Goal: Task Accomplishment & Management: Complete application form

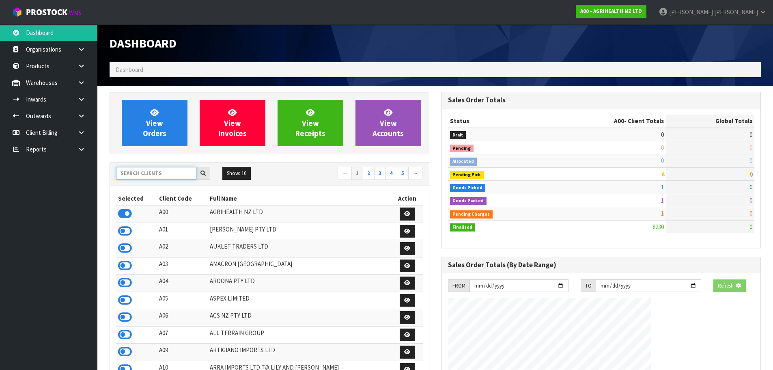
click at [152, 174] on input "text" at bounding box center [156, 173] width 80 height 13
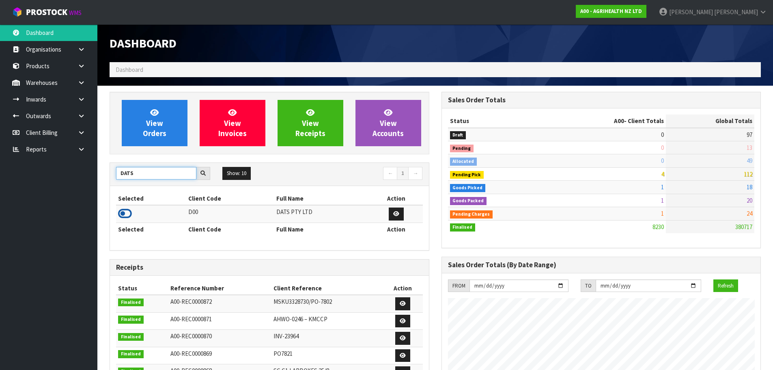
type input "DATS"
click at [125, 216] on icon at bounding box center [125, 213] width 14 height 12
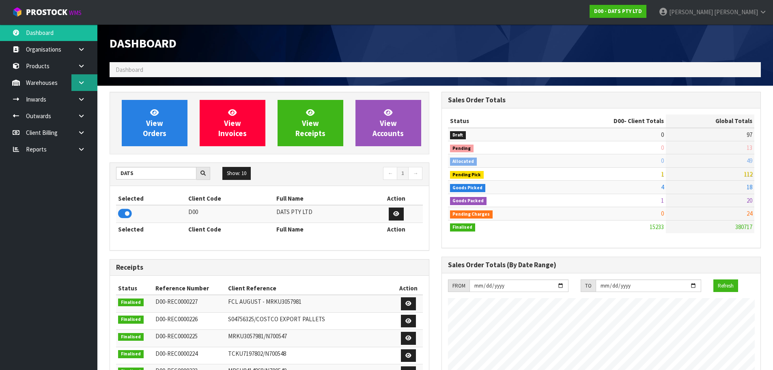
click at [84, 82] on icon at bounding box center [82, 83] width 8 height 6
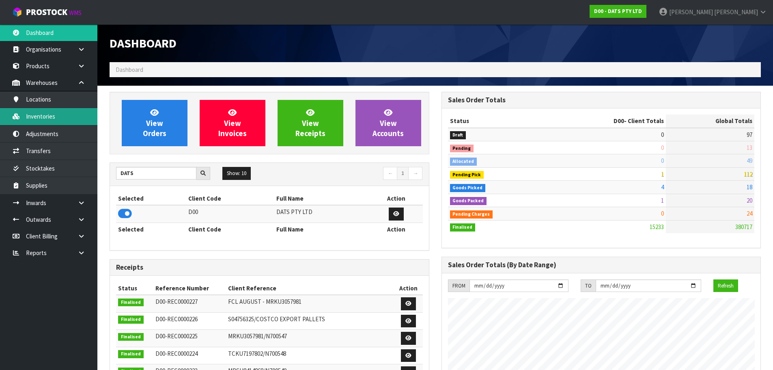
click at [56, 110] on link "Inventories" at bounding box center [48, 116] width 97 height 17
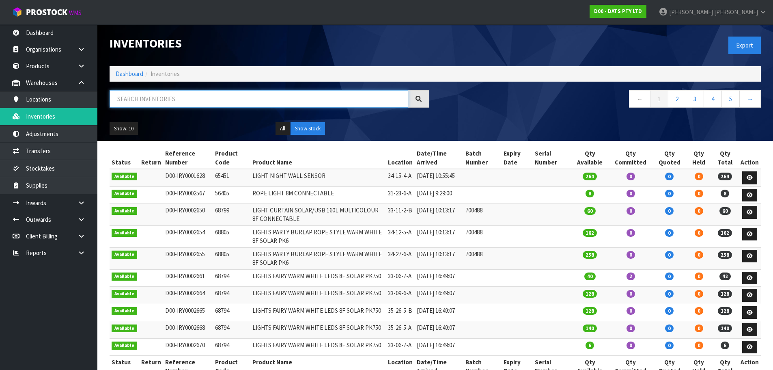
click at [165, 93] on input "text" at bounding box center [259, 98] width 299 height 17
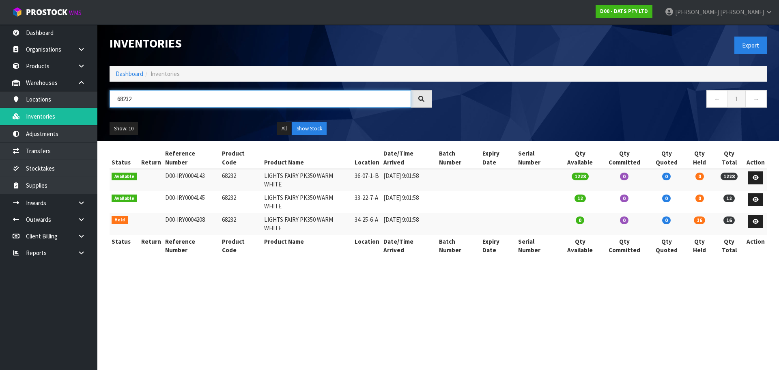
type input "68232"
click at [229, 169] on td "68232" at bounding box center [241, 180] width 42 height 22
copy td "68232"
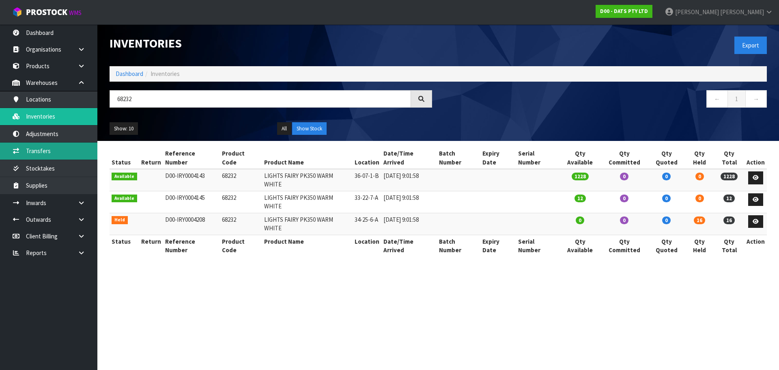
click at [73, 147] on link "Transfers" at bounding box center [48, 150] width 97 height 17
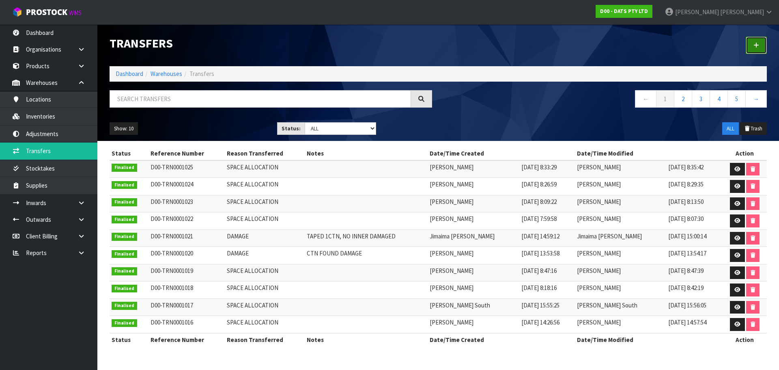
click at [755, 42] on icon at bounding box center [757, 45] width 6 height 6
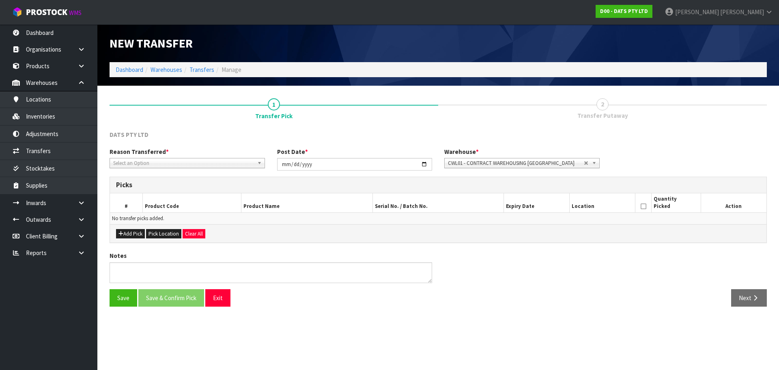
click at [197, 159] on span "Select an Option" at bounding box center [183, 163] width 141 height 10
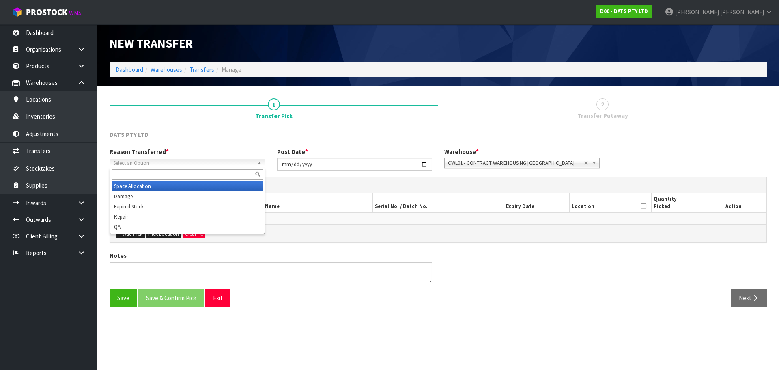
click at [147, 190] on li "Space Allocation" at bounding box center [187, 186] width 151 height 10
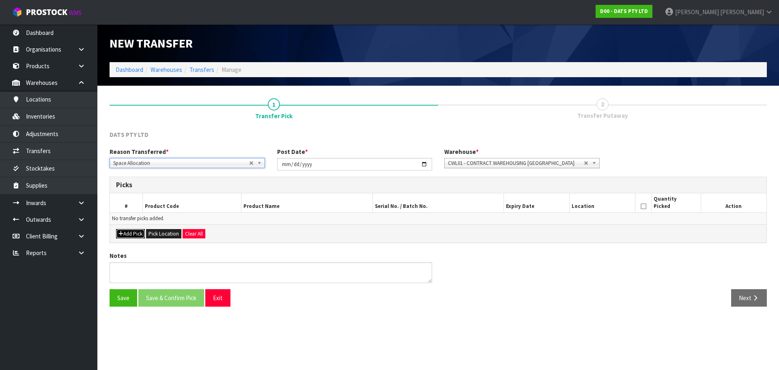
drag, startPoint x: 128, startPoint y: 235, endPoint x: 137, endPoint y: 220, distance: 17.8
click at [129, 235] on button "Add Pick" at bounding box center [130, 234] width 29 height 10
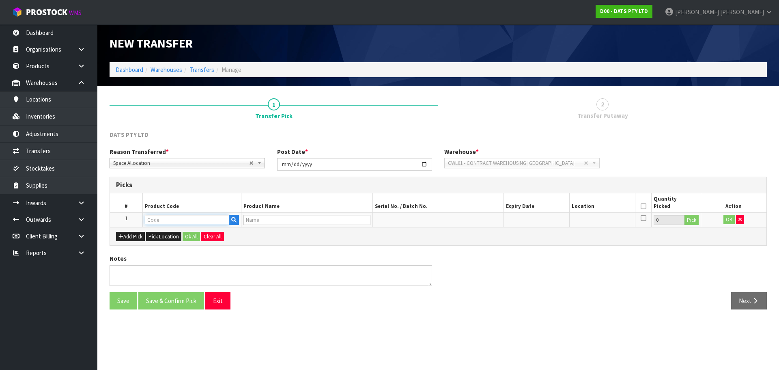
click at [158, 216] on input "text" at bounding box center [187, 220] width 84 height 10
paste input "68232"
type input "68232"
type input "LIGHTS FAIRY PK350 WARM WHITE"
type input "68232"
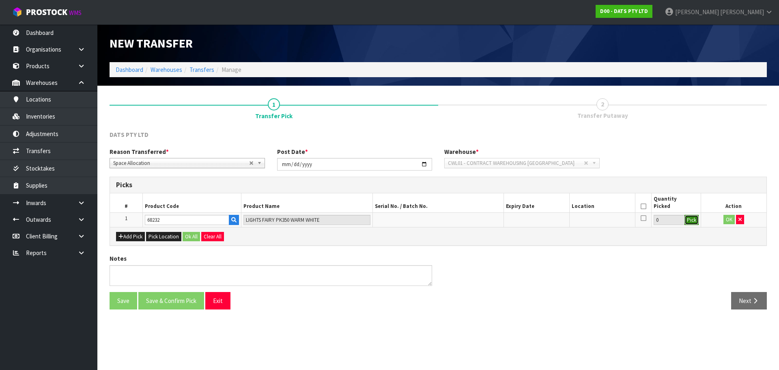
click at [690, 222] on button "Pick" at bounding box center [692, 220] width 14 height 11
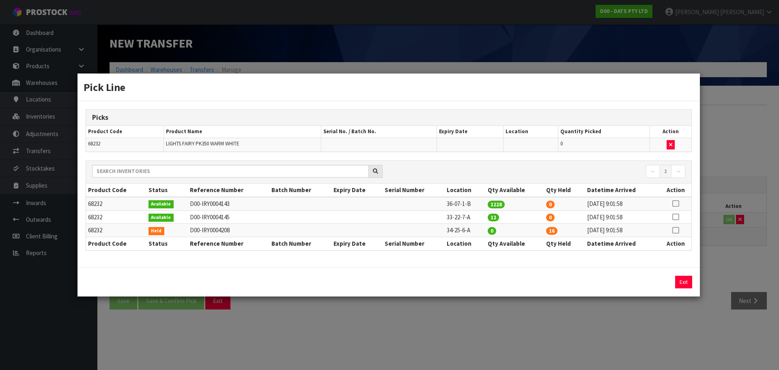
click at [676, 217] on icon at bounding box center [676, 217] width 6 height 0
click at [455, 202] on td "36-07-1-B" at bounding box center [465, 203] width 41 height 13
copy tr "36-07-1-B"
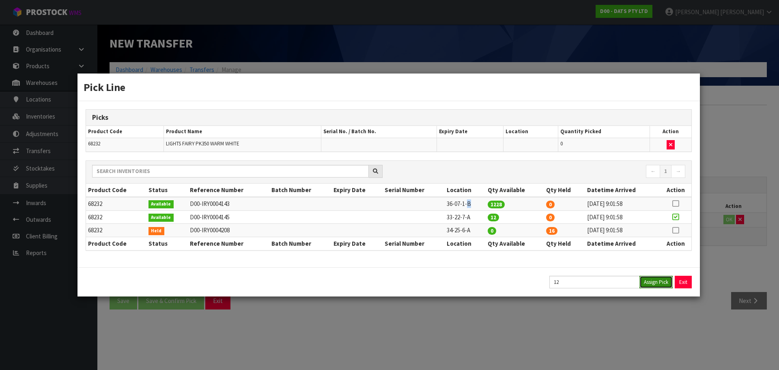
click at [653, 279] on button "Assign Pick" at bounding box center [656, 282] width 33 height 13
type input "12"
click at [715, 250] on div "Pick Line Picks Product Code Product Name Serial No. / Batch No. Expiry Date Lo…" at bounding box center [389, 185] width 779 height 370
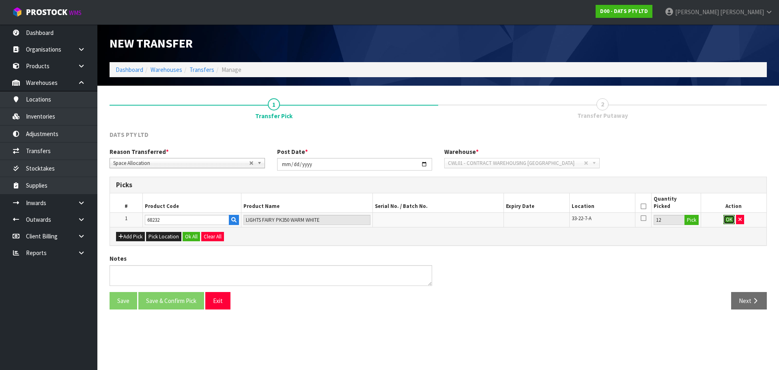
click at [730, 221] on button "OK" at bounding box center [729, 220] width 11 height 10
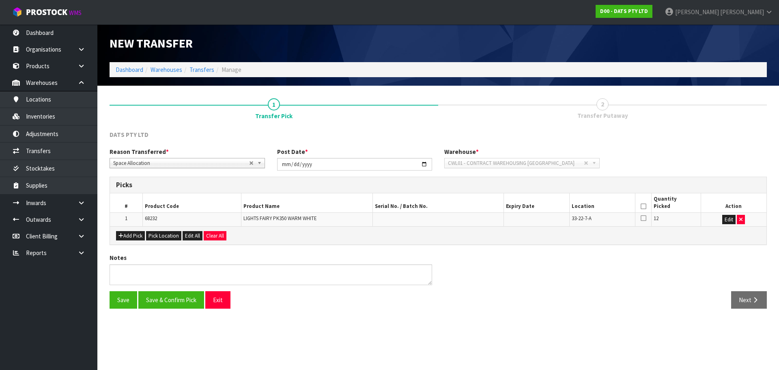
click at [646, 206] on icon at bounding box center [644, 206] width 6 height 0
click at [173, 309] on div "Save Save & Confirm Pick Exit Next" at bounding box center [439, 303] width 670 height 24
click at [185, 300] on button "Save & Confirm Pick" at bounding box center [171, 299] width 66 height 17
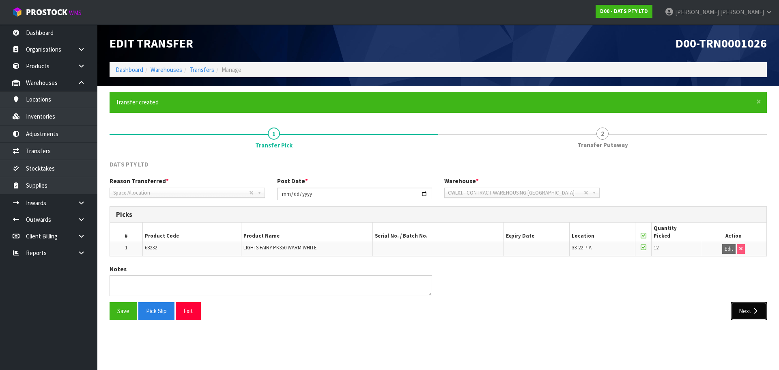
click at [753, 312] on icon "button" at bounding box center [756, 311] width 8 height 6
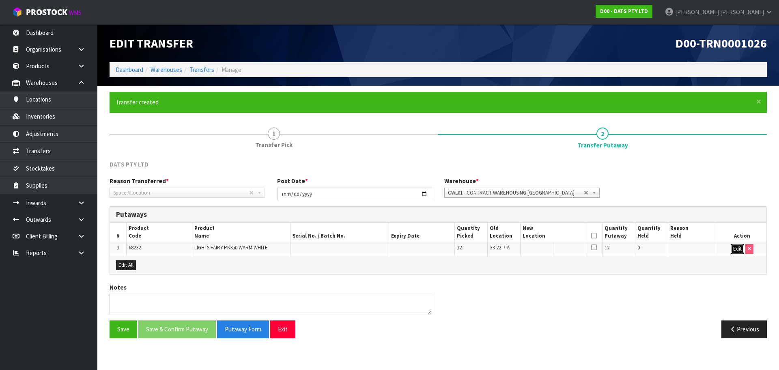
click at [738, 248] on button "Edit" at bounding box center [737, 249] width 13 height 10
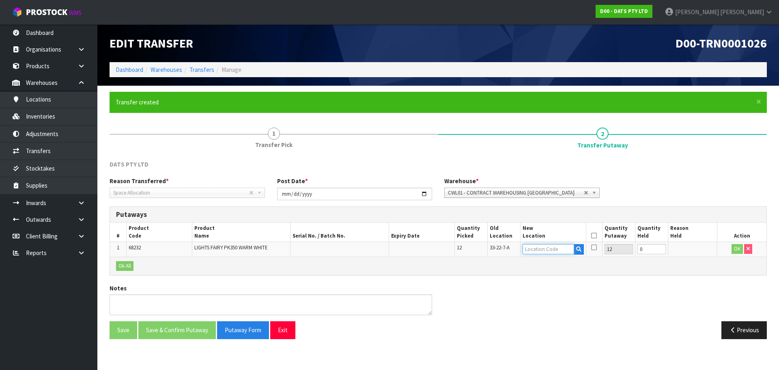
click at [557, 250] on input "text" at bounding box center [549, 249] width 52 height 10
paste input "36-07-1-B"
type input "36-07-1-B"
click at [739, 250] on button "OK" at bounding box center [737, 249] width 11 height 10
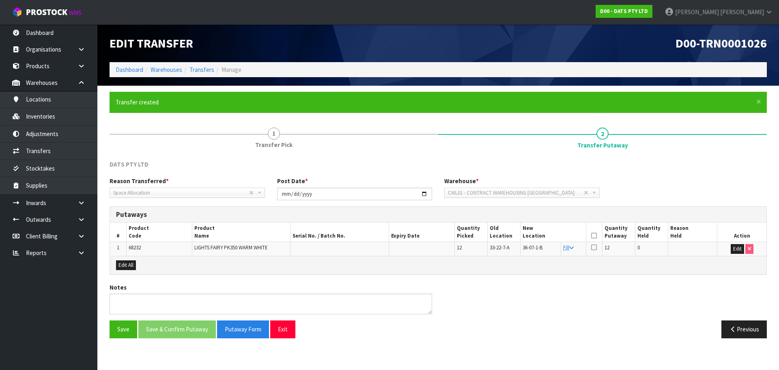
click at [595, 236] on icon at bounding box center [594, 235] width 6 height 0
click at [187, 333] on button "Save & Confirm Putaway" at bounding box center [177, 328] width 78 height 17
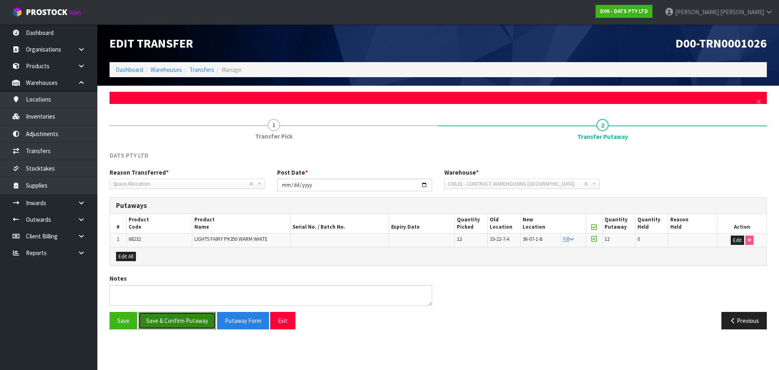
click at [199, 321] on button "Save & Confirm Putaway" at bounding box center [177, 320] width 78 height 17
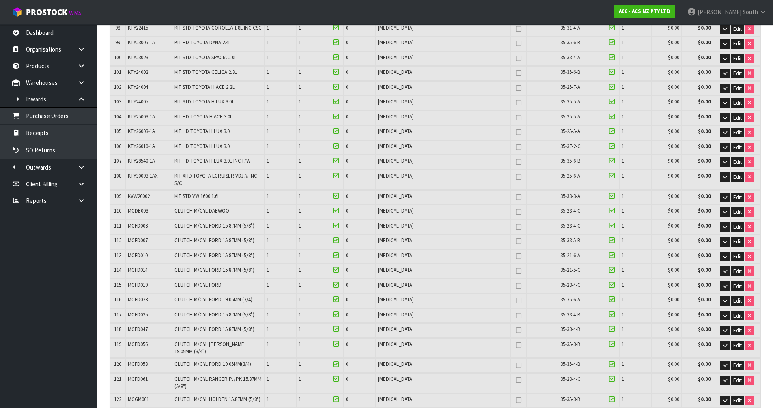
scroll to position [2063, 0]
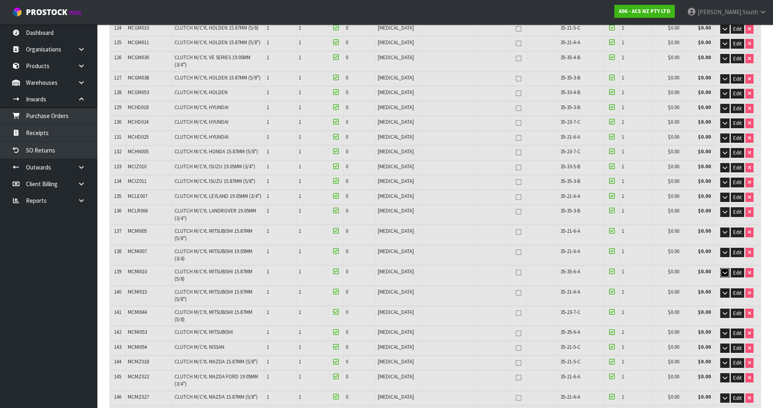
click at [724, 270] on icon "button" at bounding box center [725, 272] width 4 height 5
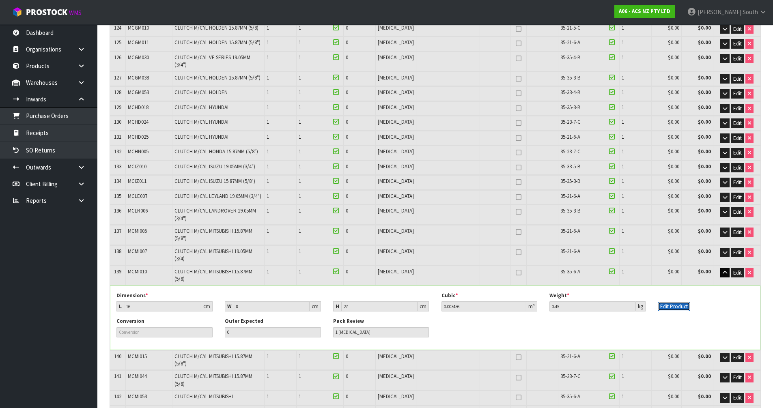
click at [683, 302] on button "Edit Product" at bounding box center [674, 307] width 32 height 10
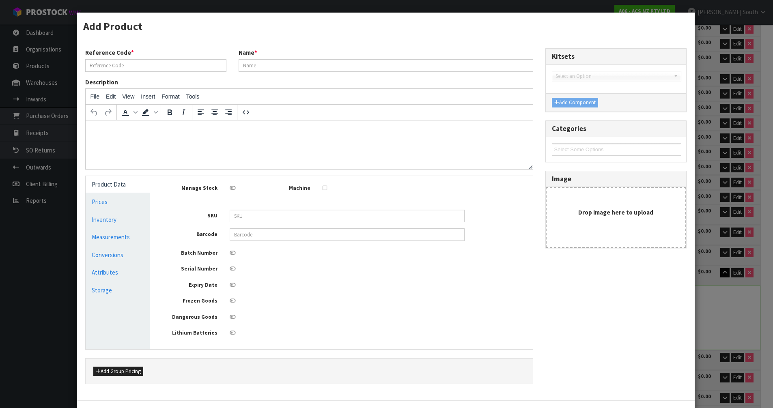
type input "MCMI010"
type input "CLUTCH M/CYL MITSUBISHI 15.87MM (5/8)"
type input "9337467017519"
type input "16"
type input "8"
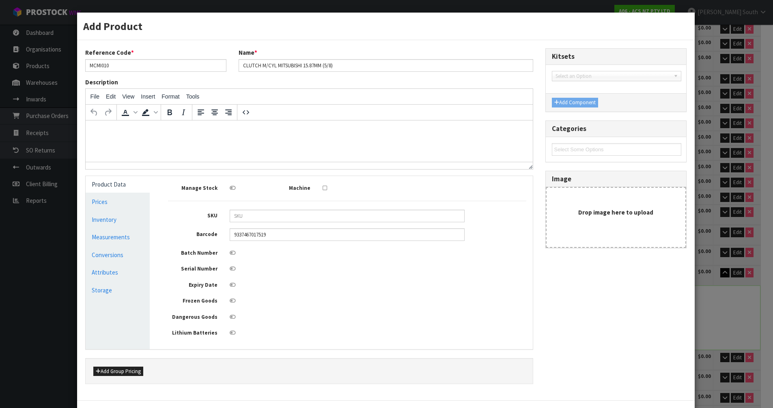
type input "27"
type input "0.003456"
type input "0.45"
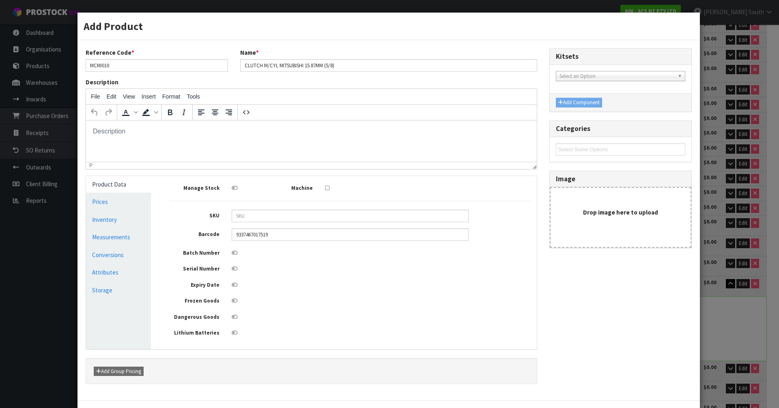
scroll to position [0, 0]
click at [114, 231] on link "Measurements" at bounding box center [118, 237] width 65 height 17
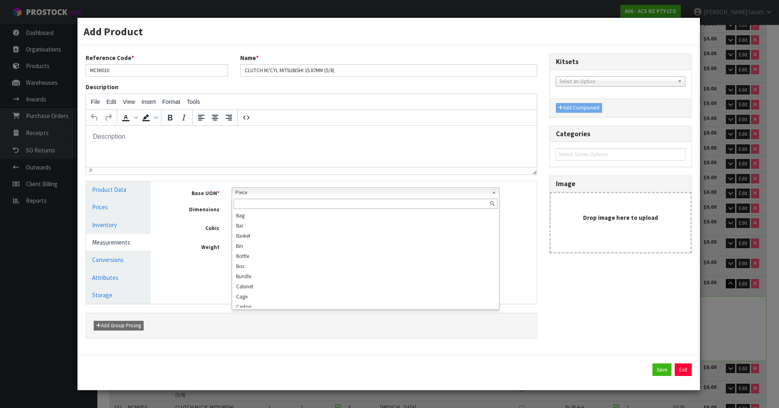
scroll to position [156, 0]
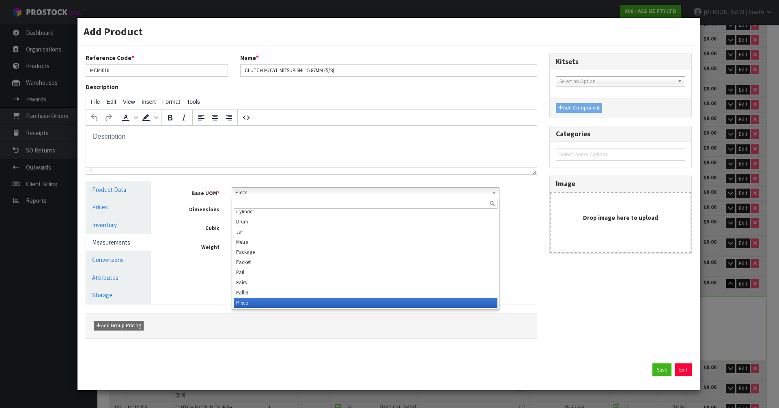
click at [252, 197] on div "Piece Bag Bar Basket Bin Bottle Box Bundle Cabinet Cage Carton Case Coil Cradle…" at bounding box center [366, 193] width 268 height 10
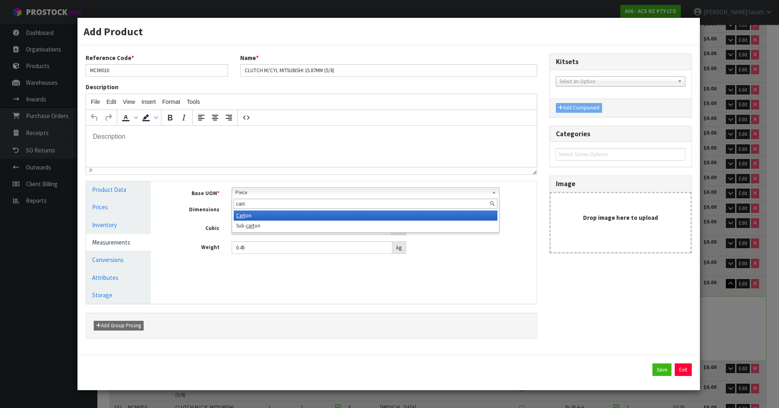
type input "cart"
click at [248, 213] on li "Cart on" at bounding box center [366, 216] width 264 height 10
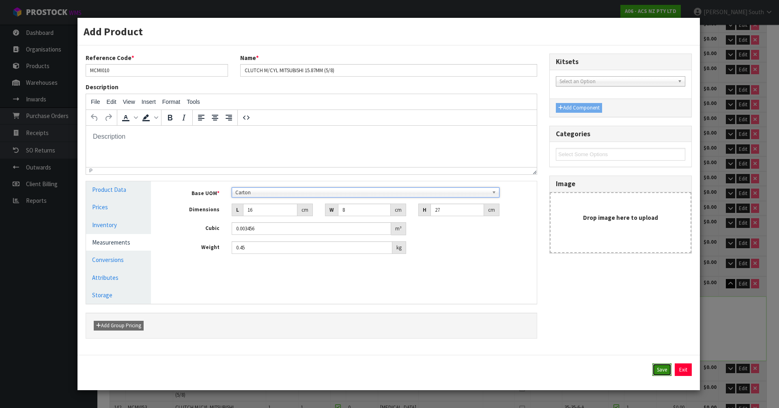
click at [664, 369] on button "Save" at bounding box center [662, 370] width 19 height 13
type input "1 [MEDICAL_DATA] x CTN"
type input "1 CTN"
type input "287"
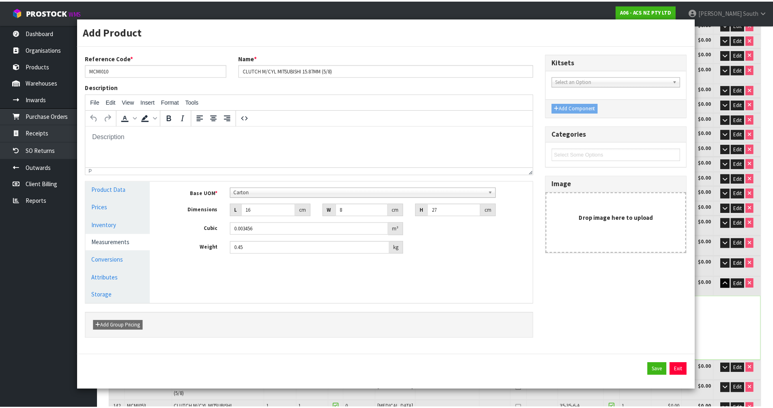
scroll to position [2063, 0]
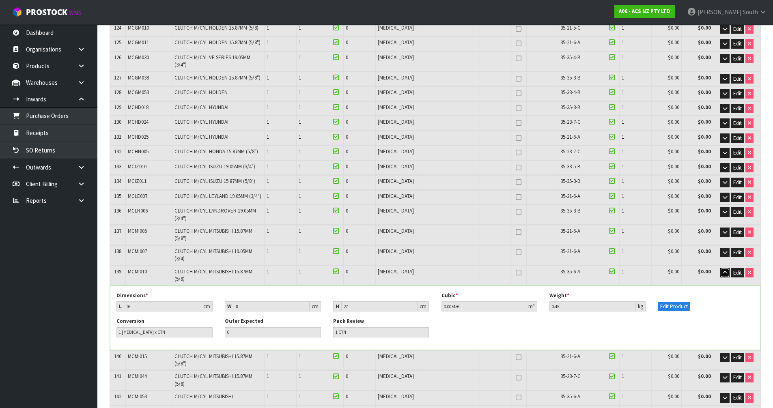
click at [725, 270] on icon "button" at bounding box center [725, 272] width 4 height 5
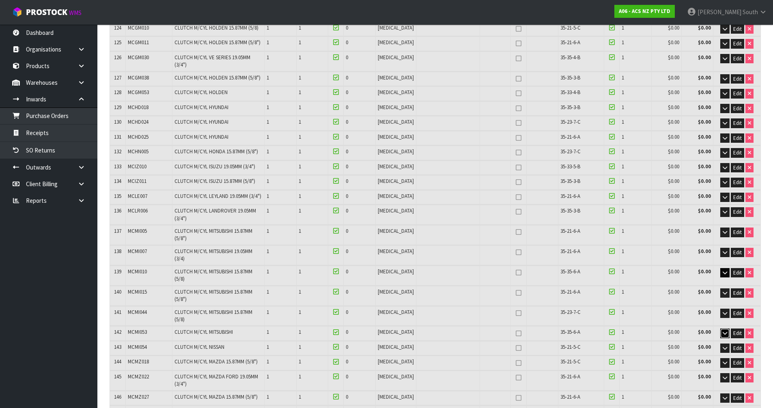
click at [723, 331] on icon "button" at bounding box center [725, 333] width 4 height 5
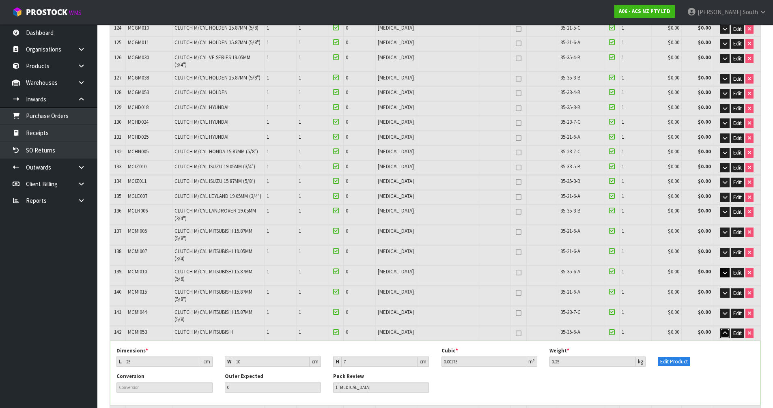
scroll to position [2103, 0]
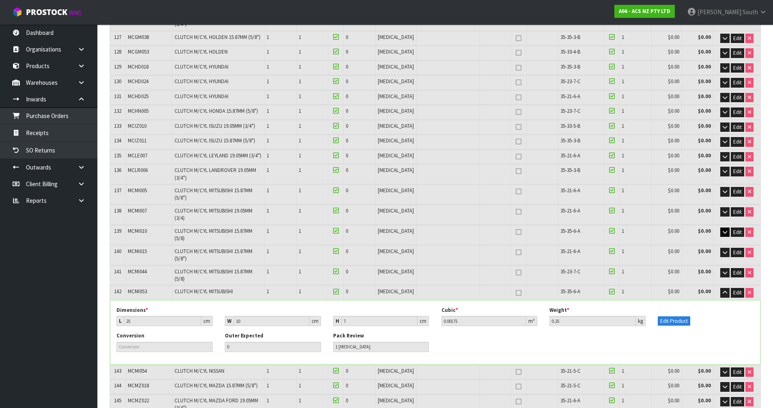
click at [692, 307] on div "Edit Product" at bounding box center [706, 316] width 108 height 19
click at [678, 317] on button "Edit Product" at bounding box center [674, 322] width 32 height 10
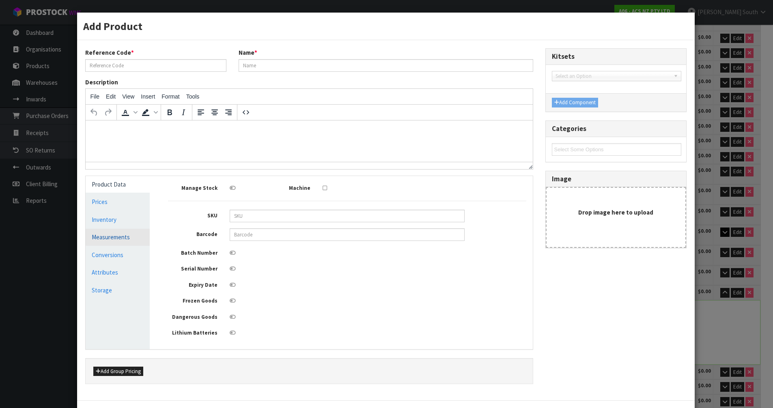
type input "MCMI053"
type input "CLUTCH M/CYL MITSUBISHI"
type input "9337467289763"
type input "25"
type input "10"
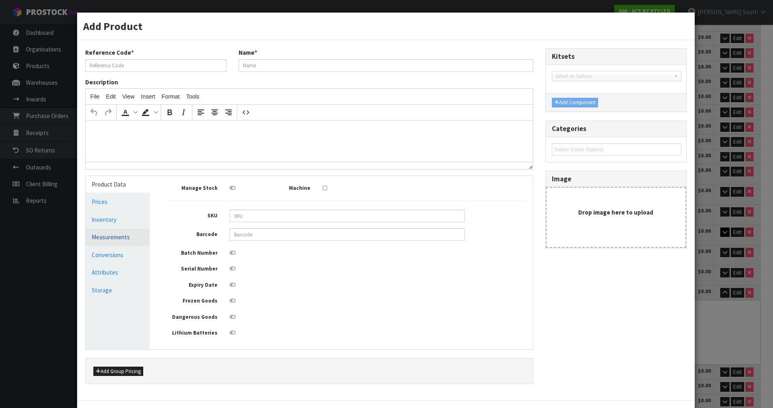
type input "7"
type input "0.00175"
type input "0.25"
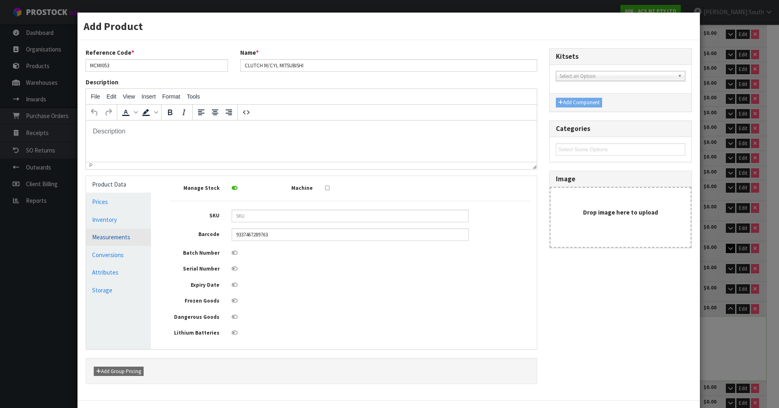
scroll to position [0, 0]
click at [110, 257] on link "Conversions" at bounding box center [118, 255] width 65 height 17
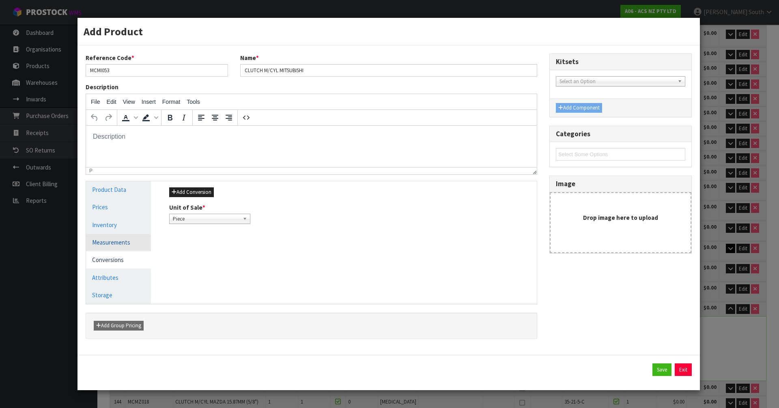
click at [116, 246] on link "Measurements" at bounding box center [118, 242] width 65 height 17
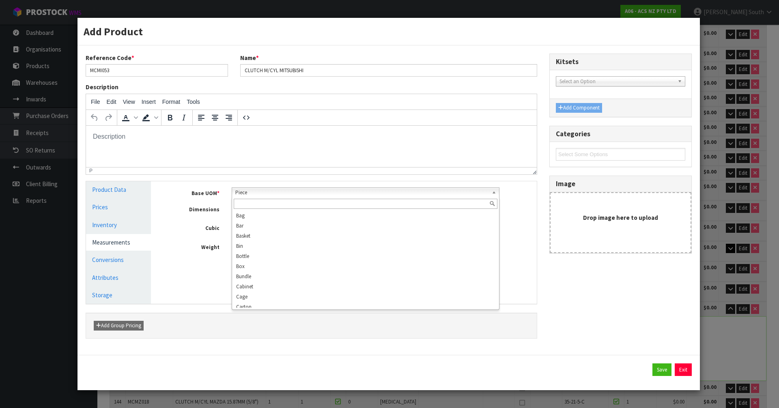
scroll to position [156, 0]
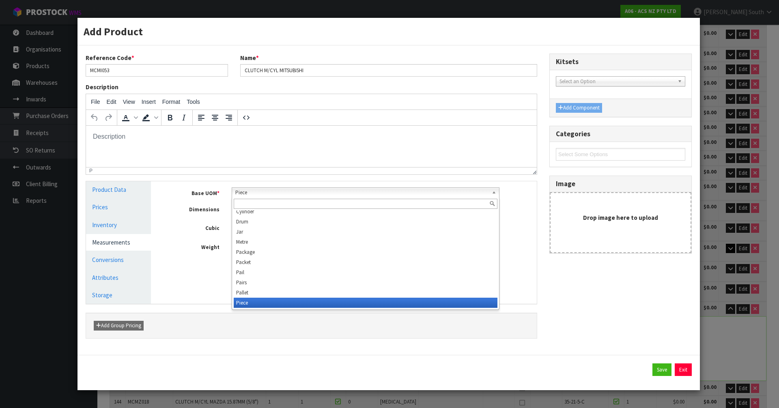
click at [265, 193] on span "Piece" at bounding box center [362, 193] width 254 height 10
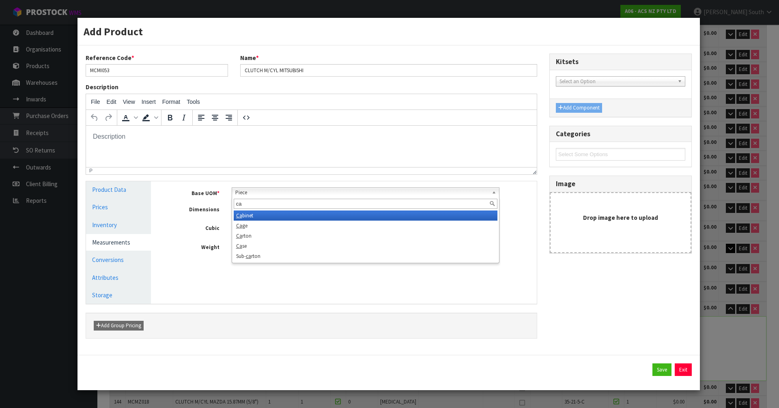
scroll to position [0, 0]
type input "cart"
click at [261, 216] on li "Cart on" at bounding box center [366, 216] width 264 height 10
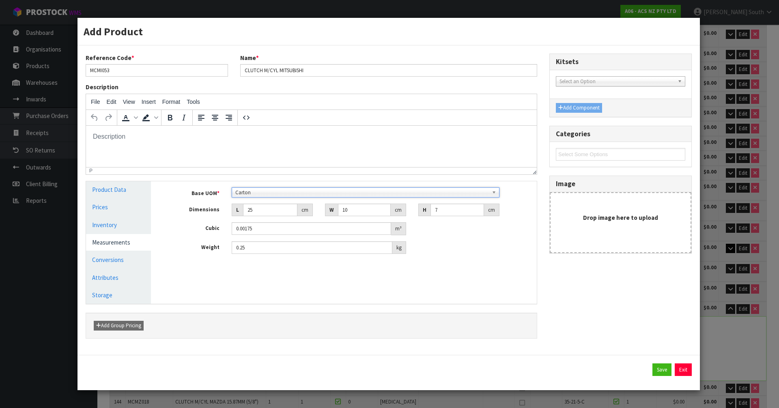
click at [511, 302] on div "Manage Stock Machine SKU Barcode 9337467289763 Batch Number Serial Number Expir…" at bounding box center [350, 242] width 386 height 123
click at [657, 362] on div "Save Exit" at bounding box center [389, 373] width 623 height 36
click at [659, 366] on button "Save" at bounding box center [662, 370] width 19 height 13
type input "1 [MEDICAL_DATA] x CTN"
type input "1 CTN"
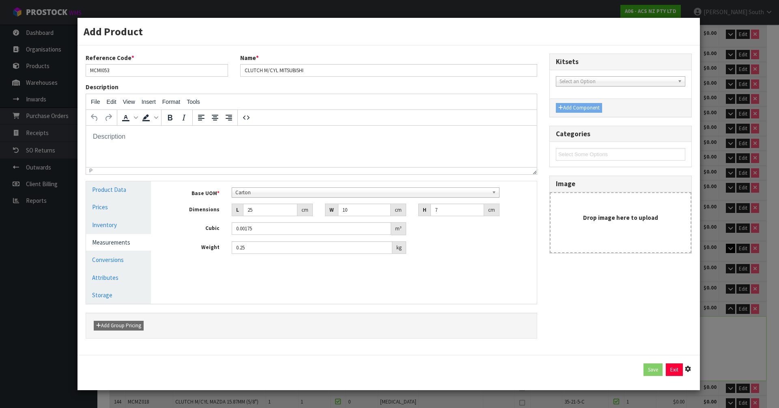
type input "288"
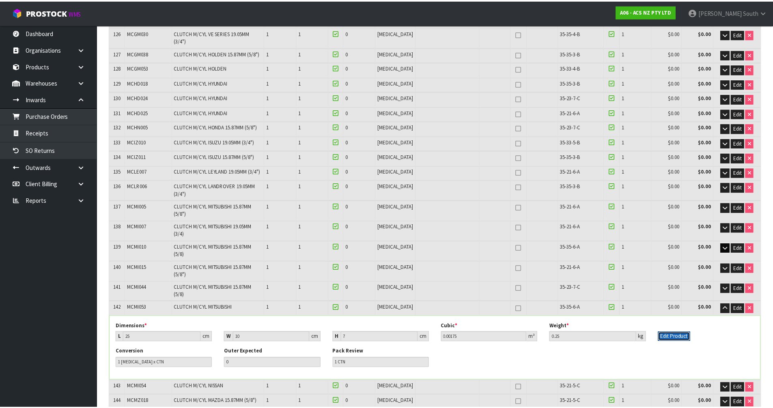
scroll to position [2103, 0]
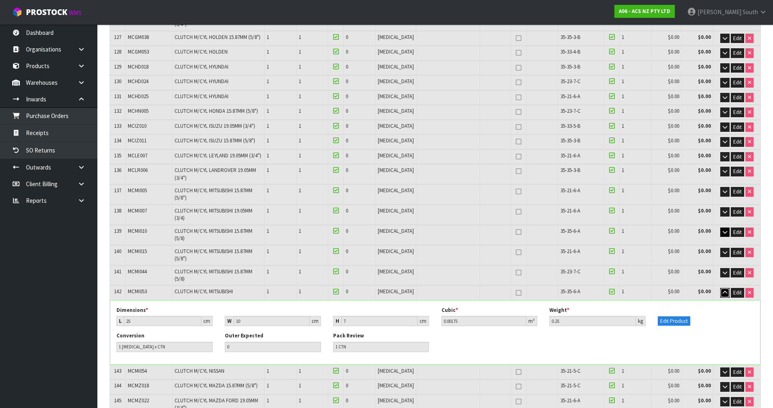
click at [723, 288] on button "button" at bounding box center [725, 293] width 9 height 10
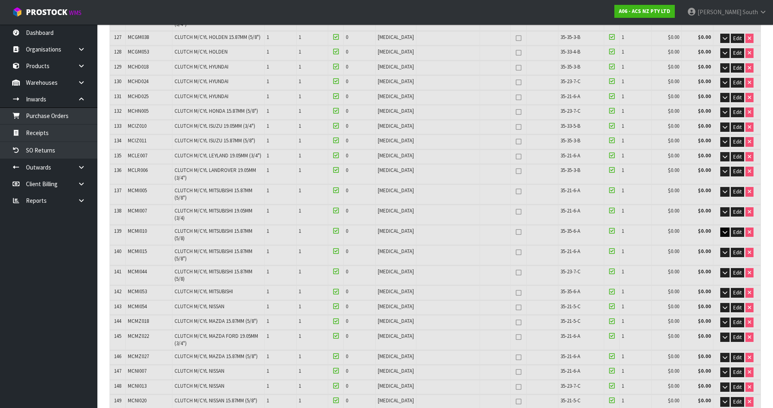
scroll to position [2316, 0]
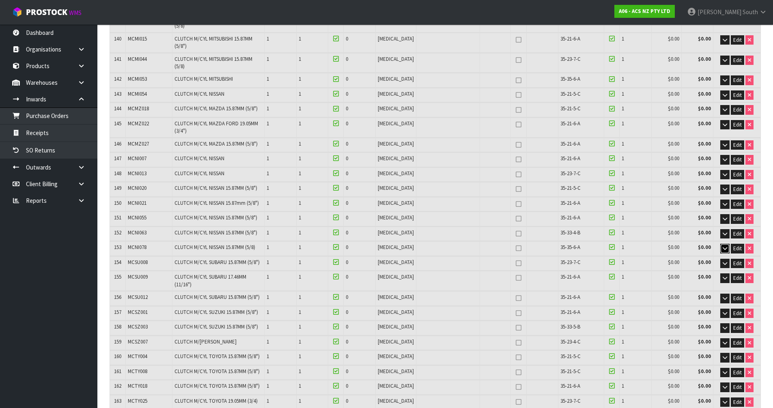
click at [726, 246] on icon "button" at bounding box center [725, 248] width 4 height 5
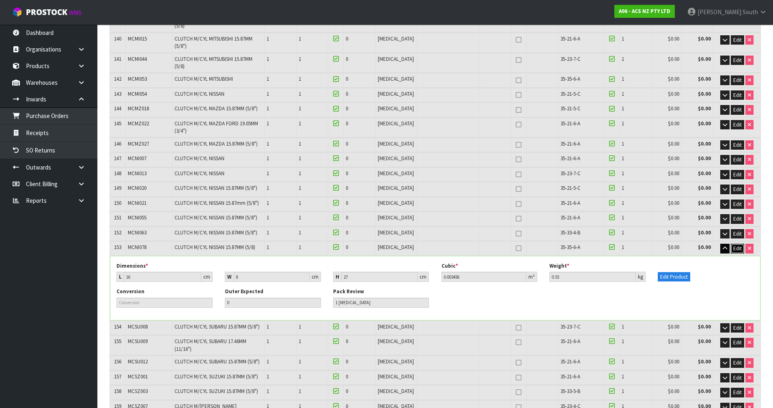
click at [741, 245] on span "Edit" at bounding box center [737, 248] width 9 height 7
click at [741, 244] on button "OK" at bounding box center [737, 249] width 11 height 10
click at [684, 272] on button "Edit Product" at bounding box center [674, 277] width 32 height 10
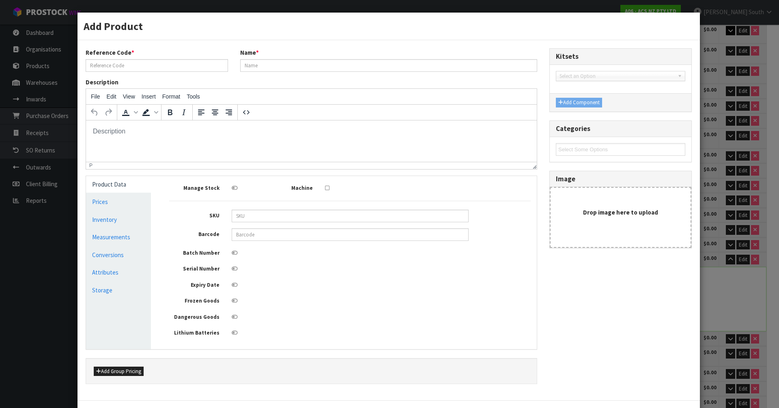
scroll to position [0, 0]
type input "MCNI078"
type input "CLUTCH M/CYL NISSAN 15.87MM (5/8)"
type input "9337467335934"
type input "16"
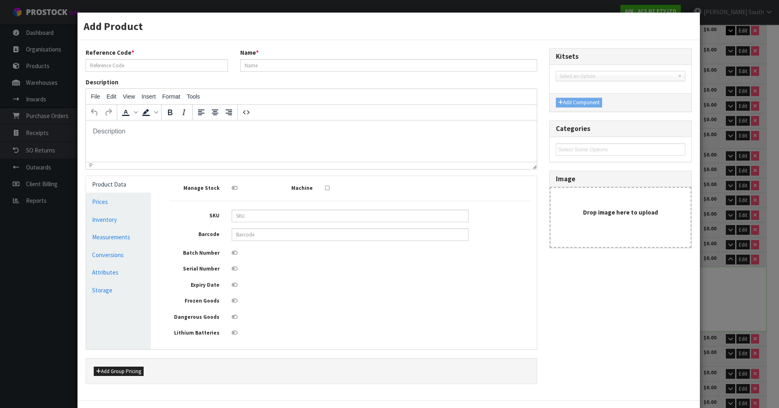
type input "8"
type input "27"
type input "0.003456"
type input "0.55"
click at [129, 224] on link "Inventory" at bounding box center [118, 219] width 65 height 17
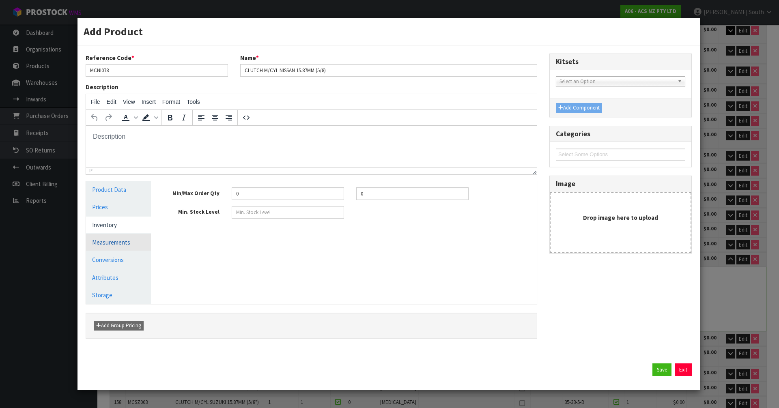
click at [128, 234] on link "Measurements" at bounding box center [118, 242] width 65 height 17
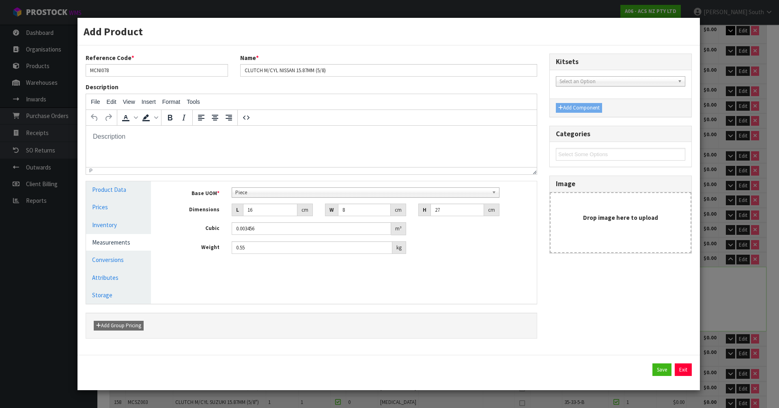
scroll to position [156, 0]
click at [250, 192] on span "Piece" at bounding box center [362, 193] width 254 height 10
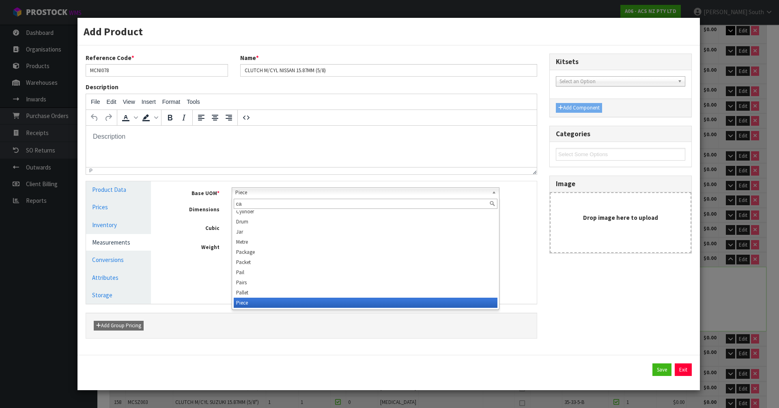
scroll to position [0, 0]
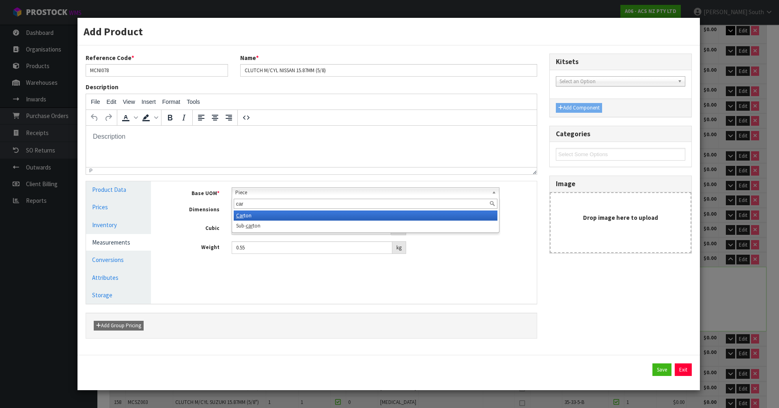
type input "car"
click at [242, 213] on em "Car" at bounding box center [240, 215] width 8 height 7
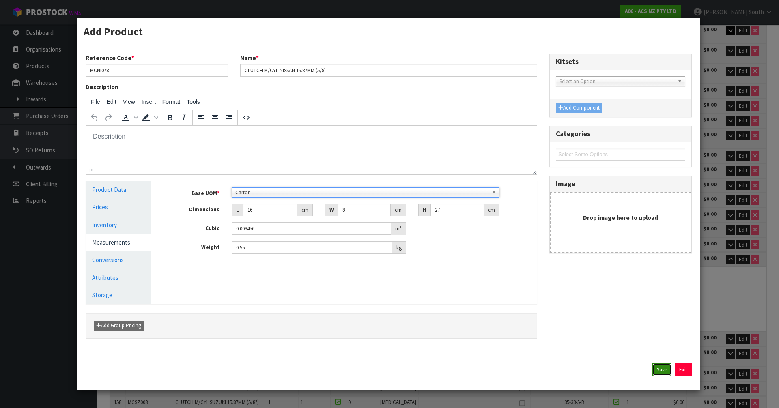
click at [659, 368] on button "Save" at bounding box center [662, 370] width 19 height 13
type input "289"
type input "16"
type input "8"
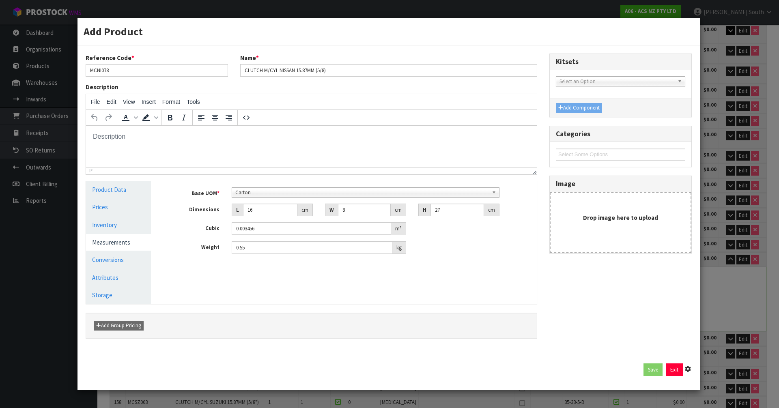
type input "27"
type input "0.55"
type input "1 [MEDICAL_DATA] x CTN"
type input "1 CTN"
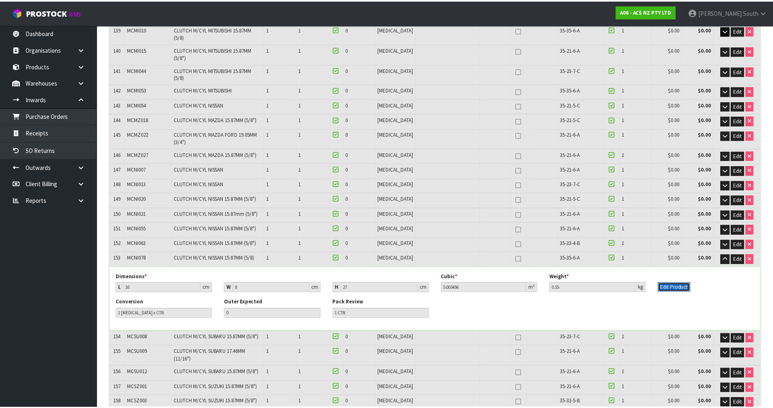
scroll to position [2316, 0]
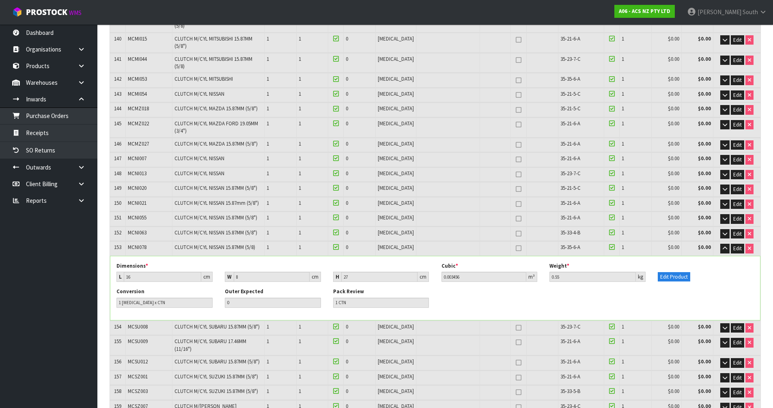
click at [517, 288] on div "Conversion 1 [MEDICAL_DATA] x CTN Outer Expected 0 Pack Review 1 CTN" at bounding box center [435, 301] width 650 height 26
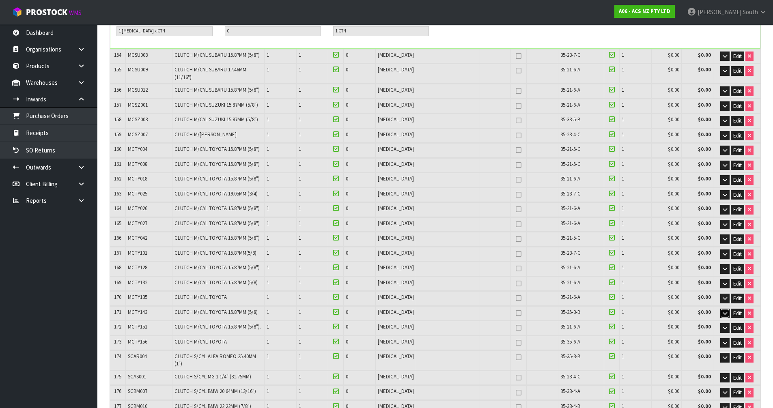
click at [723, 311] on icon "button" at bounding box center [725, 313] width 4 height 5
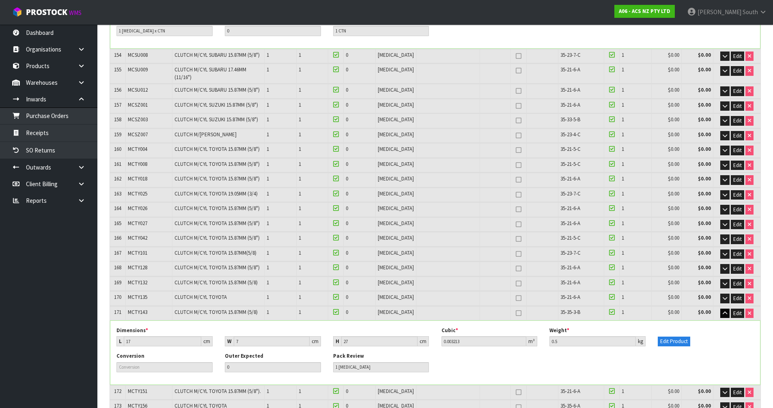
click at [662, 327] on div "Edit Product" at bounding box center [706, 336] width 108 height 19
click at [660, 337] on button "Edit Product" at bounding box center [674, 342] width 32 height 10
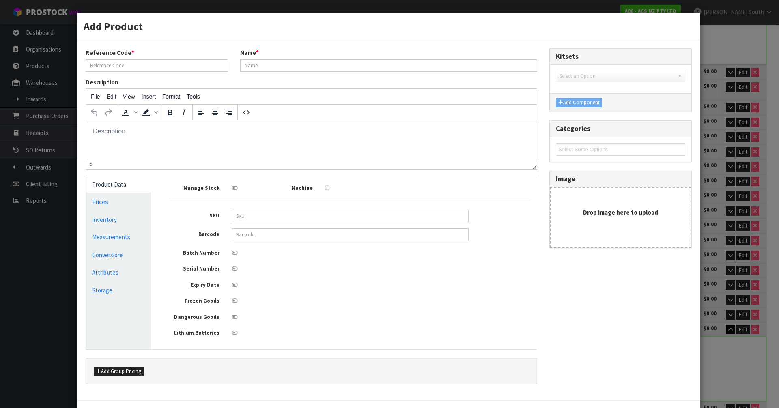
scroll to position [0, 0]
type input "MCTY143"
type input "CLUTCH M/CYL TOYOTA 15.87MM (5/8)"
type input "9337467234619"
type input "17"
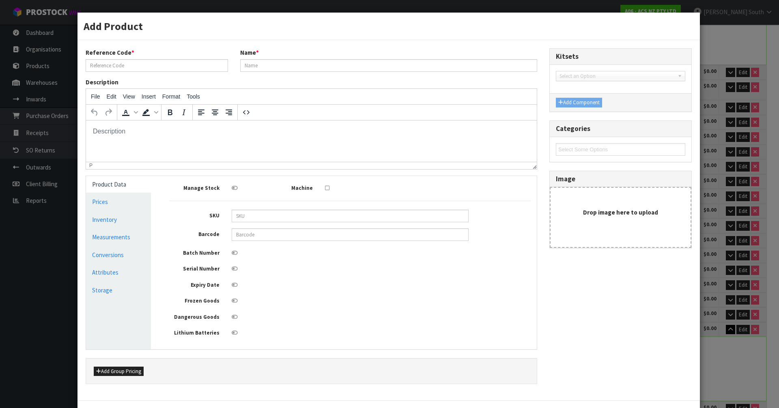
type input "7"
type input "27"
type input "0.003213"
type input "0.5"
click at [128, 230] on link "Measurements" at bounding box center [118, 237] width 65 height 17
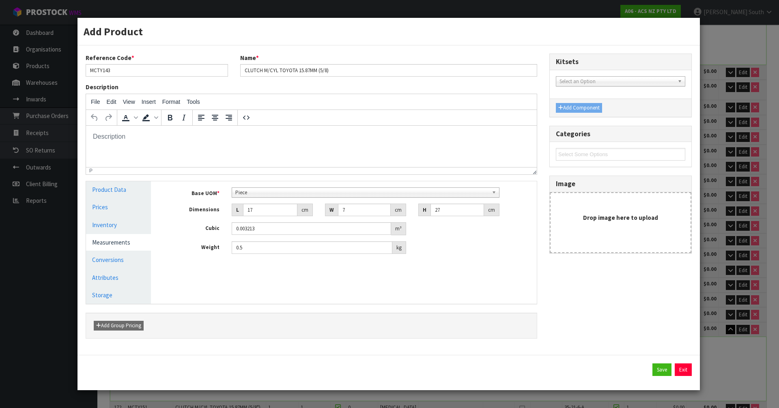
click at [282, 188] on span "Piece" at bounding box center [362, 193] width 254 height 10
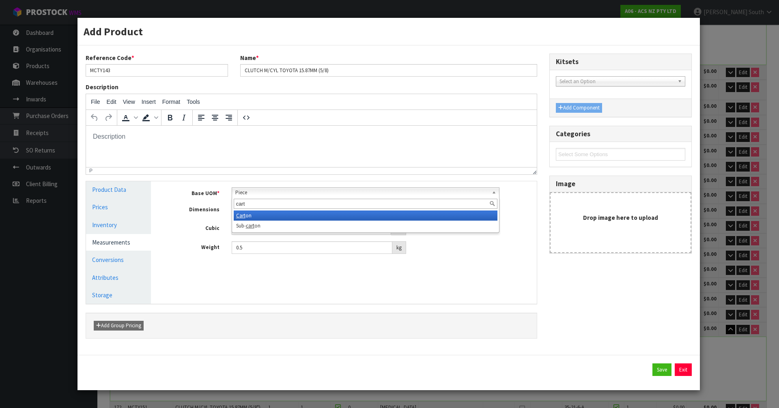
type input "cart"
click at [270, 218] on li "Cart on" at bounding box center [366, 216] width 264 height 10
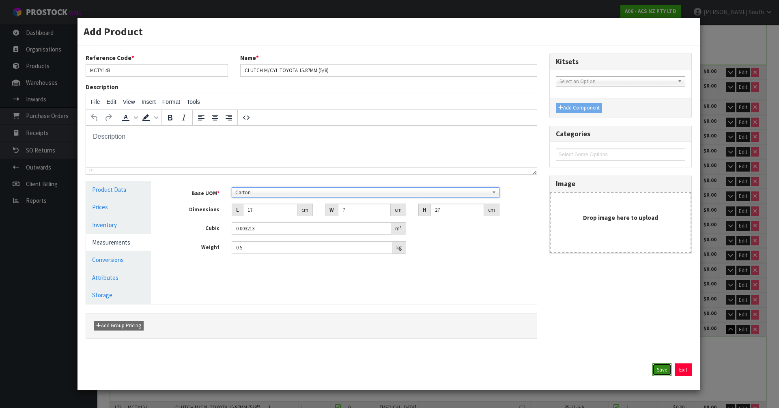
click at [658, 365] on button "Save" at bounding box center [662, 370] width 19 height 13
type input "1 [MEDICAL_DATA] x CTN"
type input "1 CTN"
type input "291"
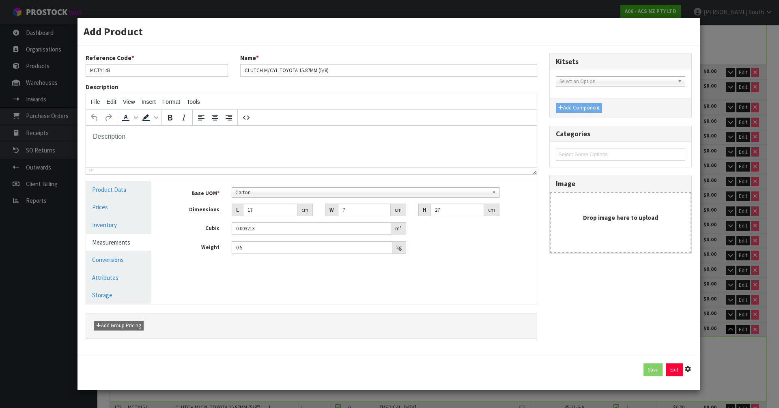
type input "0"
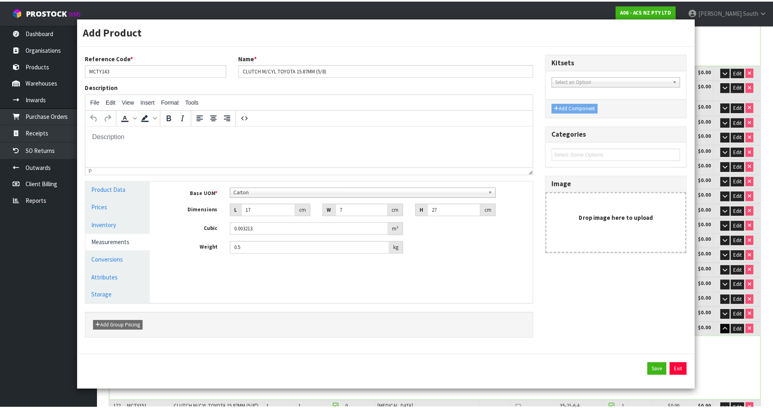
scroll to position [2588, 0]
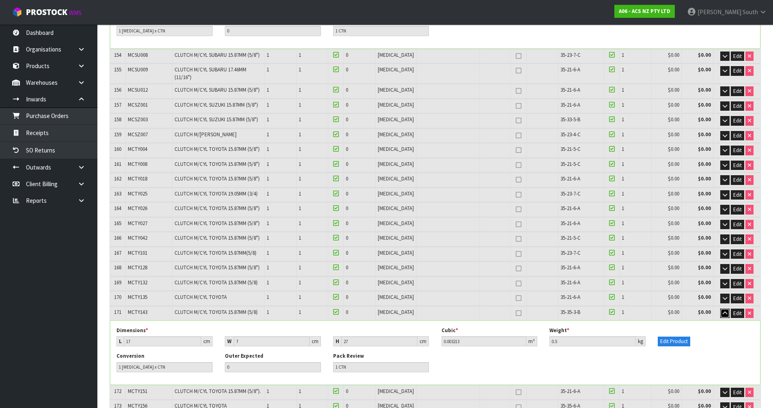
click at [722, 309] on button "button" at bounding box center [725, 314] width 9 height 10
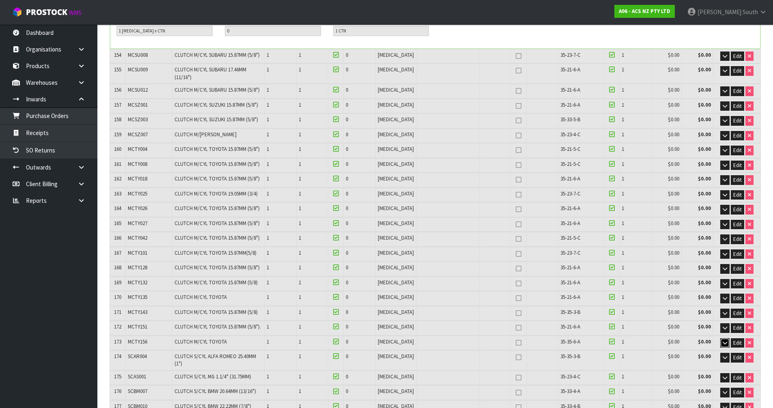
click at [727, 341] on icon "button" at bounding box center [725, 343] width 4 height 5
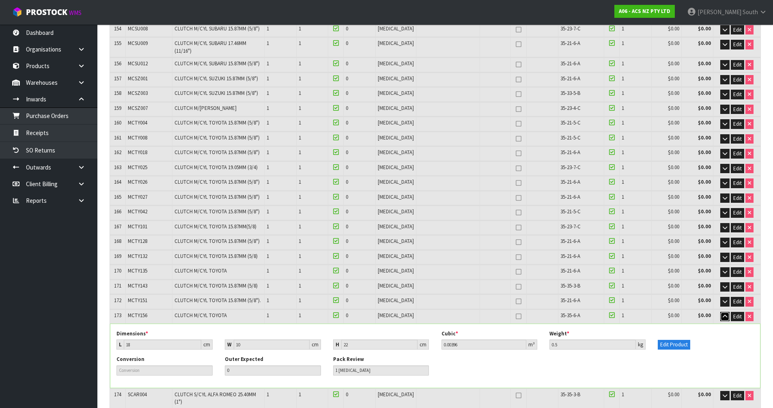
scroll to position [2629, 0]
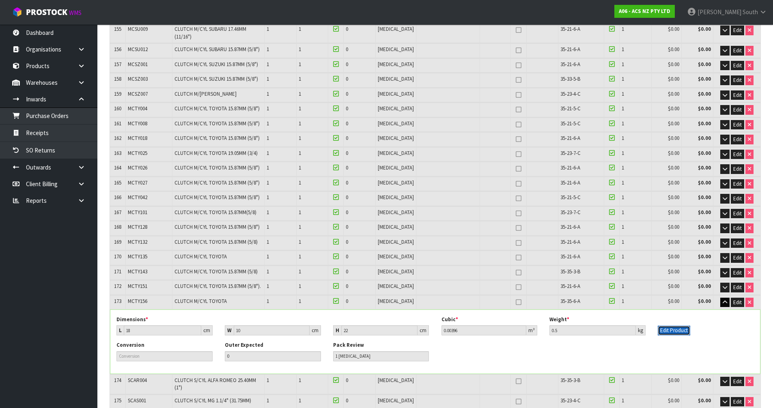
click at [681, 326] on button "Edit Product" at bounding box center [674, 331] width 32 height 10
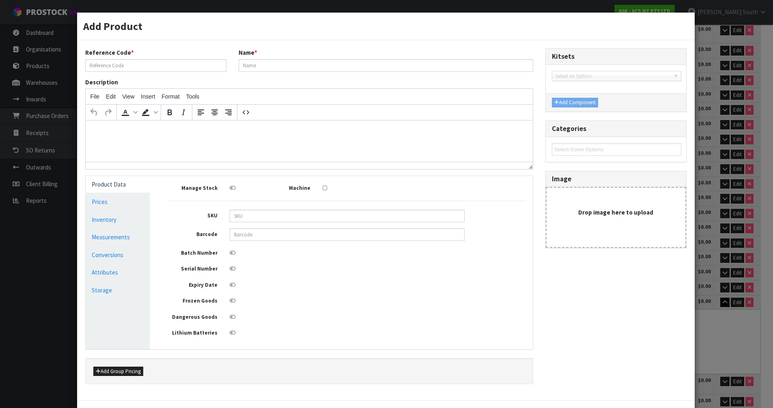
type input "MCTY156"
type input "CLUTCH M/CYL TOYOTA"
type input "9337467289961"
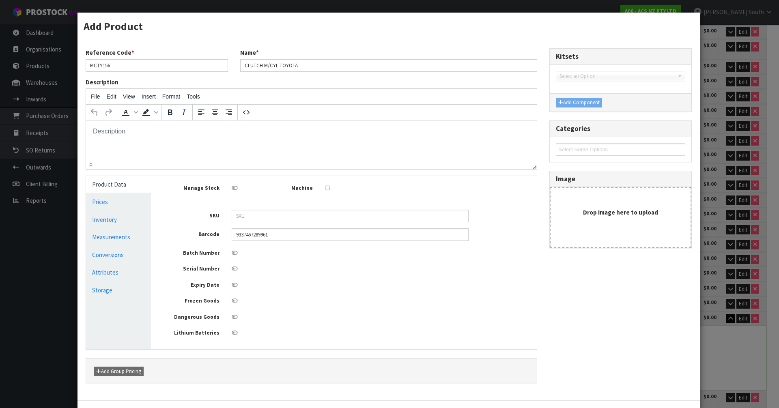
scroll to position [0, 0]
click at [127, 237] on link "Measurements" at bounding box center [118, 237] width 65 height 17
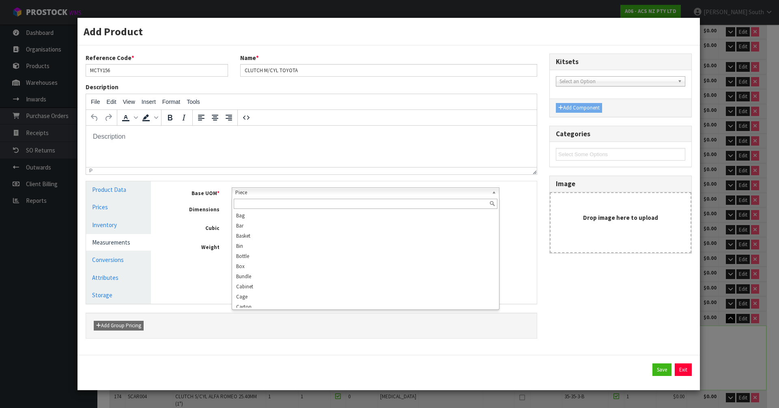
click at [268, 189] on span "Piece" at bounding box center [362, 193] width 254 height 10
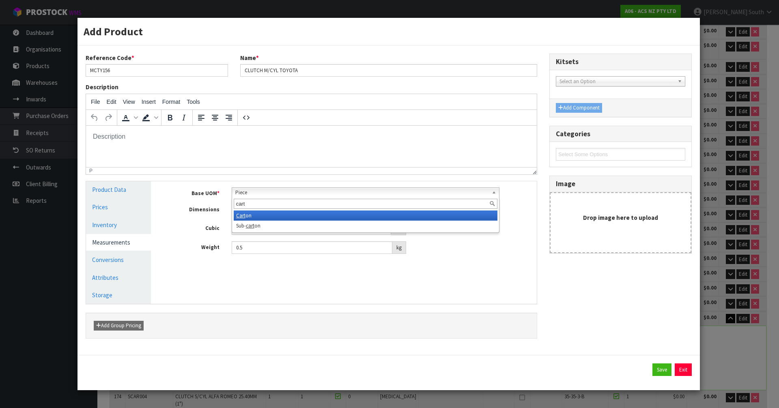
type input "cart"
click at [266, 216] on li "Cart on" at bounding box center [366, 216] width 264 height 10
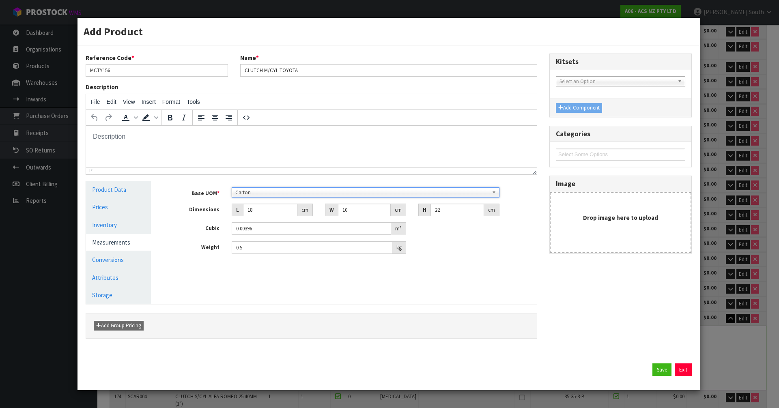
click at [652, 367] on div "Save Exit" at bounding box center [389, 370] width 606 height 13
click at [656, 367] on button "Save" at bounding box center [662, 370] width 19 height 13
type input "1 [MEDICAL_DATA] x CTN"
type input "1 CTN"
type input "292"
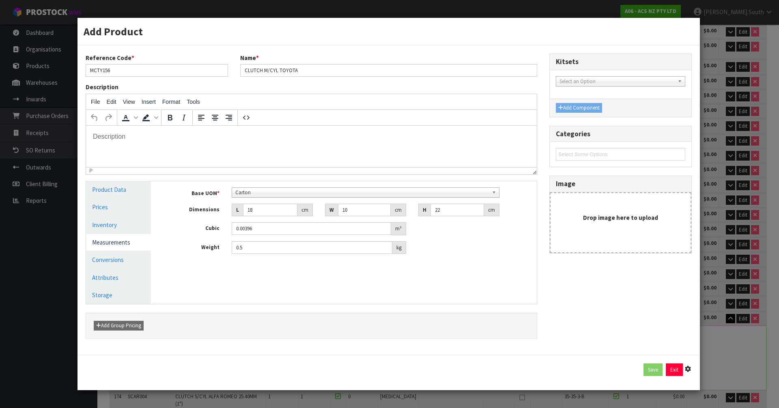
type input "292"
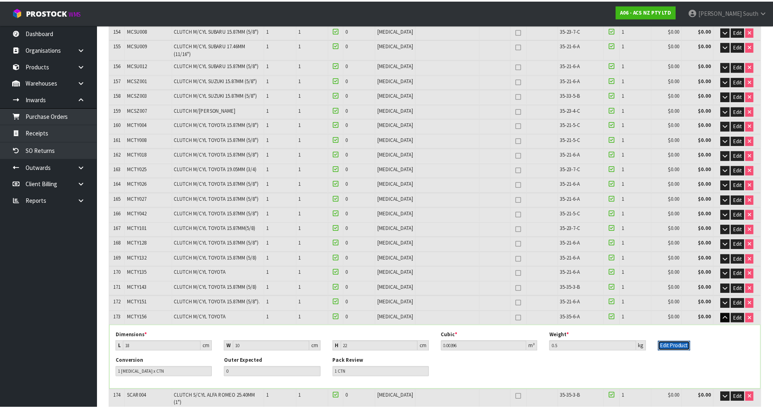
scroll to position [2629, 0]
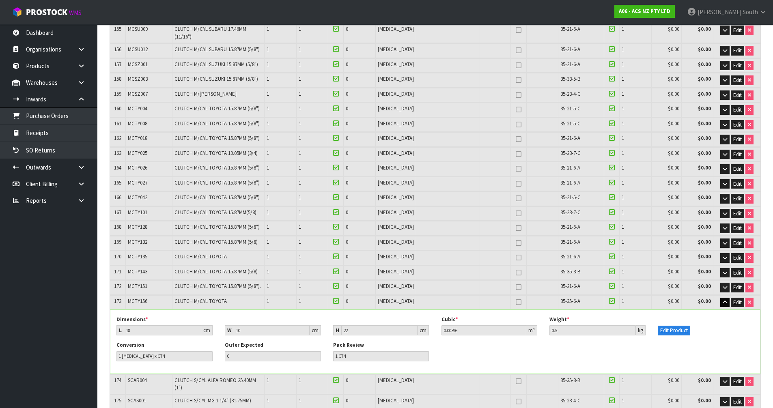
click at [725, 316] on div "Edit Product" at bounding box center [706, 325] width 108 height 19
click at [719, 296] on td "Edit" at bounding box center [737, 303] width 47 height 14
click at [723, 300] on icon "button" at bounding box center [725, 302] width 4 height 5
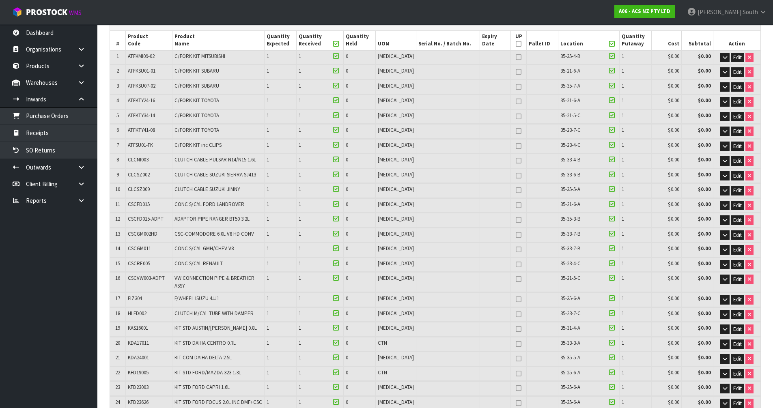
scroll to position [3092, 0]
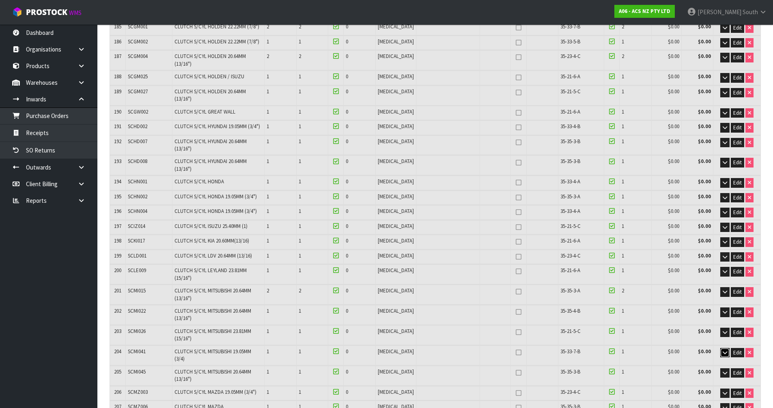
click at [725, 350] on icon "button" at bounding box center [725, 352] width 4 height 5
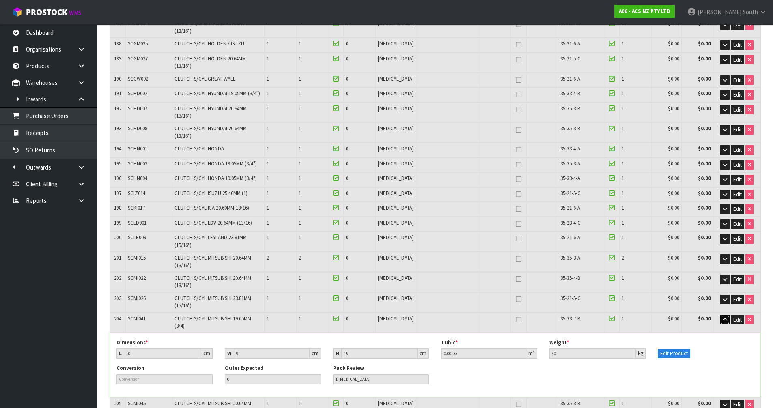
scroll to position [3132, 0]
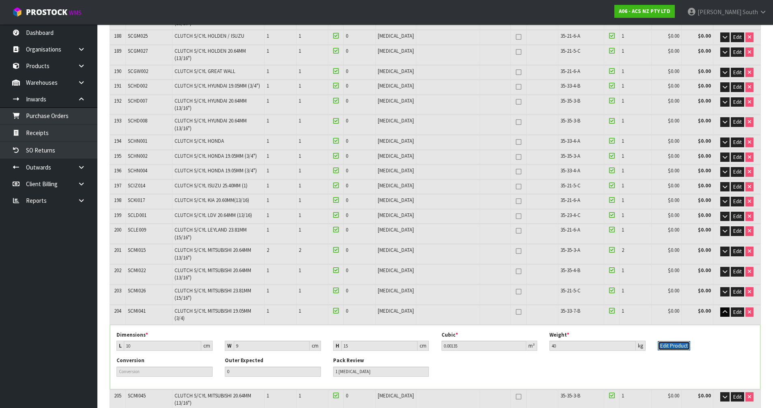
click at [677, 341] on button "Edit Product" at bounding box center [674, 346] width 32 height 10
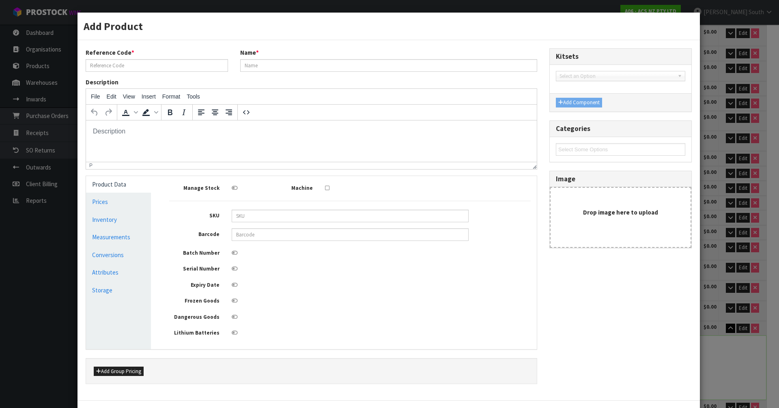
scroll to position [0, 0]
type input "SCMI041"
type input "CLUTCH S/CYL MITSUBISHI 19.05MM (3/4)"
type input "9337467236408"
click at [119, 231] on link "Measurements" at bounding box center [118, 237] width 65 height 17
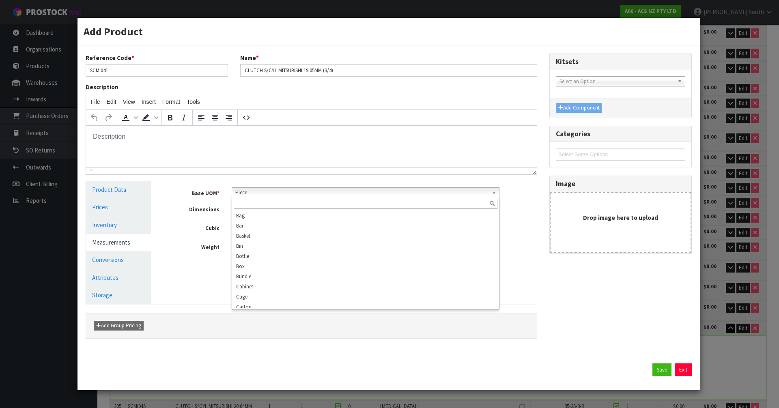
scroll to position [156, 0]
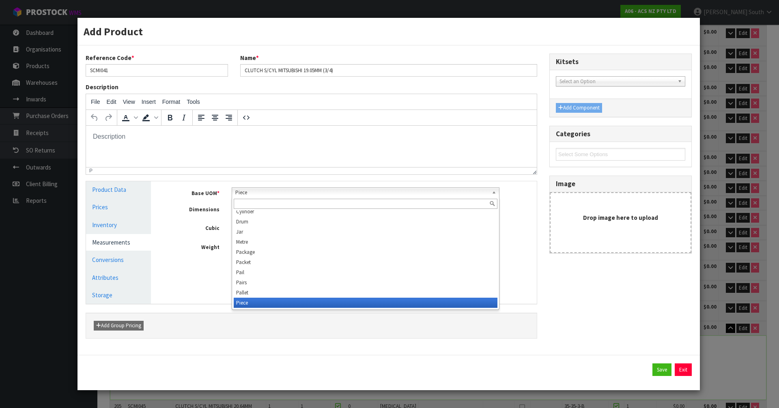
click at [268, 196] on span "Piece" at bounding box center [362, 193] width 254 height 10
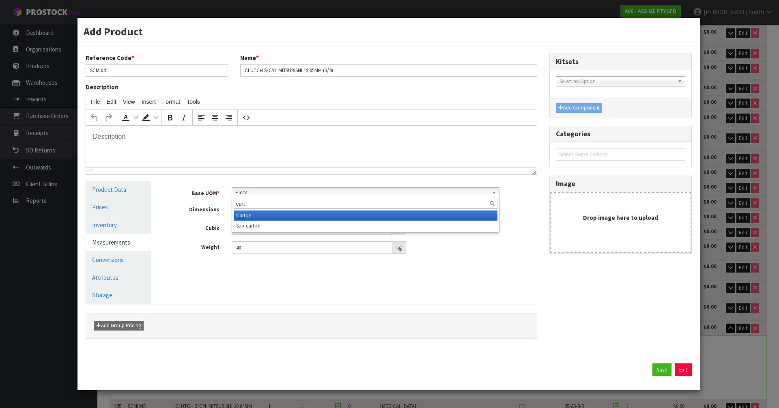
type input "cart"
click at [265, 215] on li "Cart on" at bounding box center [366, 216] width 264 height 10
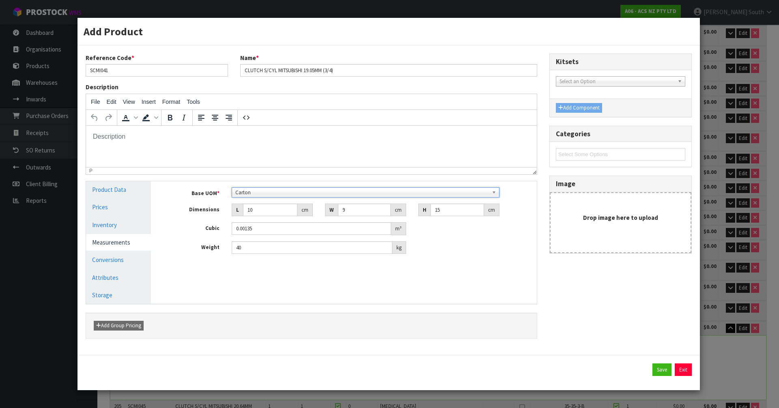
click at [523, 310] on div "Reference Code * SCMI041 Name * CLUTCH S/CYL MITSUBISHI 19.05MM (3/4) Descripti…" at bounding box center [312, 200] width 464 height 293
click at [658, 366] on button "Save" at bounding box center [662, 370] width 19 height 13
type input "1 [MEDICAL_DATA] x CTN"
type input "1 CTN"
type input "293"
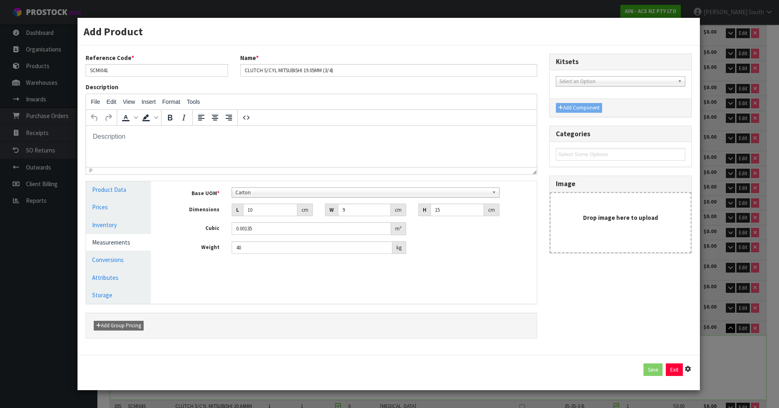
type input "293"
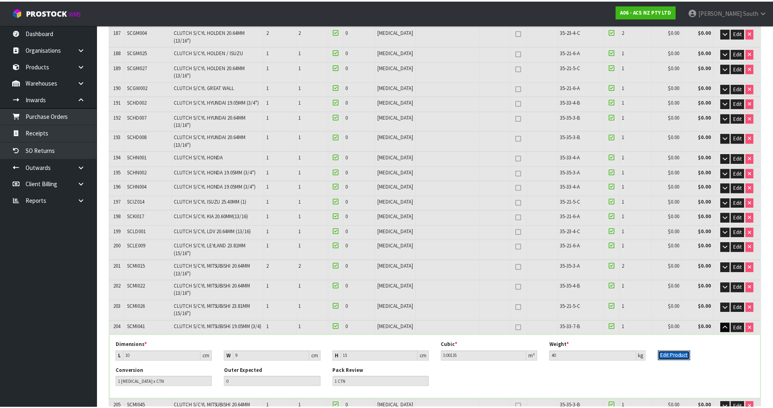
scroll to position [3132, 0]
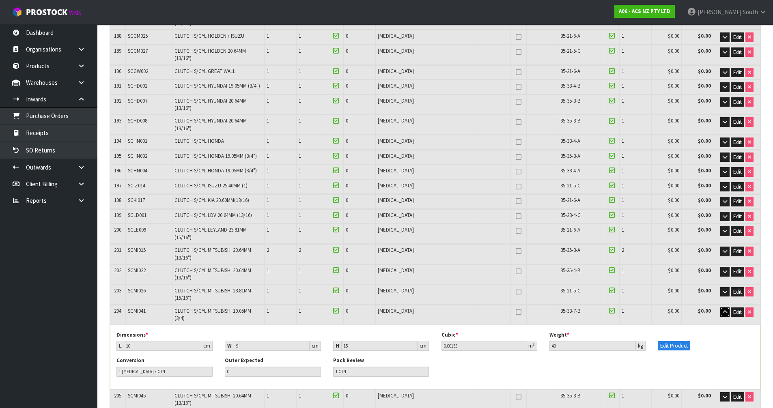
click at [726, 310] on icon "button" at bounding box center [725, 312] width 4 height 5
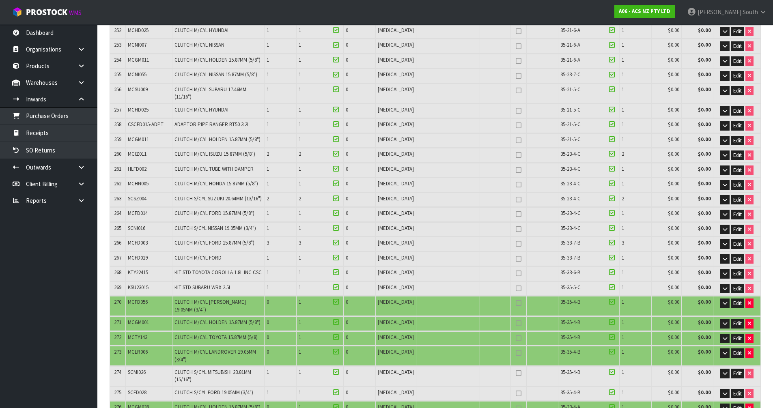
scroll to position [3232, 0]
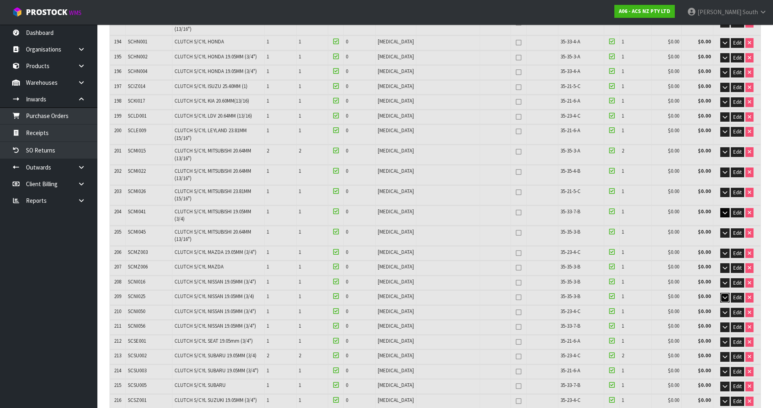
click at [723, 295] on icon "button" at bounding box center [725, 297] width 4 height 5
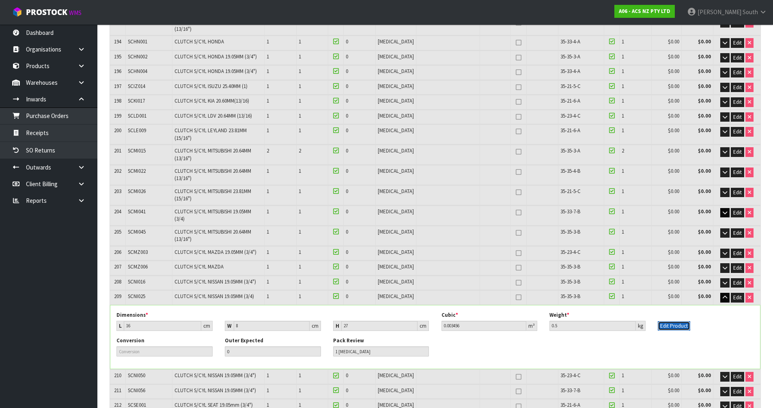
click at [680, 321] on button "Edit Product" at bounding box center [674, 326] width 32 height 10
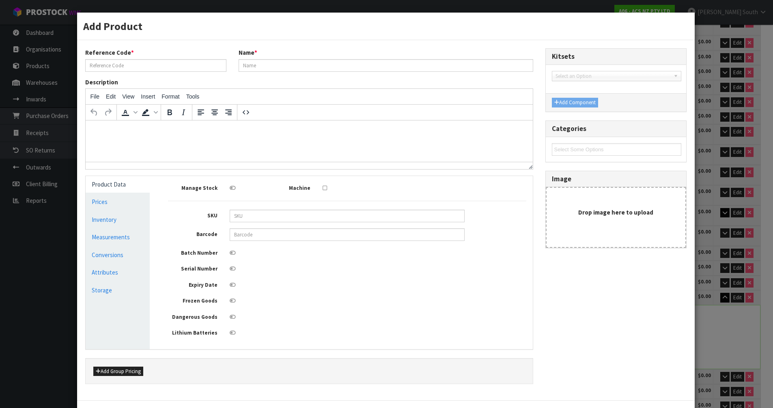
type input "SCNI025"
type input "CLUTCH S/CYL NISSAN 19.05MM (3/4)"
type input "9337467061192"
type input "16"
type input "8"
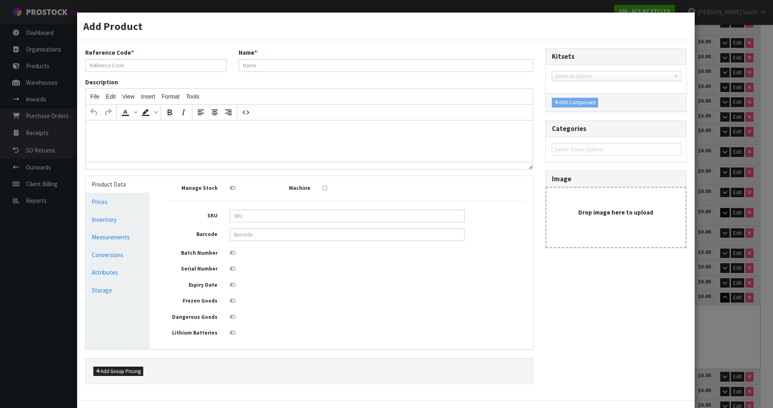
type input "27"
type input "0.003456"
type input "0.5"
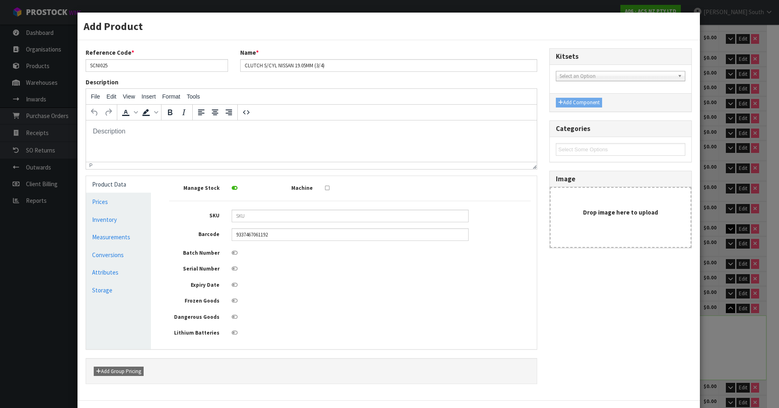
scroll to position [0, 0]
click at [104, 235] on link "Measurements" at bounding box center [118, 237] width 65 height 17
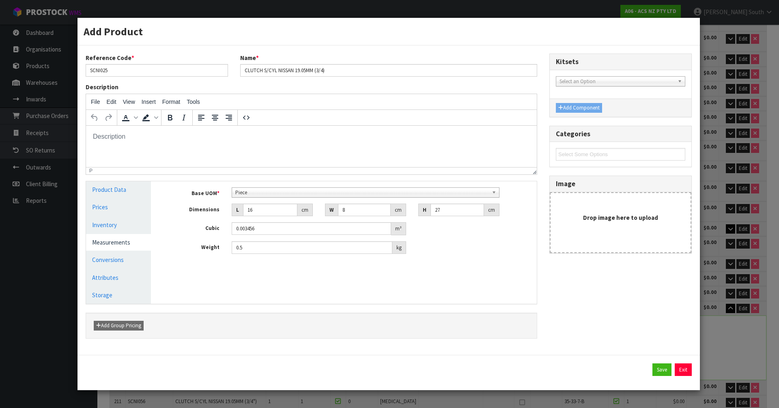
click at [304, 198] on div "Base UOM * Bag Bar Basket Bin Bottle Box Bundle Cabinet Cage Carton Case Coil C…" at bounding box center [350, 221] width 362 height 67
click at [307, 194] on span "Piece" at bounding box center [362, 193] width 254 height 10
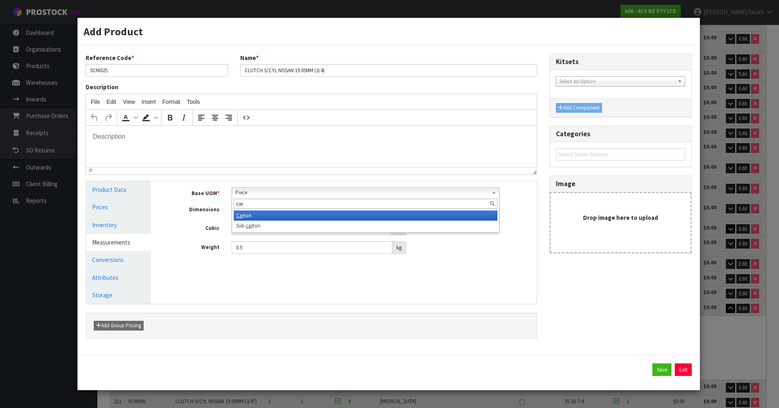
type input "car"
click at [279, 216] on li "Car ton" at bounding box center [366, 216] width 264 height 10
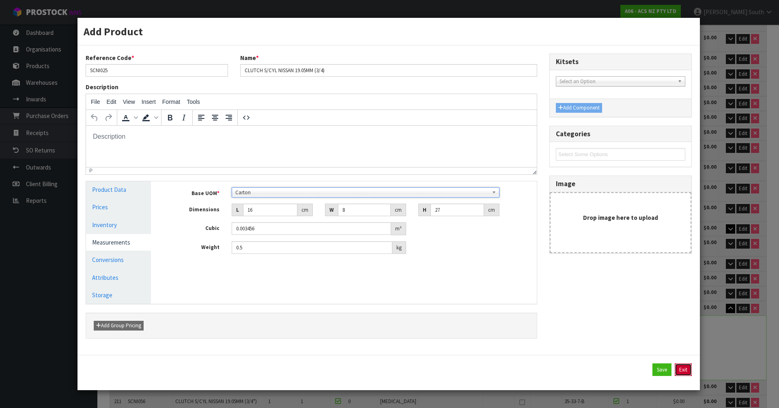
click at [676, 367] on button "Exit" at bounding box center [683, 370] width 17 height 13
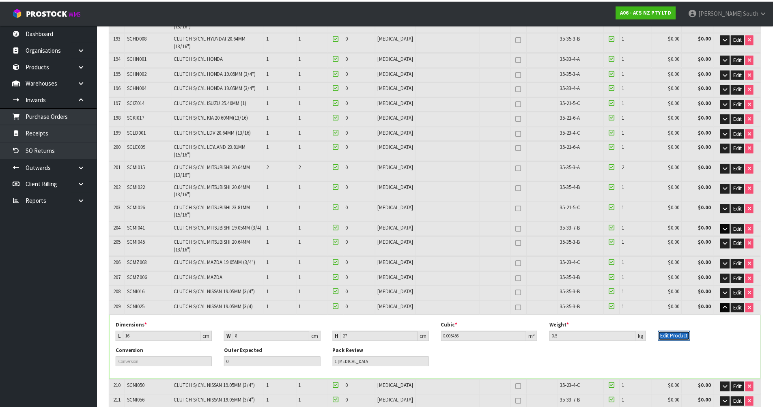
scroll to position [3232, 0]
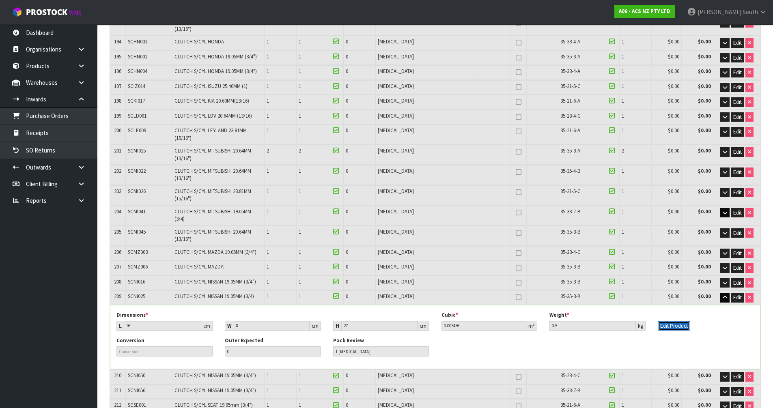
click at [669, 321] on button "Edit Product" at bounding box center [674, 326] width 32 height 10
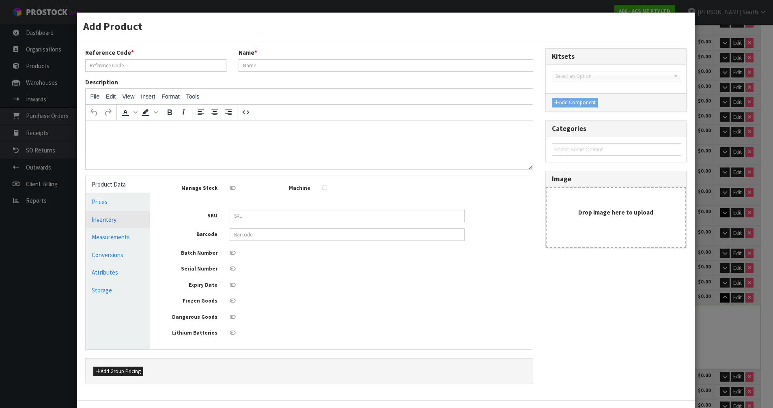
type input "SCNI025"
type input "CLUTCH S/CYL NISSAN 19.05MM (3/4)"
type input "9337467061192"
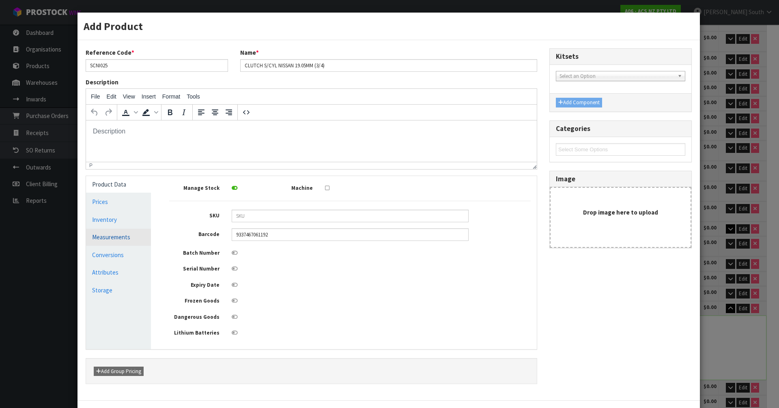
scroll to position [0, 0]
click at [110, 235] on link "Measurements" at bounding box center [118, 237] width 65 height 17
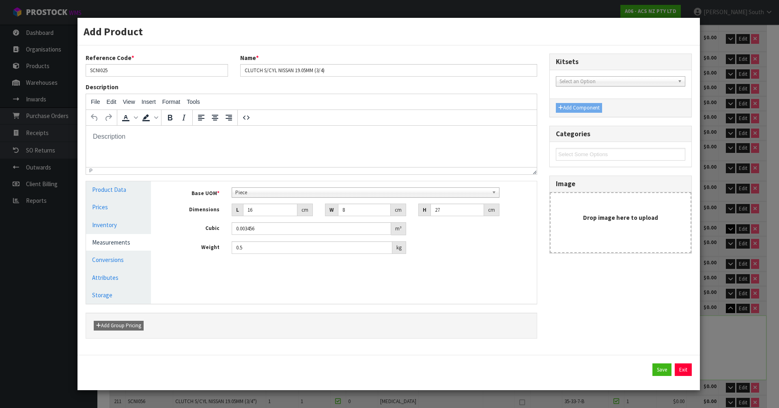
click at [304, 194] on span "Piece" at bounding box center [362, 193] width 254 height 10
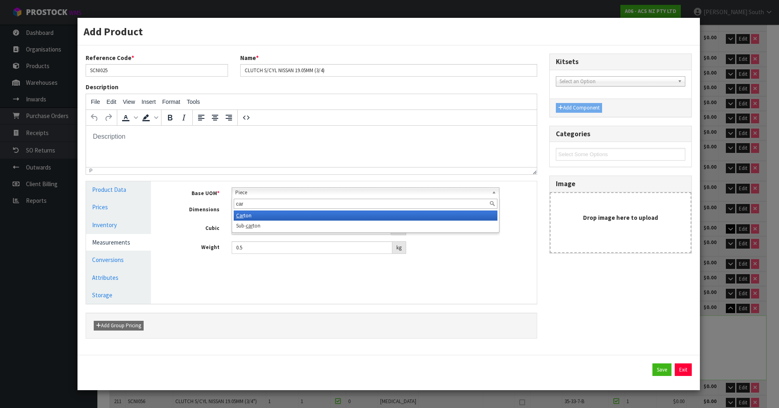
type input "car"
click at [261, 213] on li "Car ton" at bounding box center [366, 216] width 264 height 10
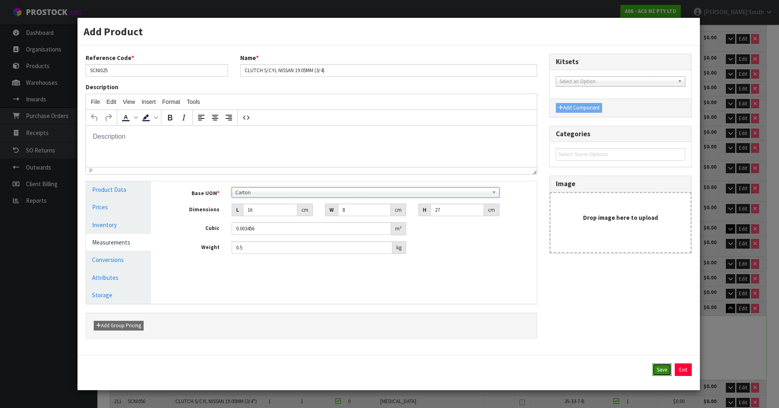
click at [658, 367] on button "Save" at bounding box center [662, 370] width 19 height 13
type input "1 [MEDICAL_DATA] x CTN"
type input "1 CTN"
type input "294"
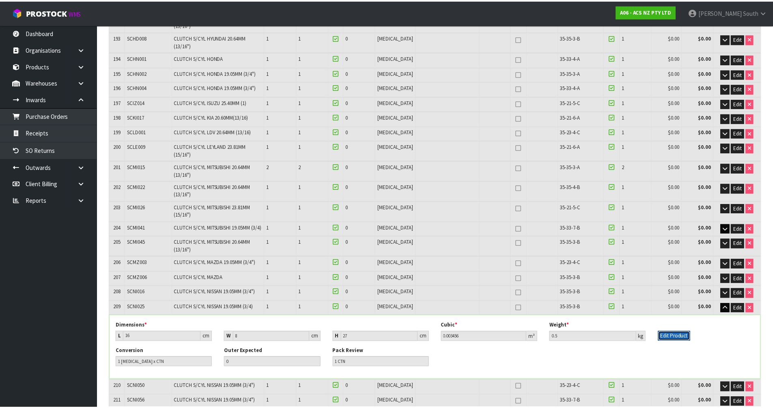
scroll to position [3232, 0]
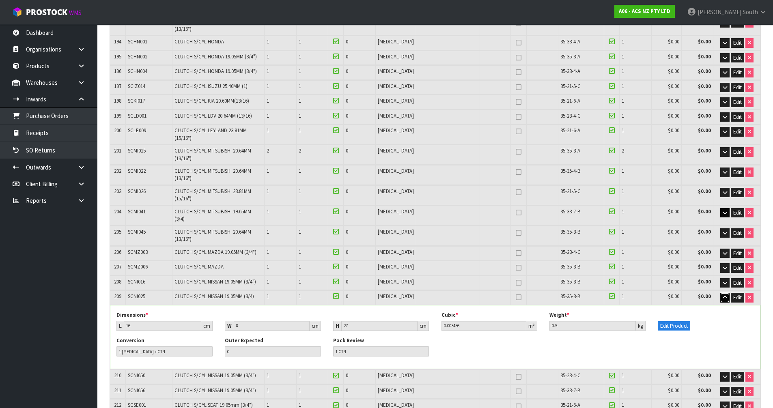
click at [723, 295] on icon "button" at bounding box center [725, 297] width 4 height 5
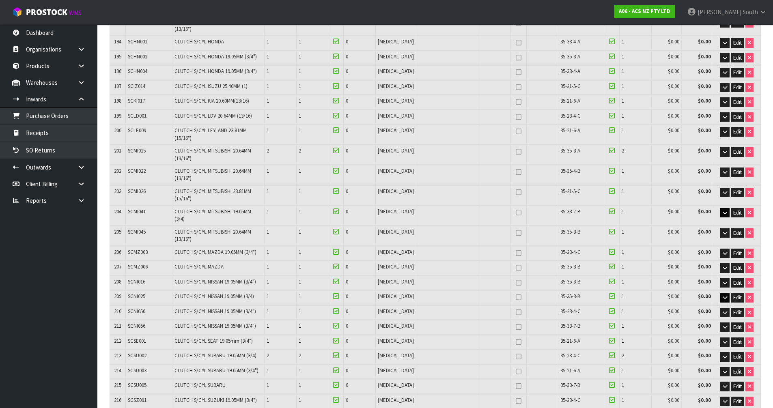
scroll to position [3558, 0]
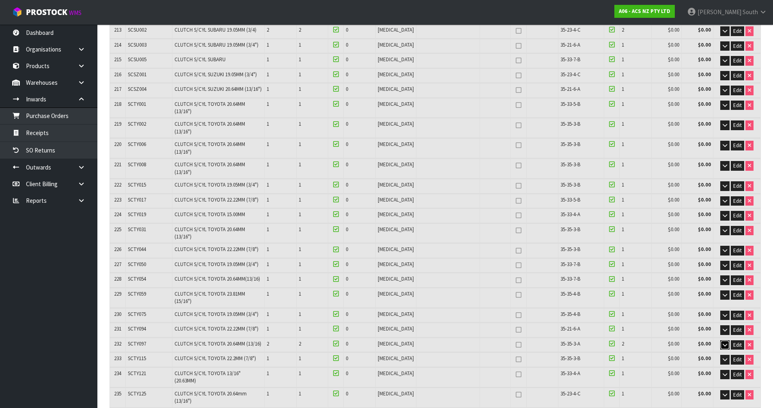
click at [721, 341] on button "button" at bounding box center [725, 346] width 9 height 10
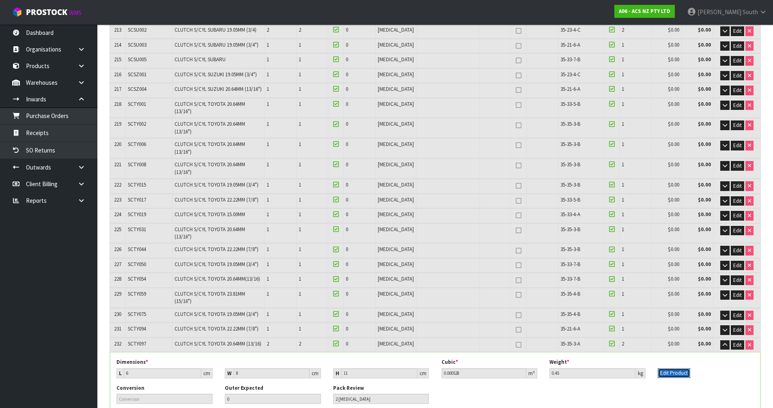
click at [669, 369] on button "Edit Product" at bounding box center [674, 374] width 32 height 10
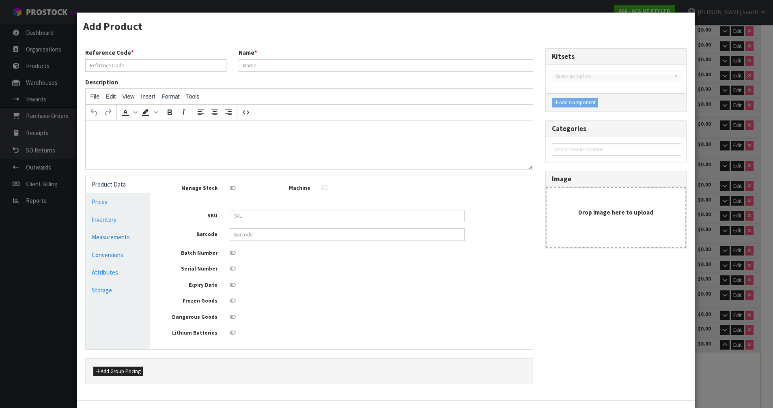
type input "SCTY097"
type input "CLUTCH S/CYL TOYOTA 20.64MM (13/16)"
type input "9337467188042"
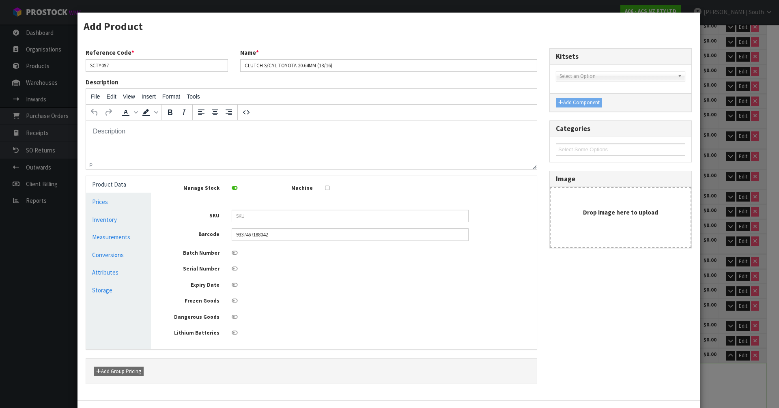
scroll to position [0, 0]
click at [108, 233] on link "Measurements" at bounding box center [118, 237] width 65 height 17
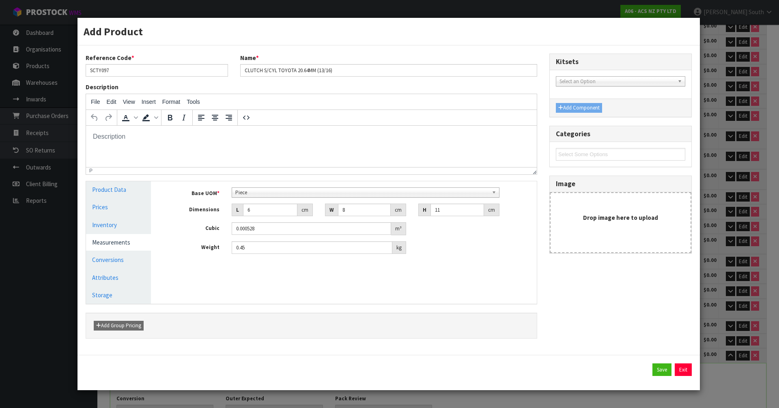
click at [305, 193] on span "Piece" at bounding box center [362, 193] width 254 height 10
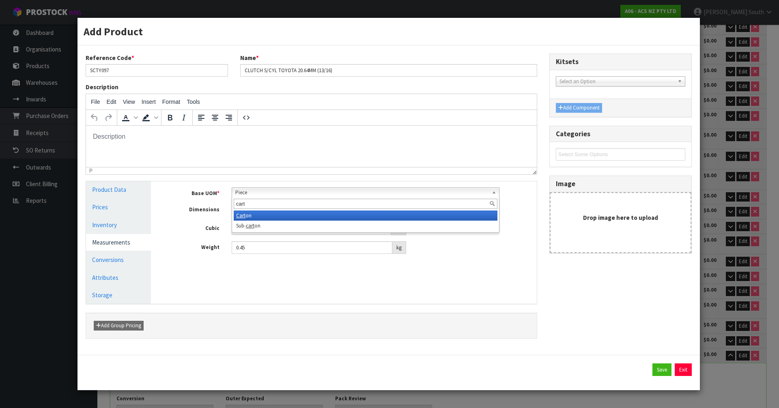
type input "cart"
click at [288, 214] on li "Cart on" at bounding box center [366, 216] width 264 height 10
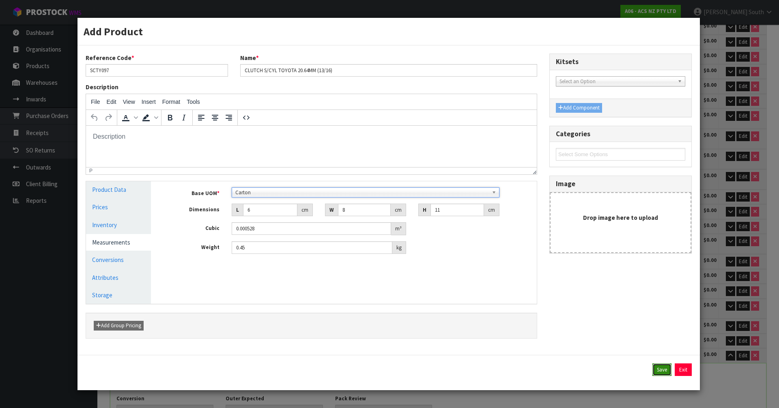
click at [664, 369] on button "Save" at bounding box center [662, 370] width 19 height 13
type input "1 [MEDICAL_DATA] x CTN"
type input "2 CTN"
type input "296"
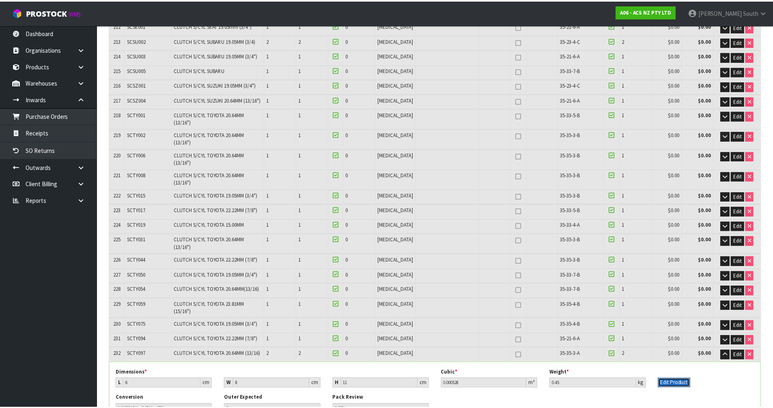
scroll to position [3558, 0]
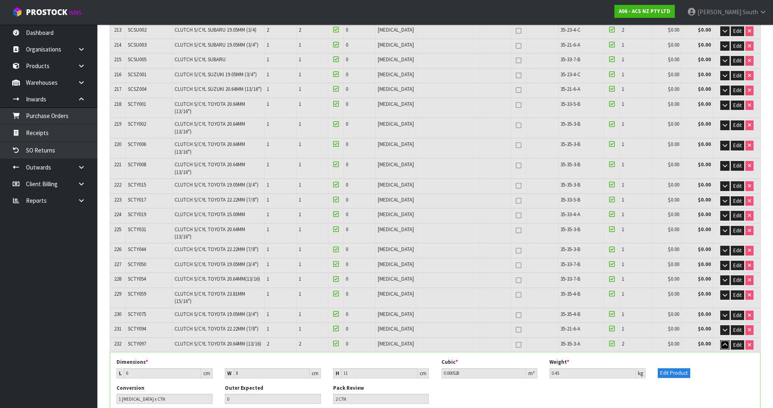
click at [725, 343] on icon "button" at bounding box center [725, 345] width 4 height 5
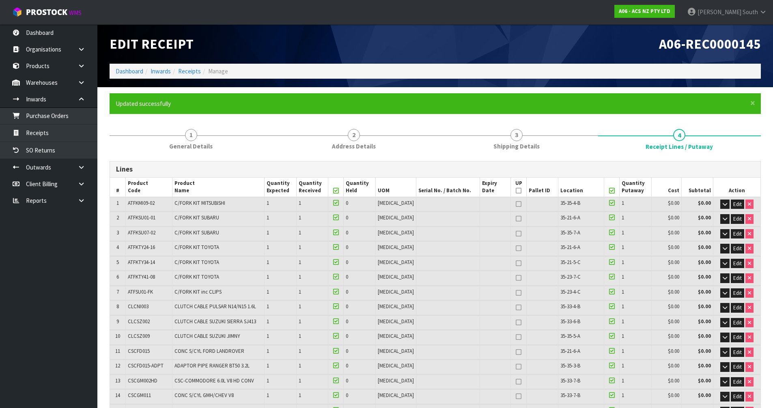
scroll to position [3682, 0]
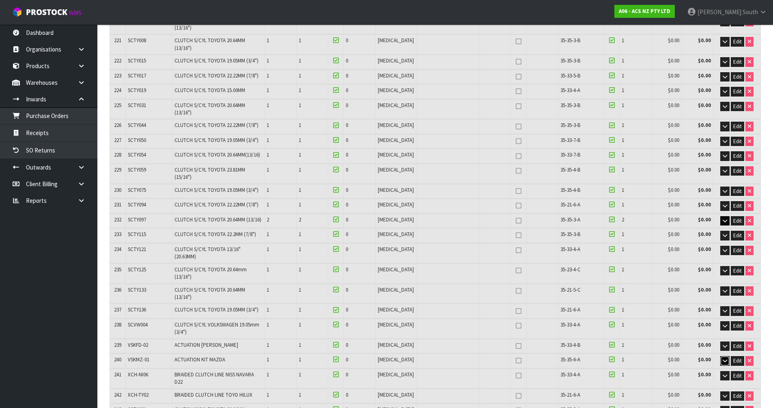
click at [721, 356] on button "button" at bounding box center [725, 361] width 9 height 10
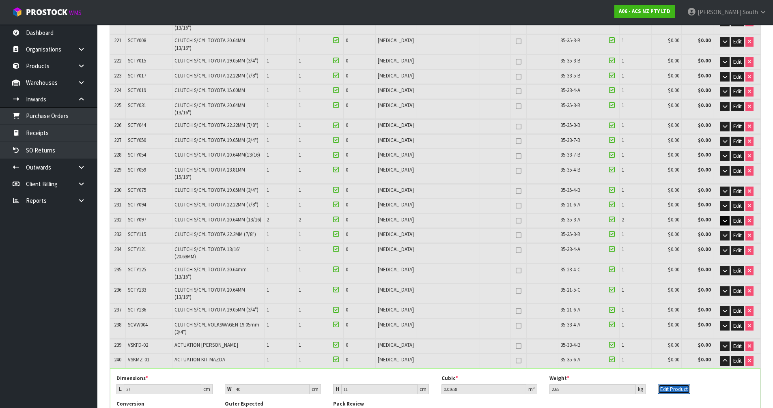
click at [673, 385] on button "Edit Product" at bounding box center [674, 390] width 32 height 10
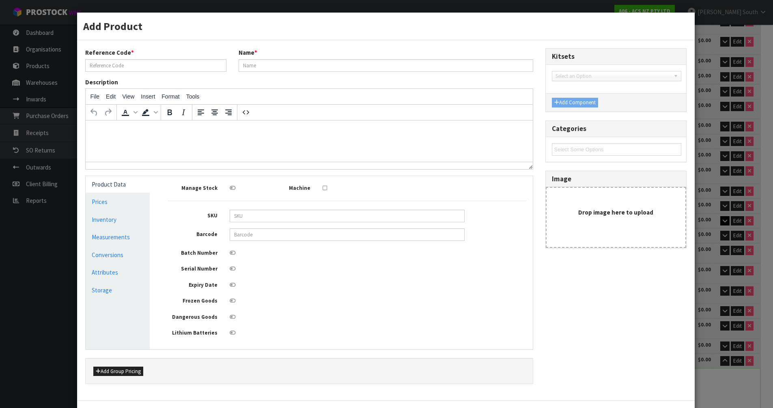
type input "VSKMZ-01"
type input "ACTUATION KIT MAZDA"
type input "9337467345919"
type input "37"
type input "40"
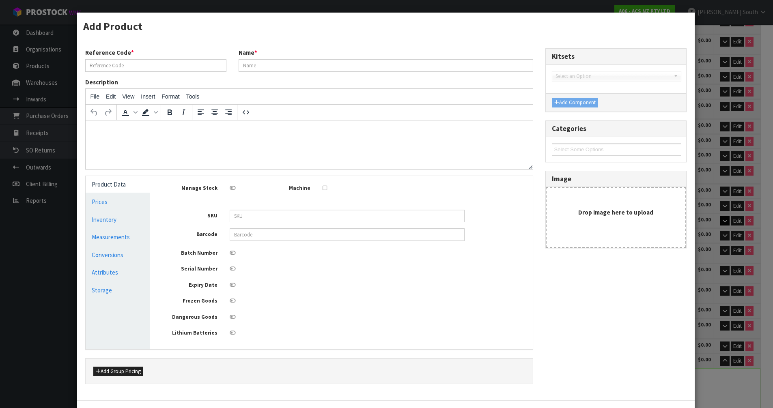
type input "11"
type input "0.01628"
type input "2.65"
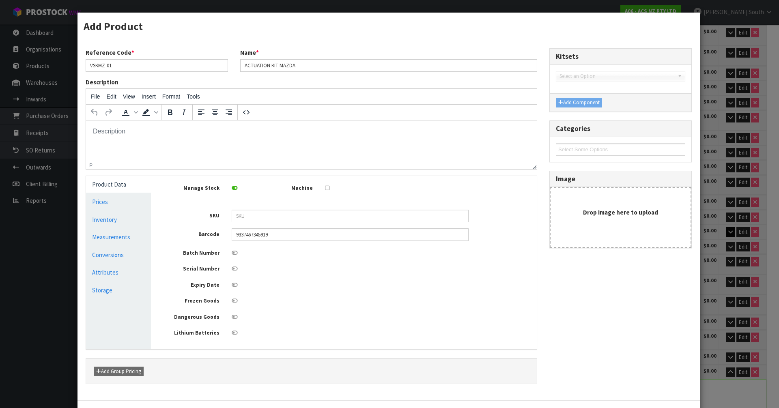
scroll to position [0, 0]
click at [101, 247] on link "Conversions" at bounding box center [118, 255] width 65 height 17
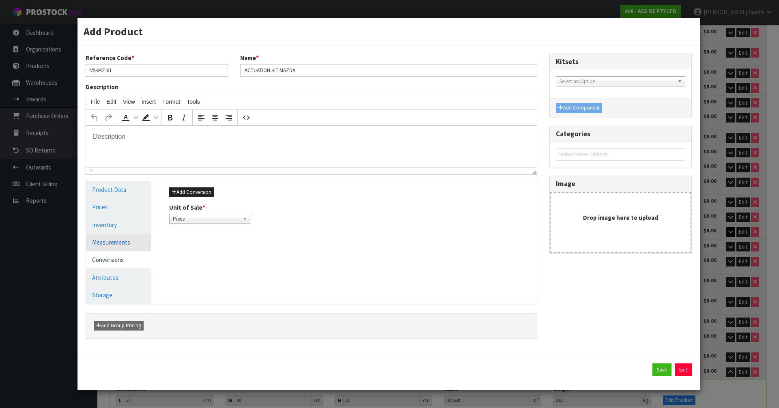
click at [109, 240] on link "Measurements" at bounding box center [118, 242] width 65 height 17
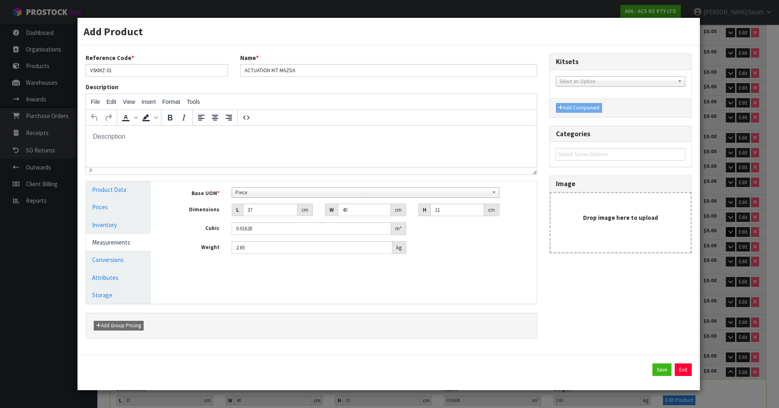
click at [265, 192] on span "Piece" at bounding box center [362, 193] width 254 height 10
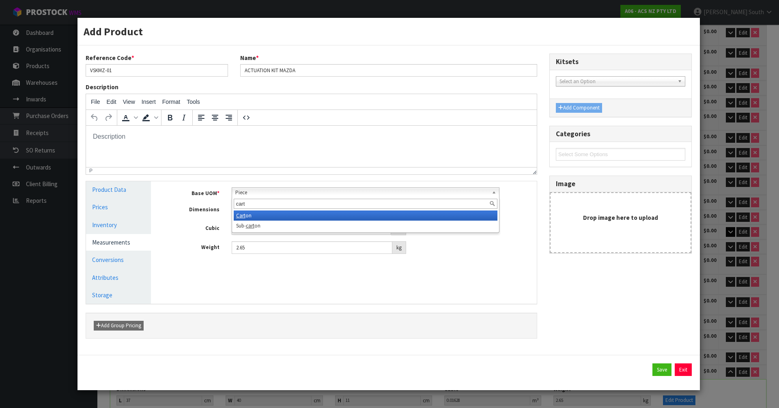
type input "cart"
click at [256, 216] on li "Cart on" at bounding box center [366, 216] width 264 height 10
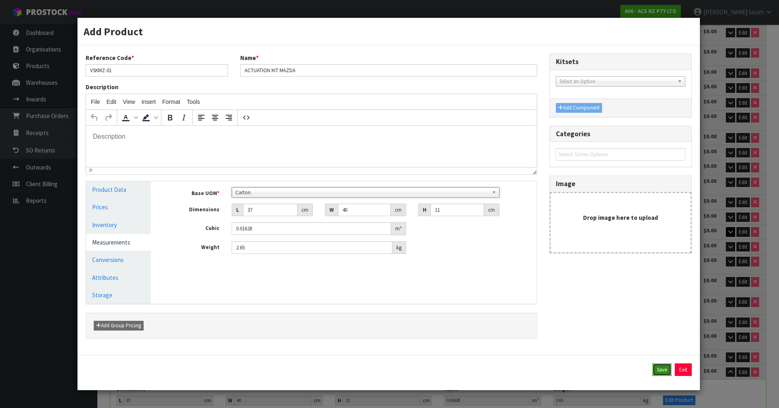
click at [657, 368] on button "Save" at bounding box center [662, 370] width 19 height 13
type input "1 [MEDICAL_DATA] x CTN"
type input "1 CTN"
type input "297"
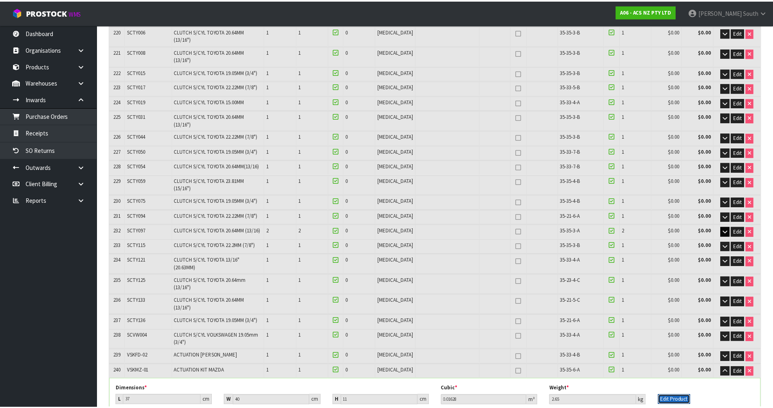
scroll to position [3682, 0]
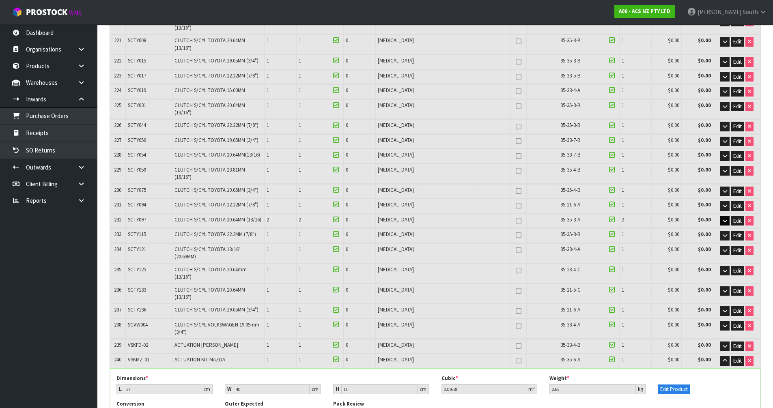
click at [558, 401] on div "Conversion 1 [MEDICAL_DATA] x CTN Outer Expected 0 Pack Review 1 CTN" at bounding box center [435, 414] width 650 height 26
click at [724, 358] on icon "button" at bounding box center [725, 360] width 4 height 5
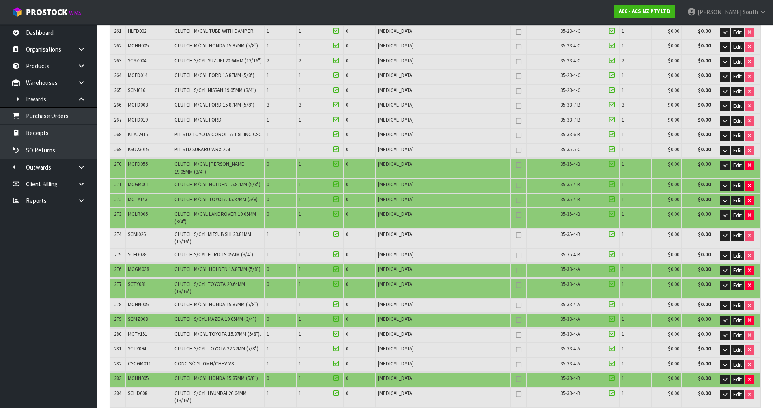
scroll to position [4291, 0]
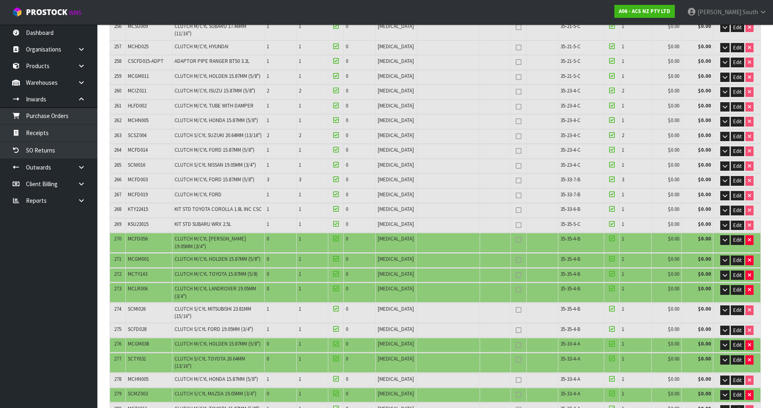
click at [324, 10] on nav "Toggle navigation ProStock WMS A06 - ACS NZ PTY LTD [PERSON_NAME] South Logout" at bounding box center [386, 12] width 773 height 25
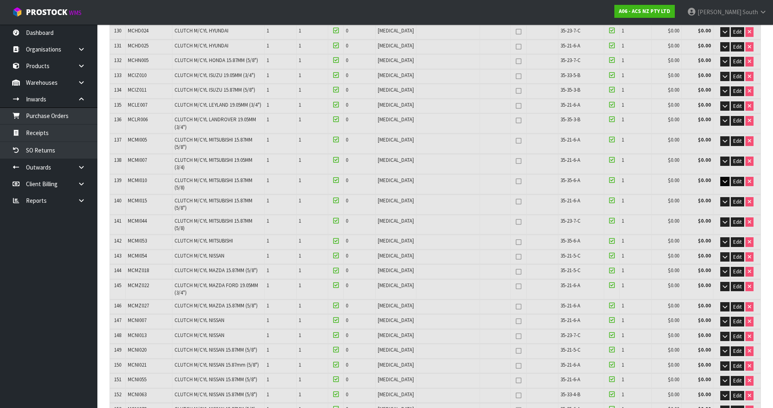
scroll to position [2351, 0]
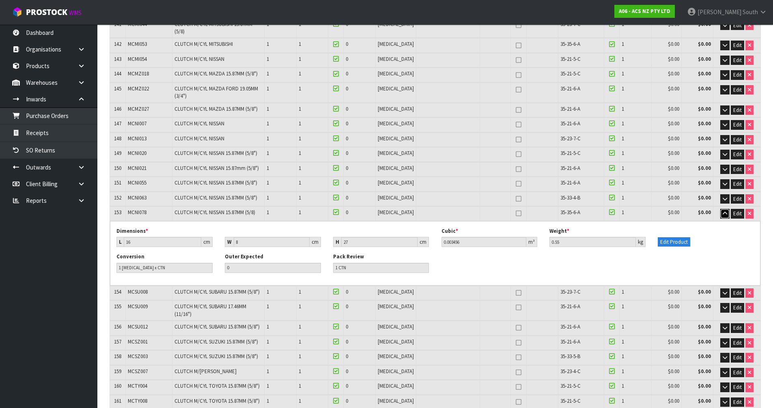
click at [721, 209] on button "button" at bounding box center [725, 214] width 9 height 10
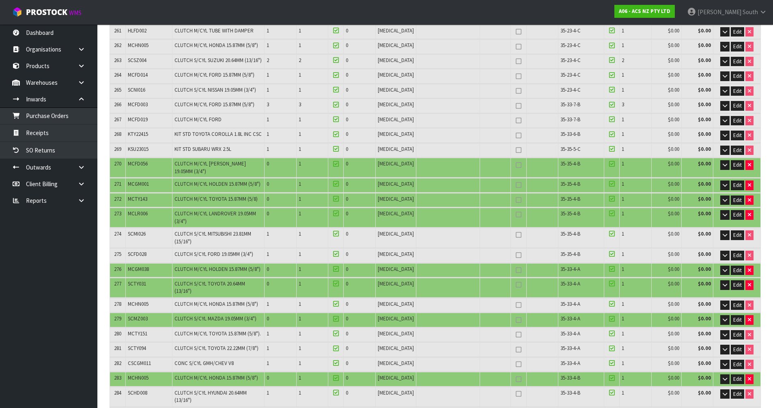
scroll to position [4262, 0]
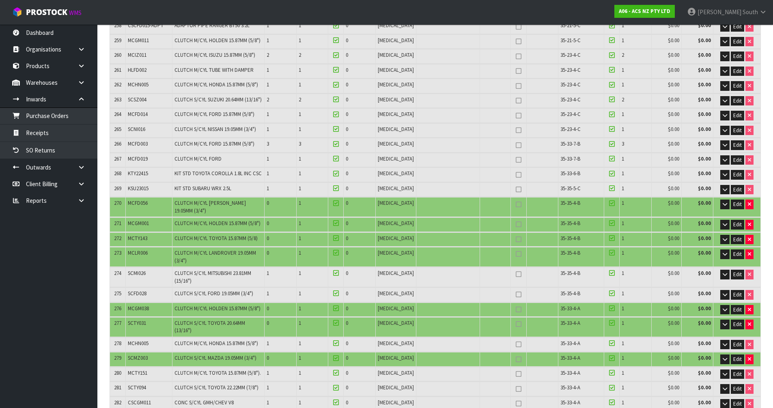
copy span "MCHN005"
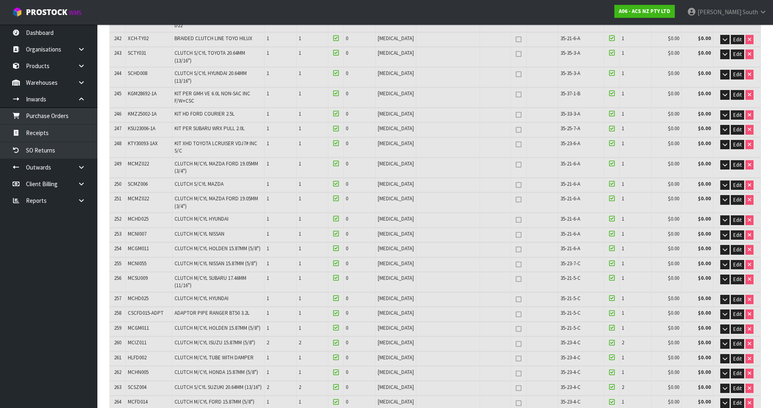
scroll to position [4228, 0]
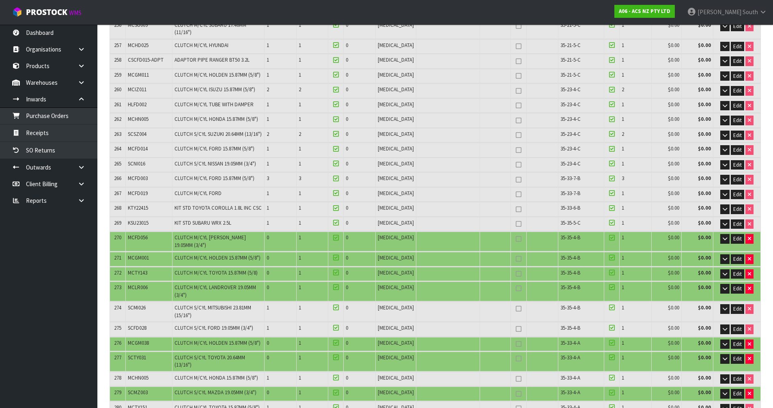
click at [146, 389] on span "SCMZ003" at bounding box center [138, 392] width 20 height 7
copy tr "SCMZ003"
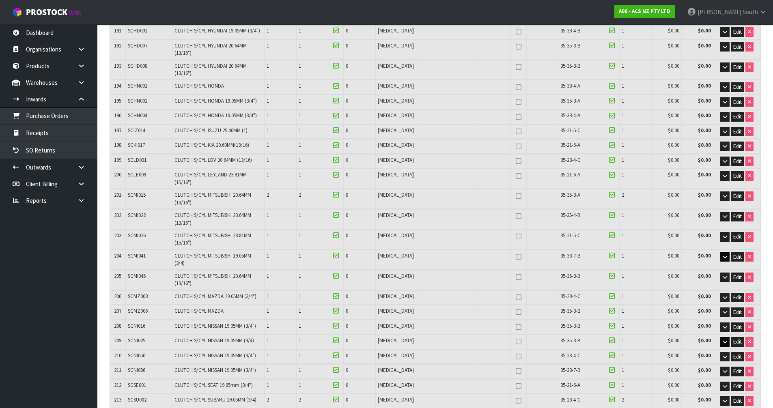
scroll to position [4243, 0]
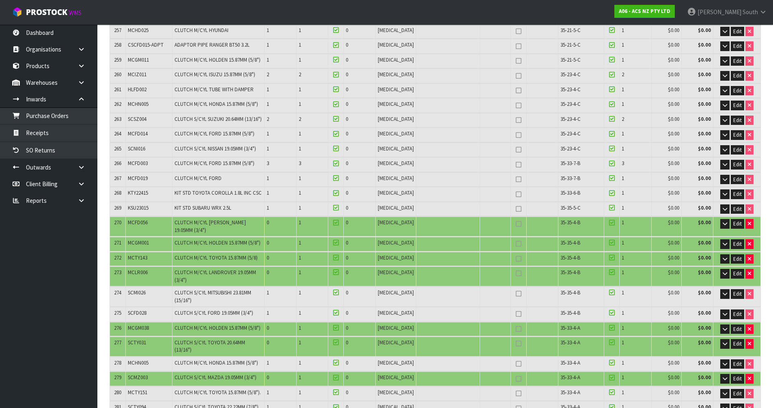
click at [142, 339] on span "SCTY031" at bounding box center [137, 342] width 18 height 7
copy tr "SCTY031"
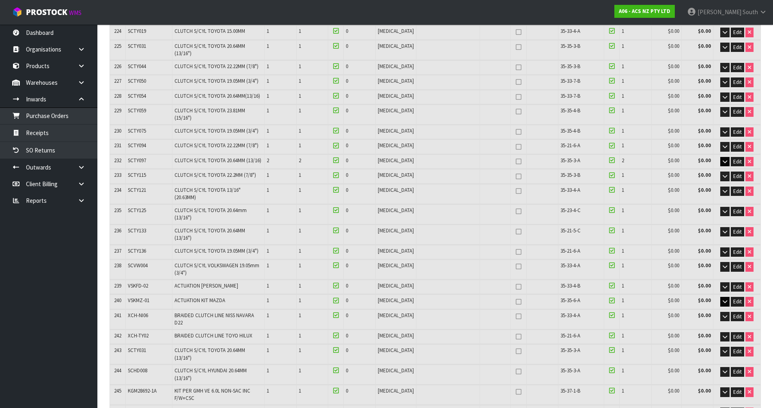
scroll to position [4213, 0]
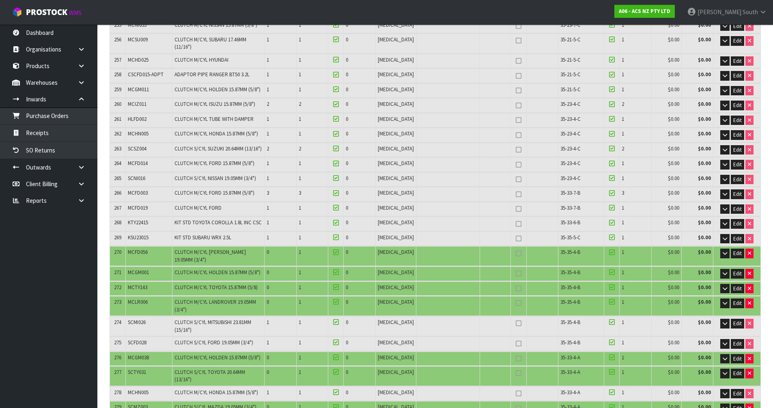
click at [143, 354] on span "MCGM038" at bounding box center [138, 357] width 21 height 7
copy tr "MCGM038"
click at [145, 354] on span "MCGM038" at bounding box center [138, 357] width 21 height 7
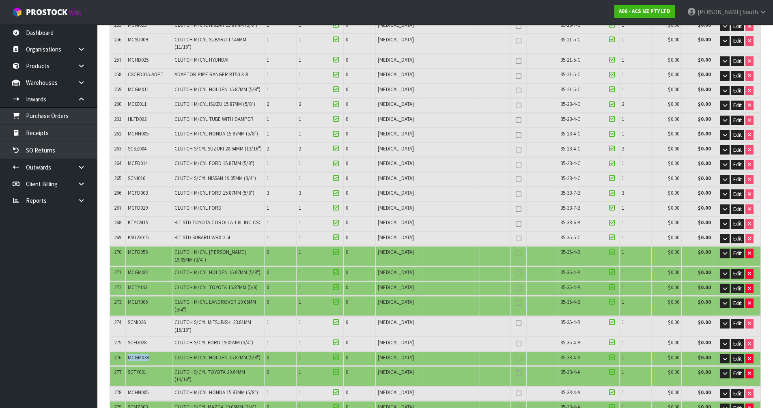
click at [145, 354] on span "MCGM038" at bounding box center [138, 357] width 21 height 7
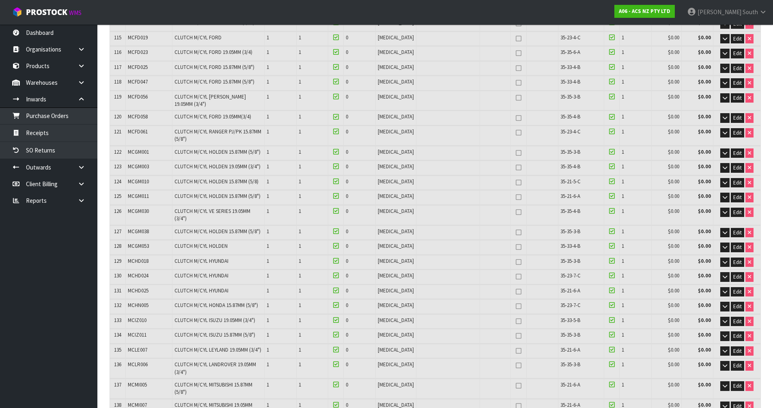
scroll to position [4198, 0]
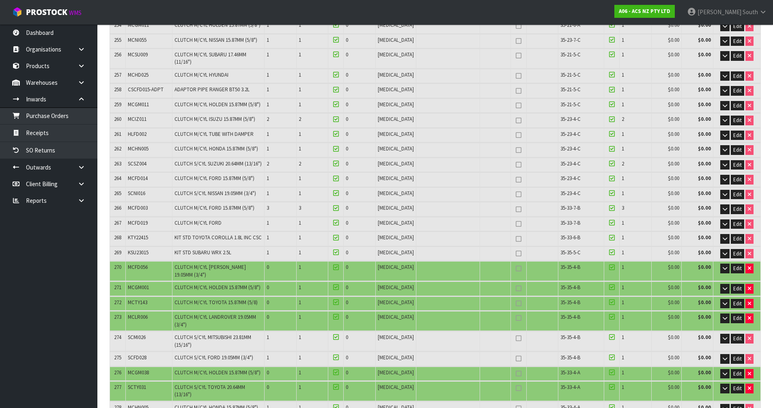
click at [140, 314] on span "MCLR006" at bounding box center [138, 317] width 20 height 7
copy tr "MCLR006"
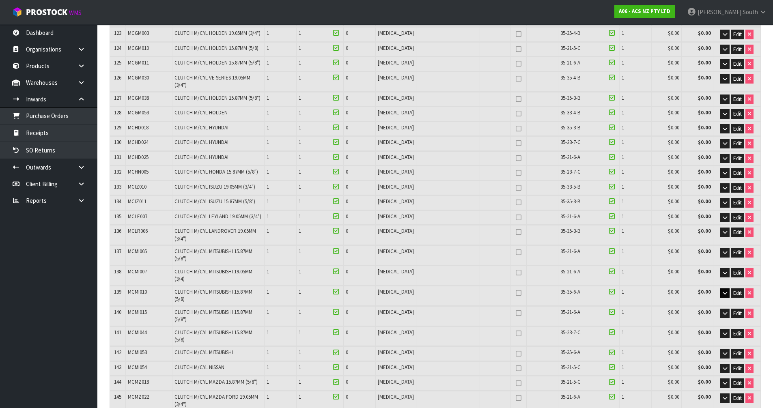
scroll to position [4143, 0]
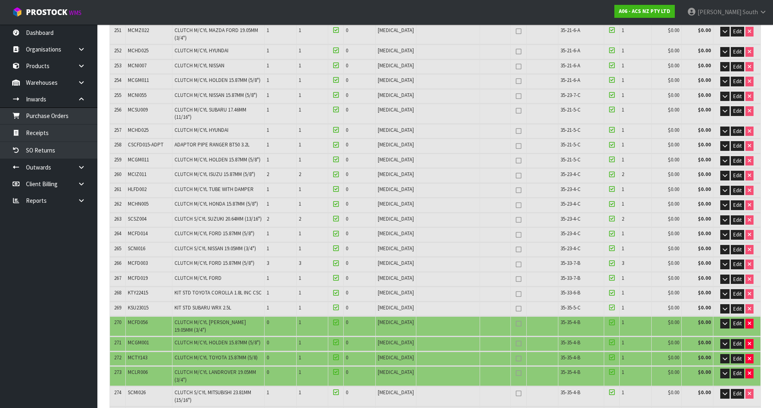
click at [140, 354] on span "MCTY143" at bounding box center [137, 357] width 19 height 7
copy tr "MCTY143"
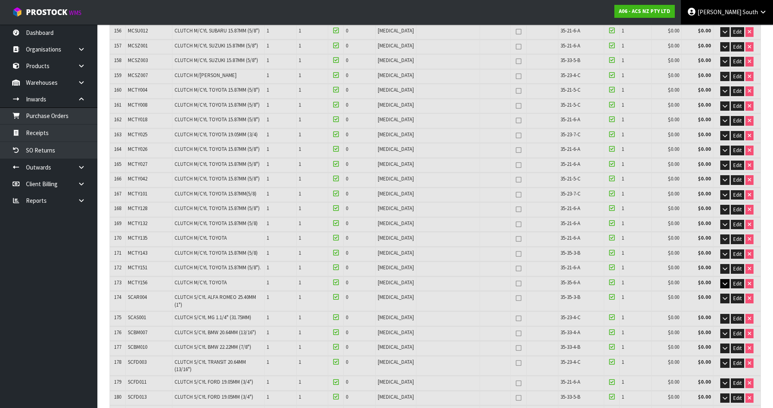
scroll to position [4128, 0]
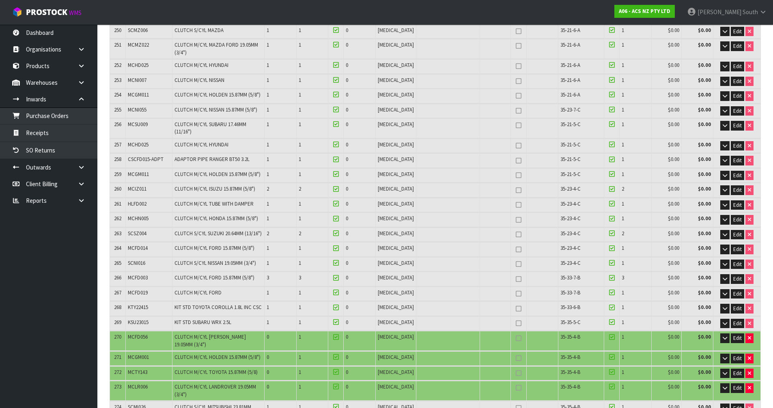
click at [135, 354] on span "MCGM001" at bounding box center [138, 357] width 21 height 7
copy tr "MCGM001"
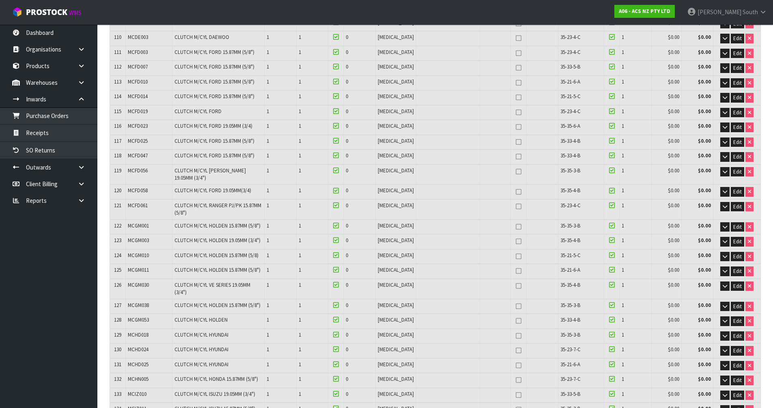
scroll to position [4113, 0]
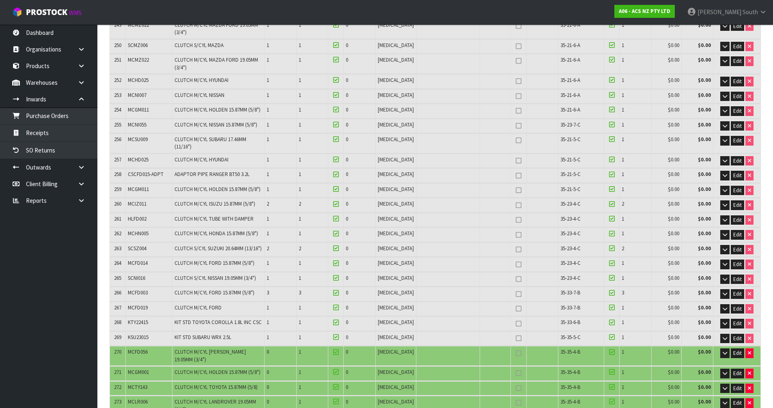
click at [134, 349] on span "MCFD056" at bounding box center [138, 352] width 20 height 7
copy tr "MCFD056"
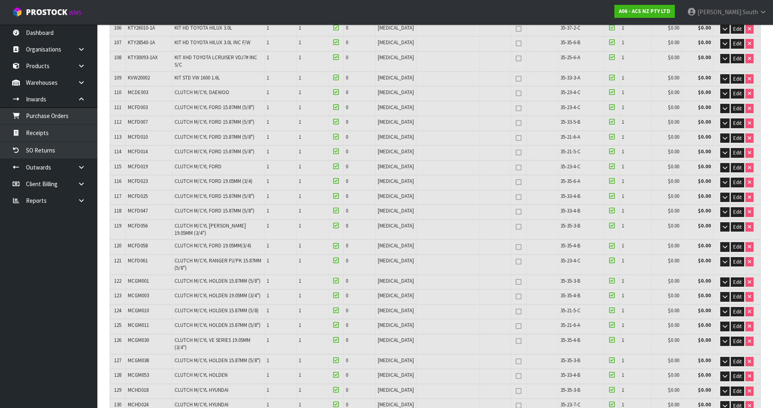
scroll to position [4093, 0]
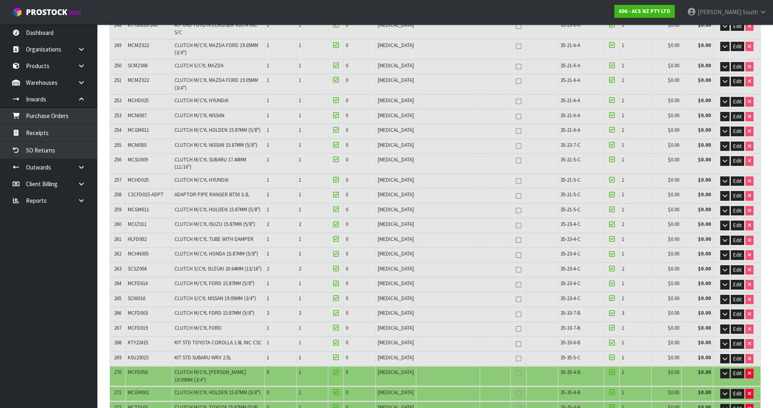
click at [572, 11] on nav "Toggle navigation ProStock WMS A06 - ACS NZ PTY LTD [PERSON_NAME] South Logout" at bounding box center [386, 12] width 773 height 25
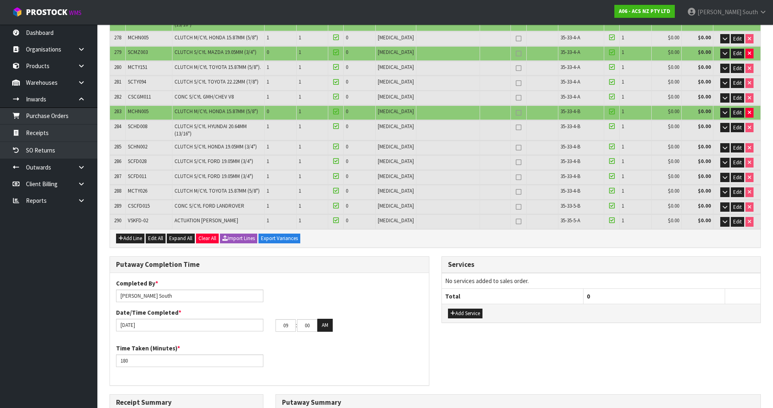
scroll to position [4580, 0]
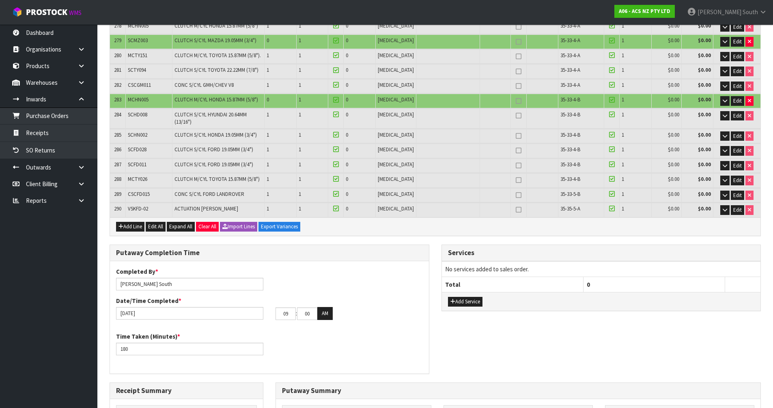
click at [318, 268] on div "Completed By * [PERSON_NAME] Date/Time Completed * [DATE] 09 : 00 : 00 AM Time …" at bounding box center [269, 318] width 319 height 101
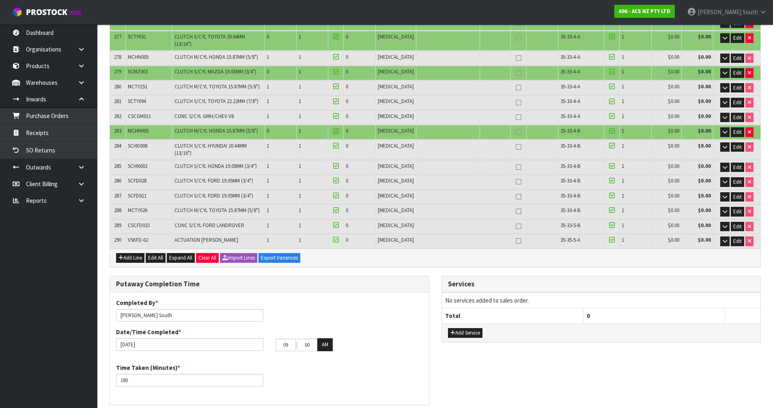
scroll to position [4563, 0]
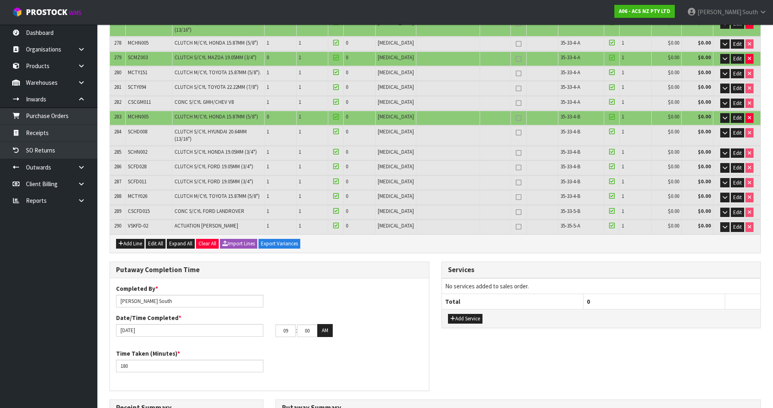
click at [569, 404] on h3 "Putaway Summary" at bounding box center [518, 408] width 472 height 8
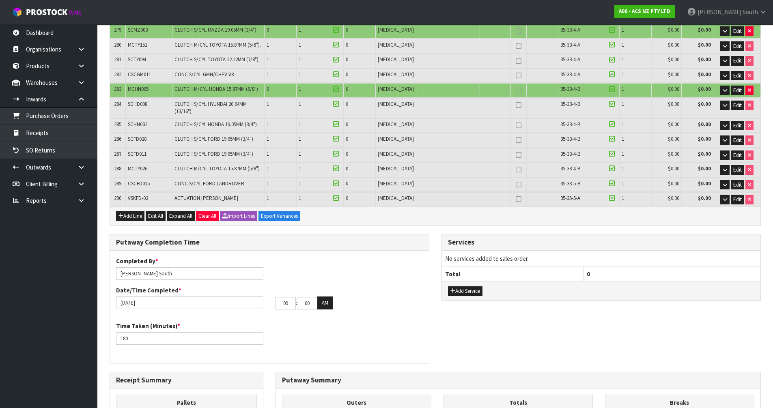
scroll to position [4604, 0]
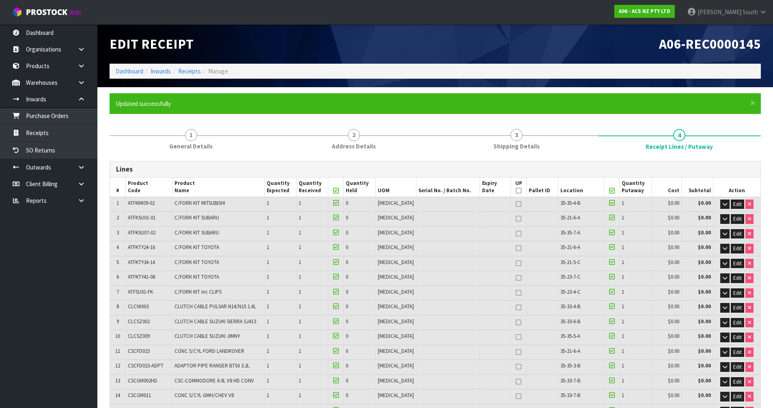
type input "2.776717"
type input "1440.377"
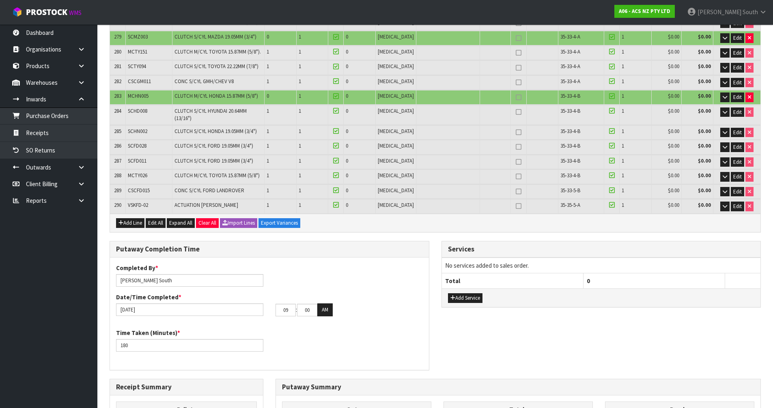
scroll to position [4586, 0]
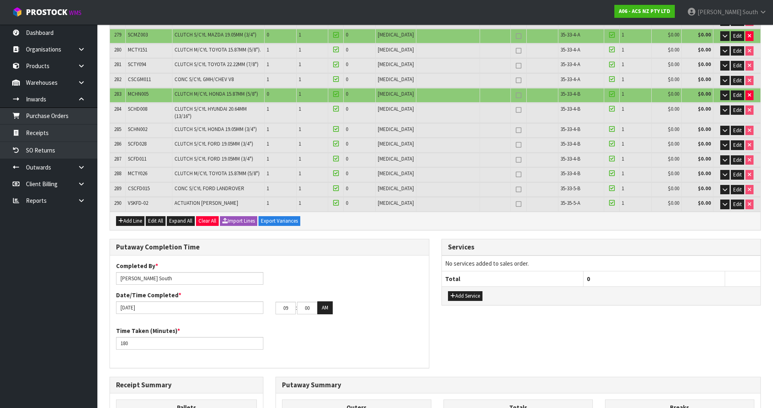
drag, startPoint x: 192, startPoint y: 285, endPoint x: 174, endPoint y: 283, distance: 18.5
type input "3"
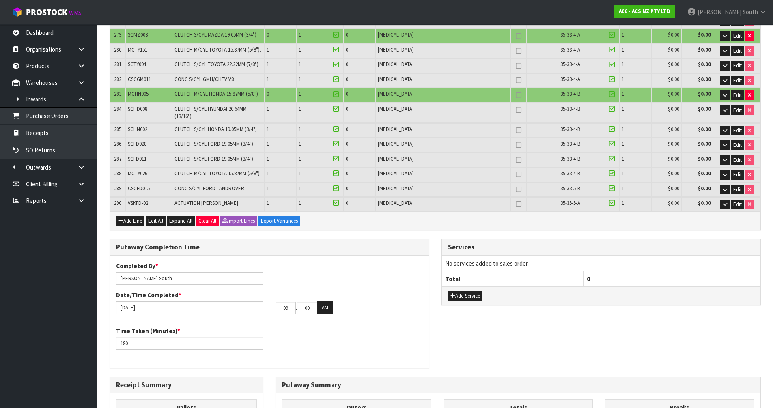
drag, startPoint x: 552, startPoint y: 288, endPoint x: 515, endPoint y: 287, distance: 36.9
drag, startPoint x: 566, startPoint y: 266, endPoint x: 484, endPoint y: 266, distance: 81.6
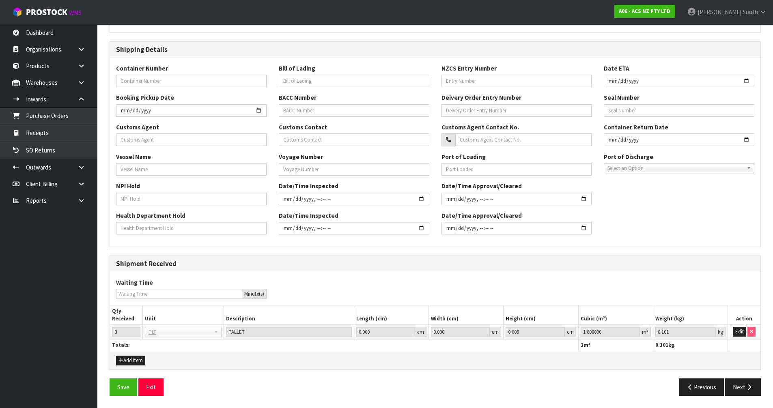
scroll to position [187, 0]
click at [738, 335] on button "Edit" at bounding box center [739, 332] width 13 height 10
click at [738, 381] on button "Next" at bounding box center [743, 387] width 36 height 17
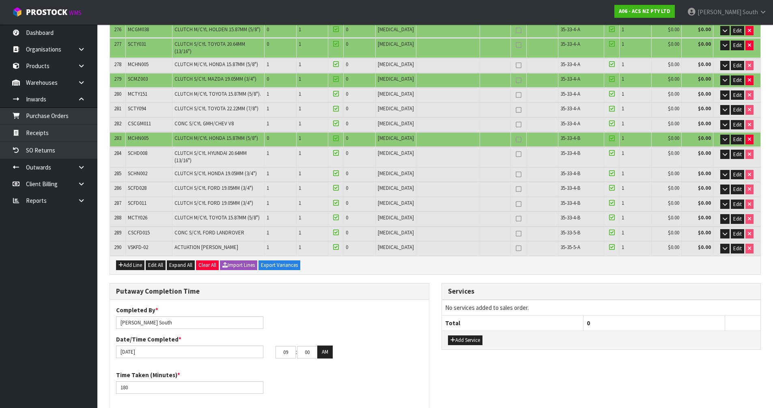
scroll to position [4604, 0]
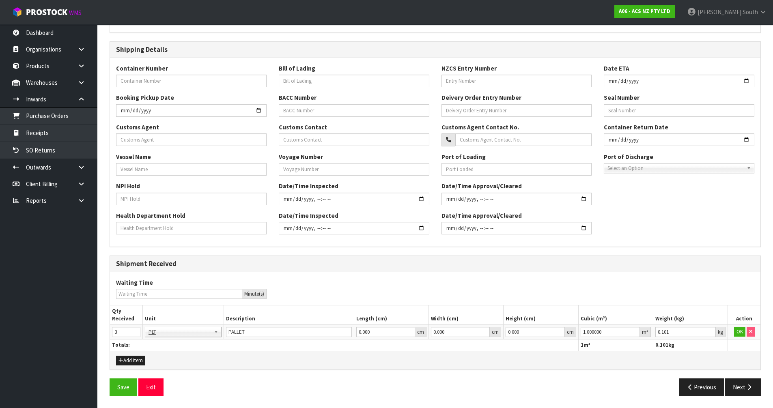
scroll to position [187, 0]
click at [740, 334] on button "OK" at bounding box center [739, 332] width 11 height 10
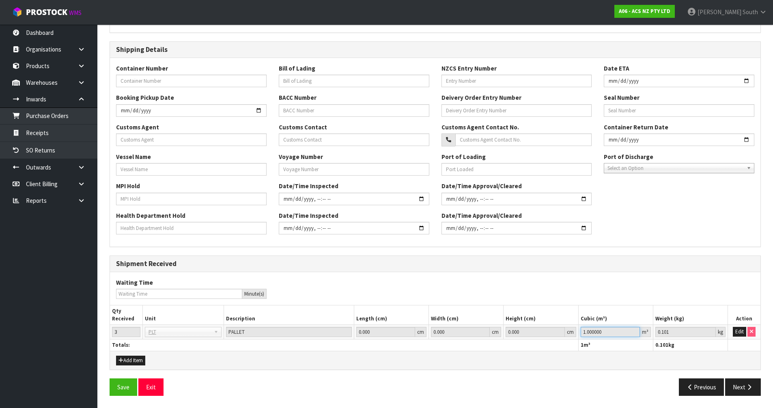
drag, startPoint x: 622, startPoint y: 332, endPoint x: 532, endPoint y: 336, distance: 90.2
click at [532, 336] on tr "3 BAG BAR BSK BIN BTL BOX BDL CAB CGE CTN CSE COI CRA CRT CBE CYL DRM JAR MTR P…" at bounding box center [435, 332] width 651 height 15
click at [733, 329] on button "Edit" at bounding box center [739, 332] width 13 height 10
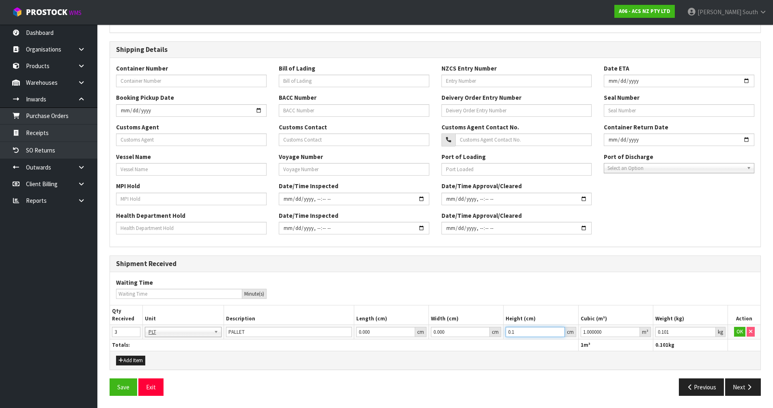
paste input "number"
type input "0"
drag, startPoint x: 602, startPoint y: 330, endPoint x: 567, endPoint y: 330, distance: 35.3
click at [570, 330] on tr "3 BAG BAR BSK BIN BTL BOX BDL CAB CGE CTN CSE COI CRA CRT CBE CYL DRM JAR MTR P…" at bounding box center [435, 332] width 651 height 15
paste input "2.776717"
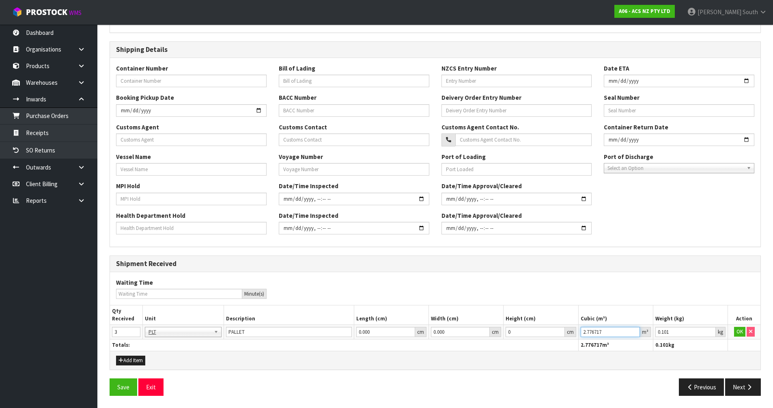
type input "2.776717"
drag, startPoint x: 672, startPoint y: 330, endPoint x: 625, endPoint y: 333, distance: 47.6
click at [625, 333] on tr "3 BAG BAR BSK BIN BTL BOX BDL CAB CGE CTN CSE COI CRA CRT CBE CYL DRM JAR MTR P…" at bounding box center [435, 332] width 651 height 15
paste input "1440.377"
type input "1440.377"
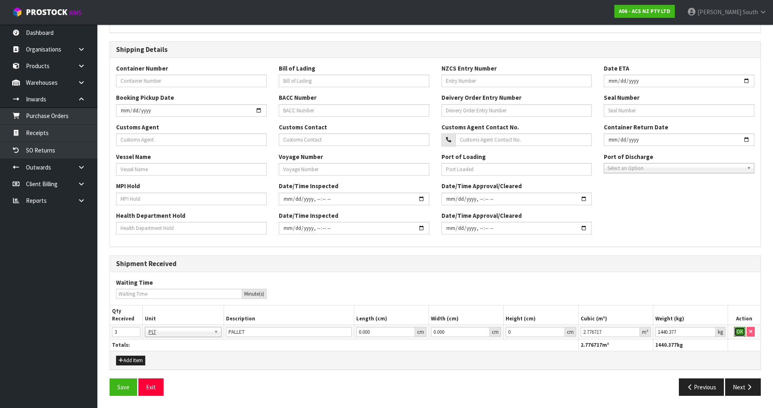
click at [735, 330] on button "OK" at bounding box center [739, 332] width 11 height 10
click at [742, 386] on button "Next" at bounding box center [743, 387] width 36 height 17
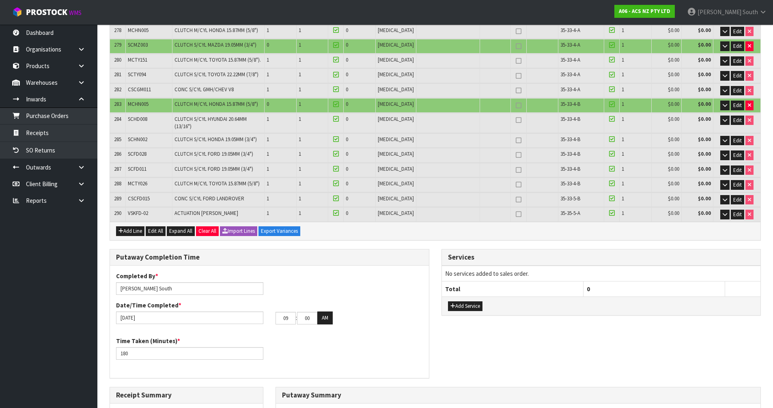
scroll to position [4604, 0]
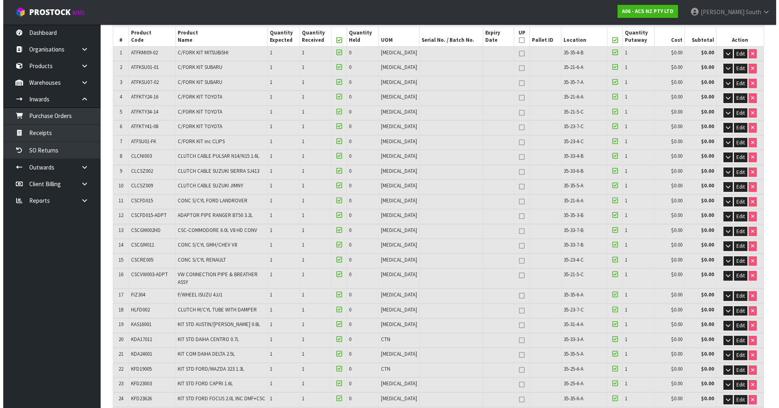
scroll to position [0, 0]
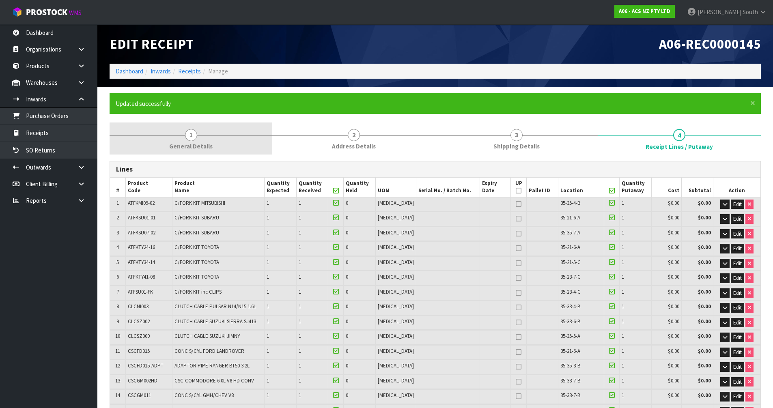
click at [210, 154] on link "1 General Details" at bounding box center [191, 139] width 163 height 32
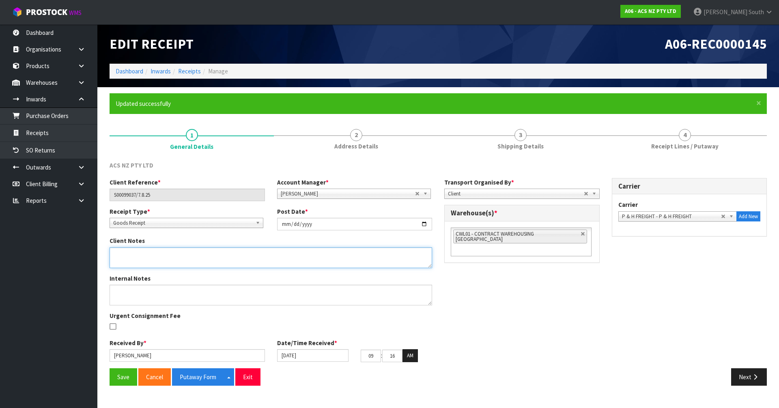
click at [176, 258] on textarea at bounding box center [271, 258] width 323 height 21
click at [135, 266] on textarea at bounding box center [271, 258] width 323 height 21
paste textarea "MCFD056"
click at [136, 261] on textarea at bounding box center [271, 258] width 323 height 21
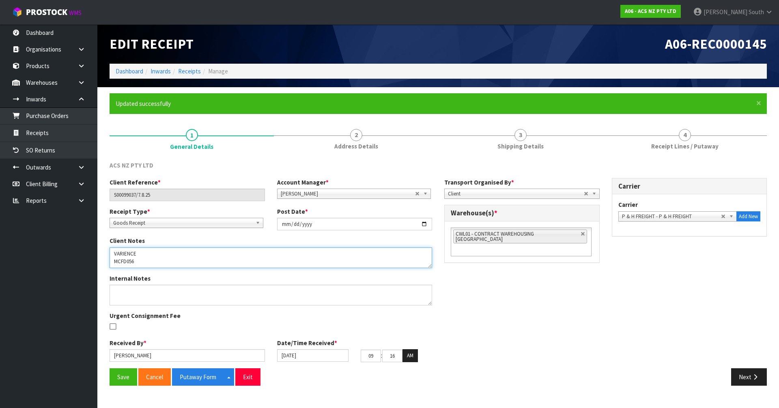
paste textarea "MCGM001"
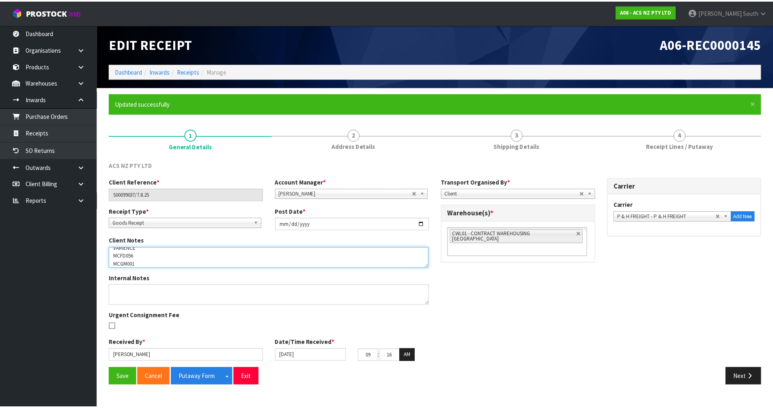
scroll to position [0, 0]
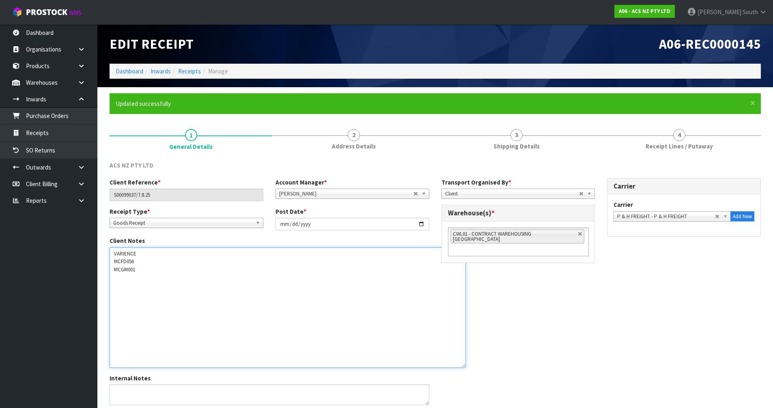
drag, startPoint x: 430, startPoint y: 266, endPoint x: 464, endPoint y: 366, distance: 105.5
click at [464, 366] on textarea at bounding box center [288, 308] width 356 height 121
drag, startPoint x: 111, startPoint y: 278, endPoint x: 123, endPoint y: 275, distance: 12.2
click at [123, 275] on div "Client Notes" at bounding box center [270, 302] width 332 height 131
click at [123, 275] on textarea at bounding box center [288, 308] width 356 height 121
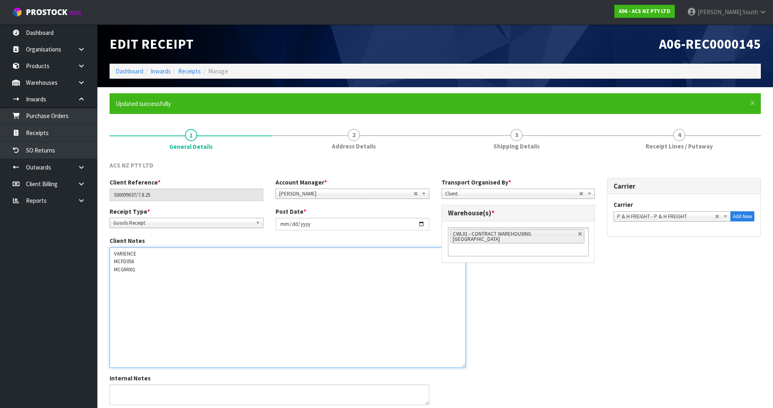
click at [149, 272] on textarea at bounding box center [288, 308] width 356 height 121
paste textarea "MCTY143"
click at [125, 294] on textarea at bounding box center [288, 308] width 356 height 121
click at [141, 283] on textarea at bounding box center [288, 308] width 356 height 121
paste textarea "MCLR006"
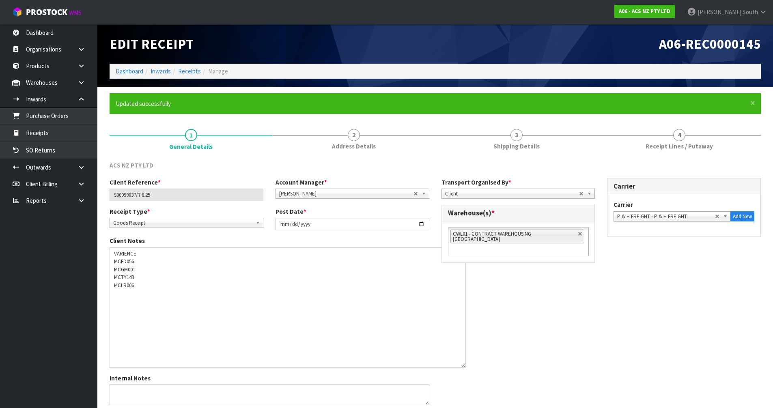
click at [63, 296] on ul "Dashboard Organisations Clients Consignees Carriers Products Categories Serial …" at bounding box center [48, 216] width 97 height 384
click at [123, 294] on textarea at bounding box center [288, 308] width 356 height 121
paste textarea "MCGM038"
click at [176, 306] on textarea at bounding box center [288, 308] width 356 height 121
paste textarea "SCTY031"
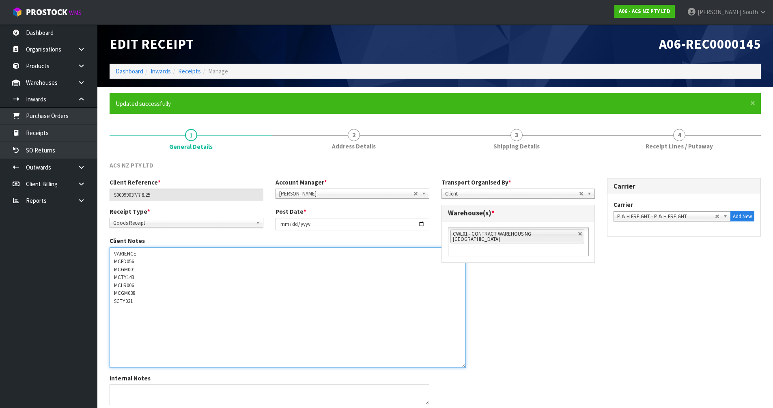
click at [146, 306] on textarea at bounding box center [288, 308] width 356 height 121
paste textarea "SCMZ003"
click at [112, 328] on textarea at bounding box center [288, 308] width 356 height 121
click at [126, 324] on textarea at bounding box center [288, 308] width 356 height 121
click at [141, 313] on textarea at bounding box center [288, 308] width 356 height 121
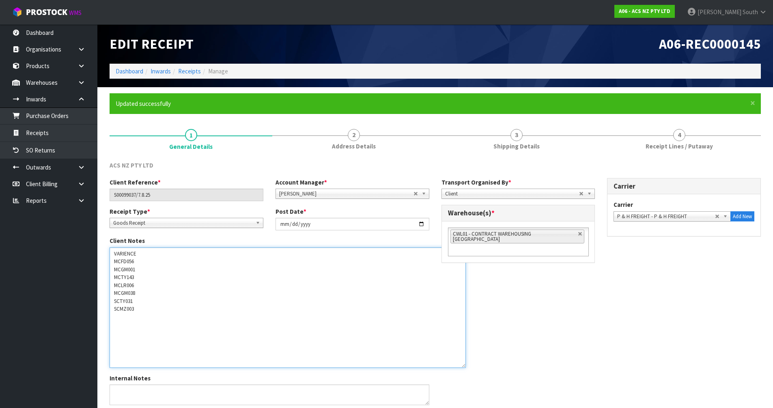
paste textarea "MCHN005"
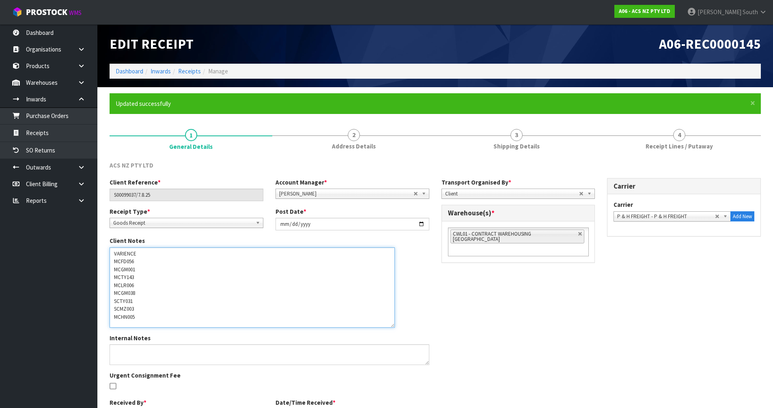
drag, startPoint x: 465, startPoint y: 366, endPoint x: 394, endPoint y: 326, distance: 81.6
click at [394, 326] on textarea at bounding box center [252, 288] width 285 height 80
click at [169, 253] on textarea at bounding box center [252, 288] width 285 height 80
paste textarea "EXPECTED 1 RECIENVED 2"
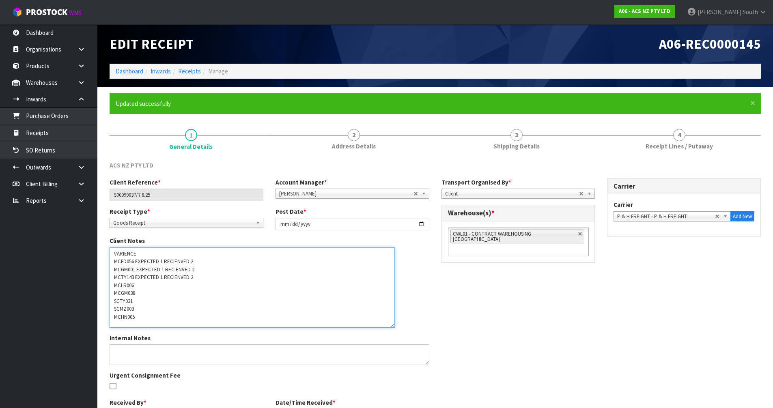
paste textarea "EXPECTED 1 RECIENVED 2"
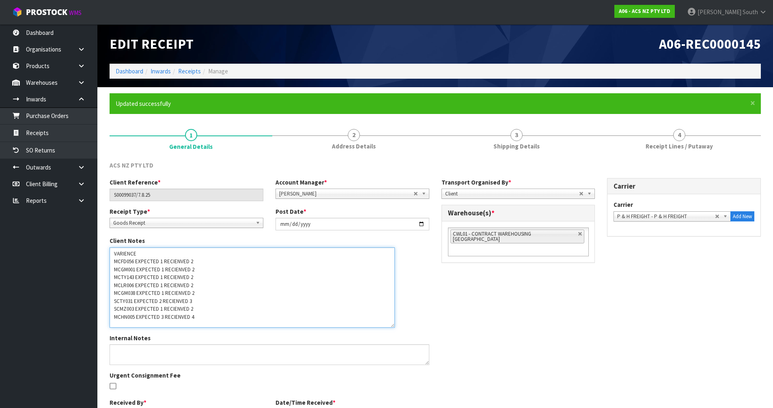
type textarea "VARIENCE MCFD056 EXPECTED 1 RECIENVED 2 MCGM001 EXPECTED 1 RECIENVED 2 MCTY143 …"
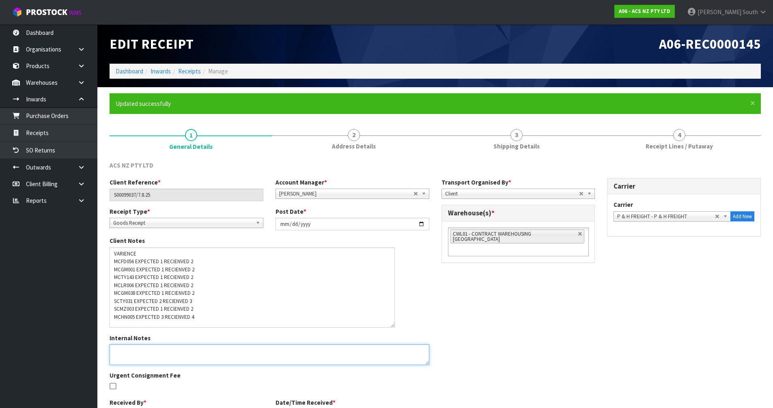
click at [184, 353] on textarea at bounding box center [270, 355] width 320 height 21
paste textarea "VARIENCE MCFD056 EXPECTED 1 RECIENVED 2 MCGM001 EXPECTED 1 RECIENVED 2 MCTY143 …"
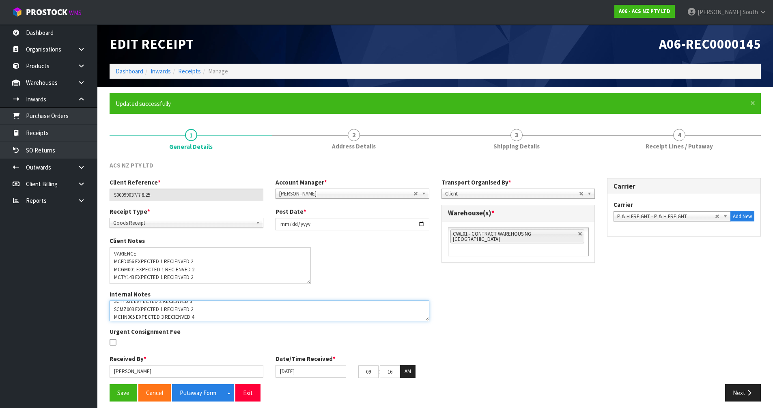
drag, startPoint x: 392, startPoint y: 325, endPoint x: 308, endPoint y: 281, distance: 94.8
click at [308, 281] on textarea at bounding box center [210, 266] width 201 height 37
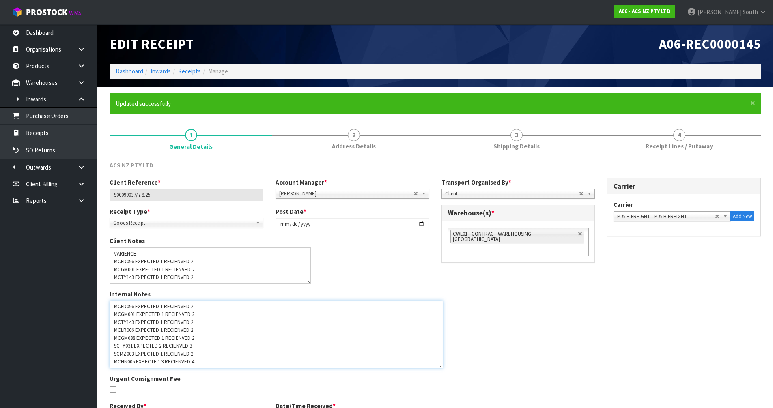
scroll to position [9, 0]
drag, startPoint x: 426, startPoint y: 319, endPoint x: 440, endPoint y: 366, distance: 49.1
click at [440, 366] on textarea at bounding box center [277, 335] width 334 height 68
type textarea "VARIENCE MCFD056 EXPECTED 1 RECIENVED 2 MCGM001 EXPECTED 1 RECIENVED 2 MCTY143 …"
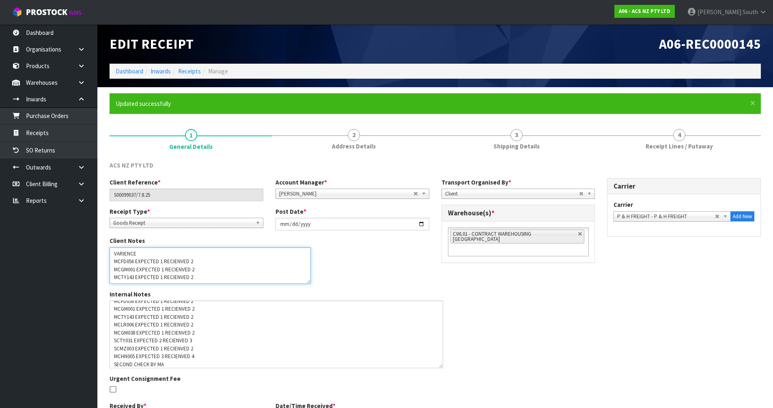
drag, startPoint x: 219, startPoint y: 273, endPoint x: 194, endPoint y: 269, distance: 25.2
click at [176, 259] on textarea at bounding box center [210, 266] width 201 height 37
click at [202, 269] on textarea at bounding box center [210, 266] width 201 height 37
click at [198, 283] on textarea at bounding box center [210, 266] width 201 height 37
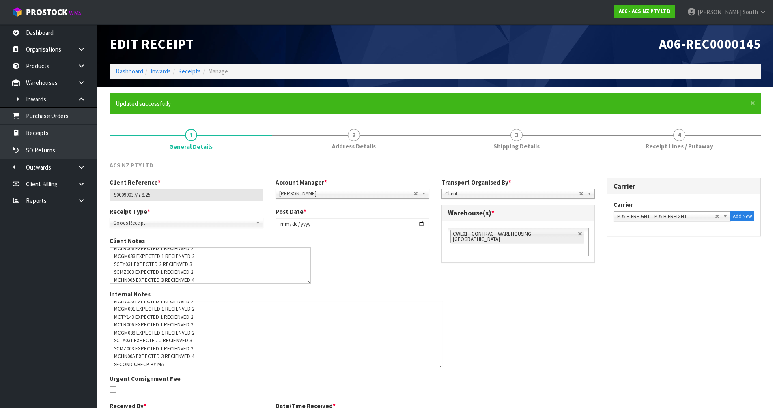
drag, startPoint x: 610, startPoint y: 339, endPoint x: 558, endPoint y: 317, distance: 56.0
click at [609, 339] on div "Client Reference * S00099037/7.8.25 Account Manager * [PERSON_NAME] [PERSON_NAM…" at bounding box center [436, 304] width 664 height 253
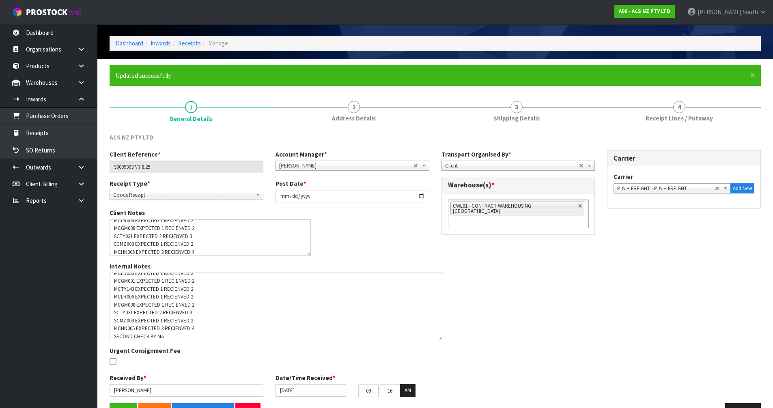
scroll to position [53, 0]
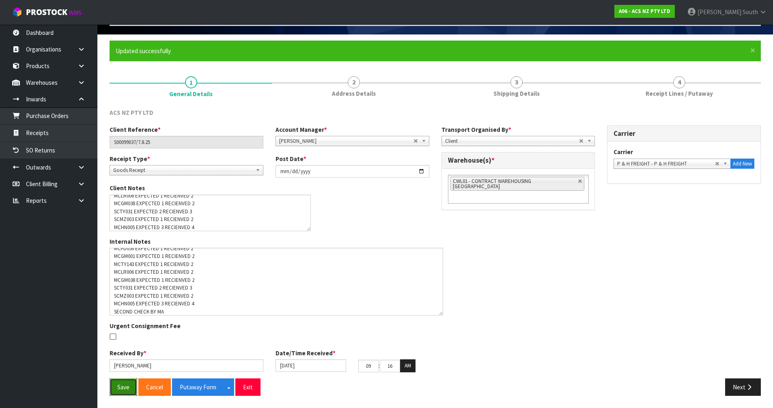
click at [123, 387] on button "Save" at bounding box center [124, 387] width 28 height 17
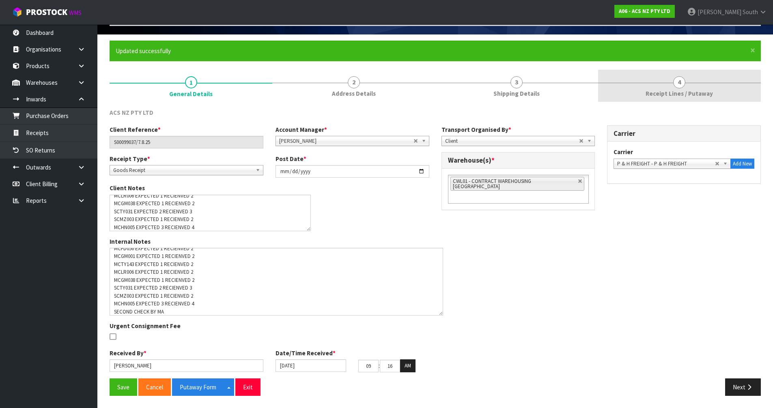
click at [669, 70] on link "4 Receipt Lines / Putaway" at bounding box center [679, 86] width 163 height 32
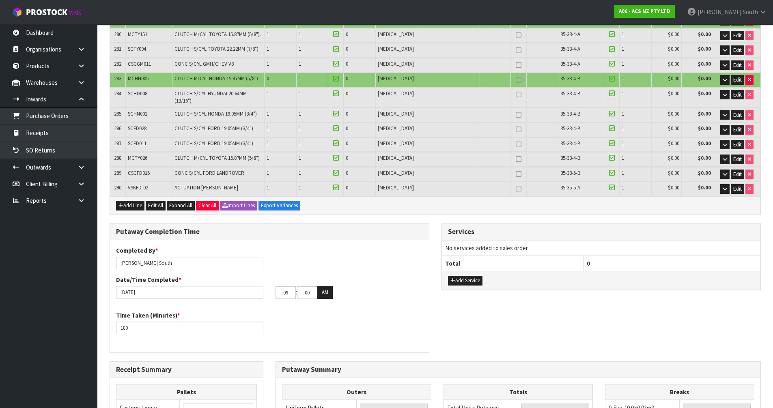
scroll to position [4604, 0]
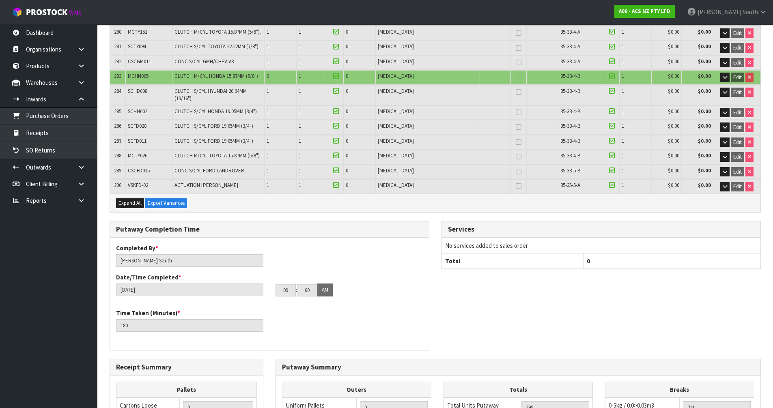
click at [470, 194] on div "Expand All Export Variances" at bounding box center [435, 203] width 651 height 18
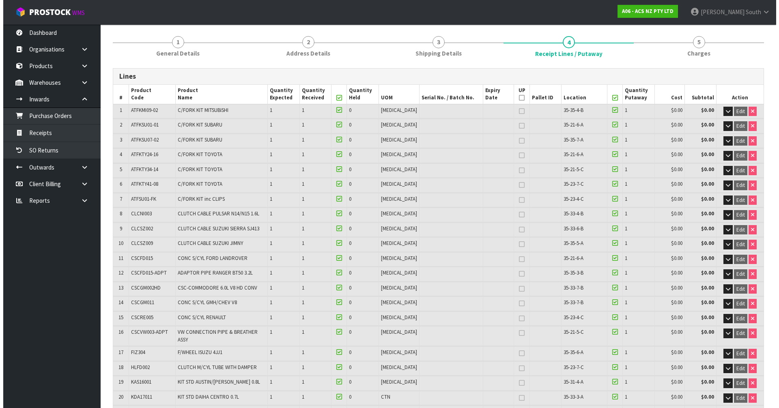
scroll to position [0, 0]
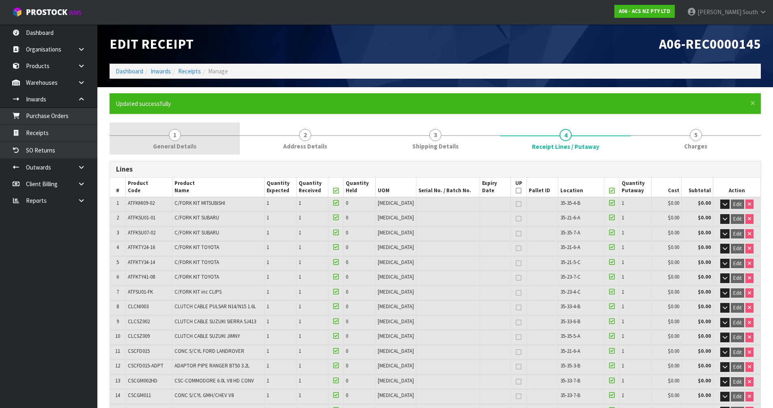
click at [198, 148] on link "1 General Details" at bounding box center [175, 139] width 130 height 32
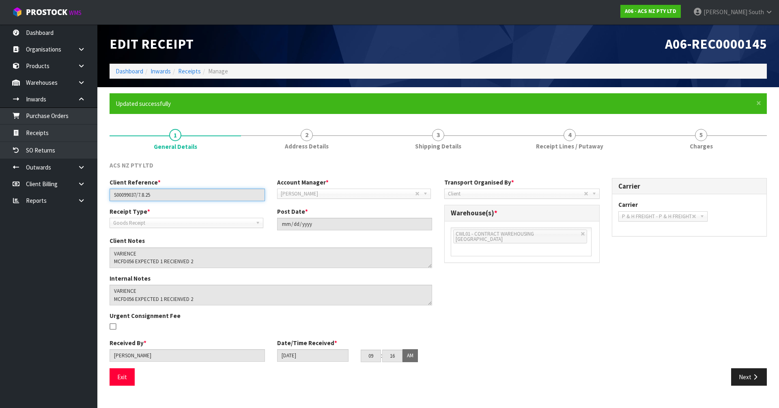
click at [164, 188] on div "Client Reference * S00099037/7.8.25" at bounding box center [188, 189] width 168 height 23
drag, startPoint x: 138, startPoint y: 194, endPoint x: 93, endPoint y: 201, distance: 44.8
click at [93, 201] on body "Toggle navigation ProStock WMS A06 - ACS NZ PTY LTD [PERSON_NAME] South Logout …" at bounding box center [389, 204] width 779 height 408
click at [113, 251] on textarea at bounding box center [271, 258] width 323 height 21
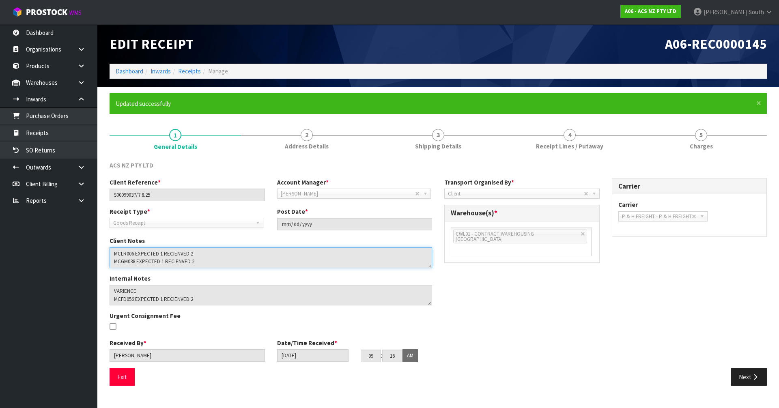
scroll to position [56, 0]
drag, startPoint x: 113, startPoint y: 255, endPoint x: 343, endPoint y: 339, distance: 245.2
click at [342, 339] on div "Client Reference * S00099037/7.8.25 Account Manager * [PERSON_NAME] [PERSON_NAM…" at bounding box center [271, 273] width 335 height 190
click at [219, 255] on textarea at bounding box center [271, 258] width 323 height 21
click at [195, 258] on textarea at bounding box center [271, 258] width 323 height 21
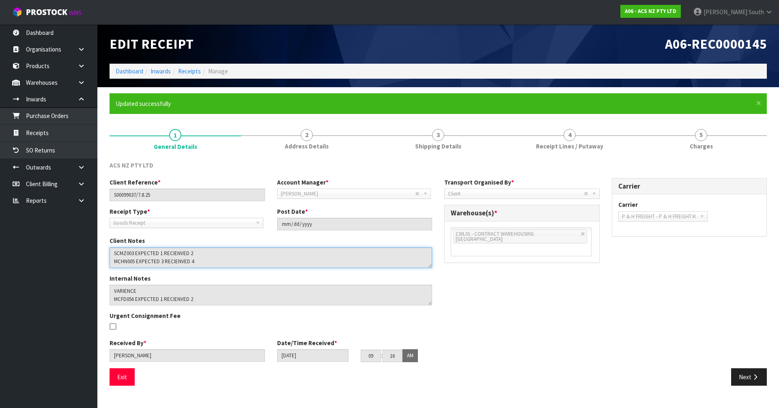
click at [188, 258] on textarea at bounding box center [271, 258] width 323 height 21
drag, startPoint x: 173, startPoint y: 263, endPoint x: 183, endPoint y: 264, distance: 10.6
click at [179, 263] on textarea at bounding box center [271, 258] width 323 height 21
click at [181, 261] on textarea at bounding box center [271, 258] width 323 height 21
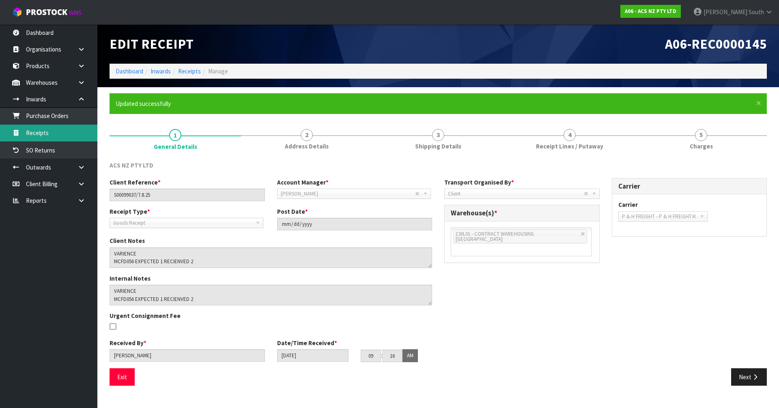
click at [49, 136] on link "Receipts" at bounding box center [48, 133] width 97 height 17
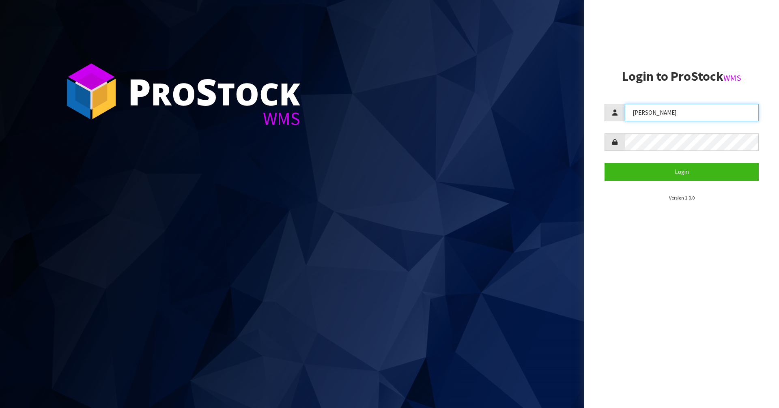
click at [389, 111] on input "[PERSON_NAME]" at bounding box center [692, 112] width 134 height 17
type input "Mana"
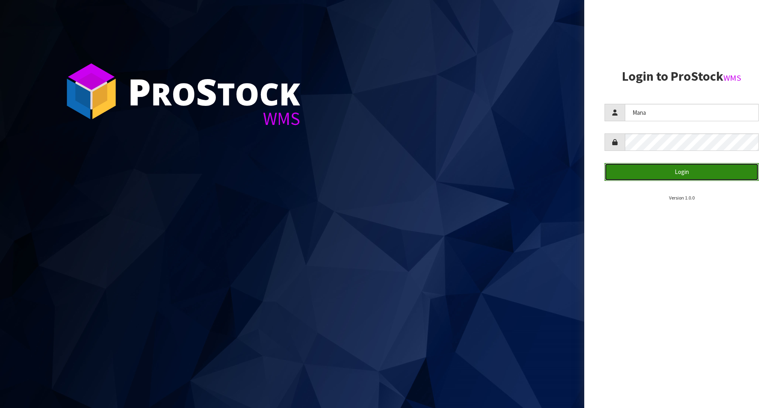
click at [389, 167] on button "Login" at bounding box center [682, 171] width 154 height 17
